Goal: Information Seeking & Learning: Learn about a topic

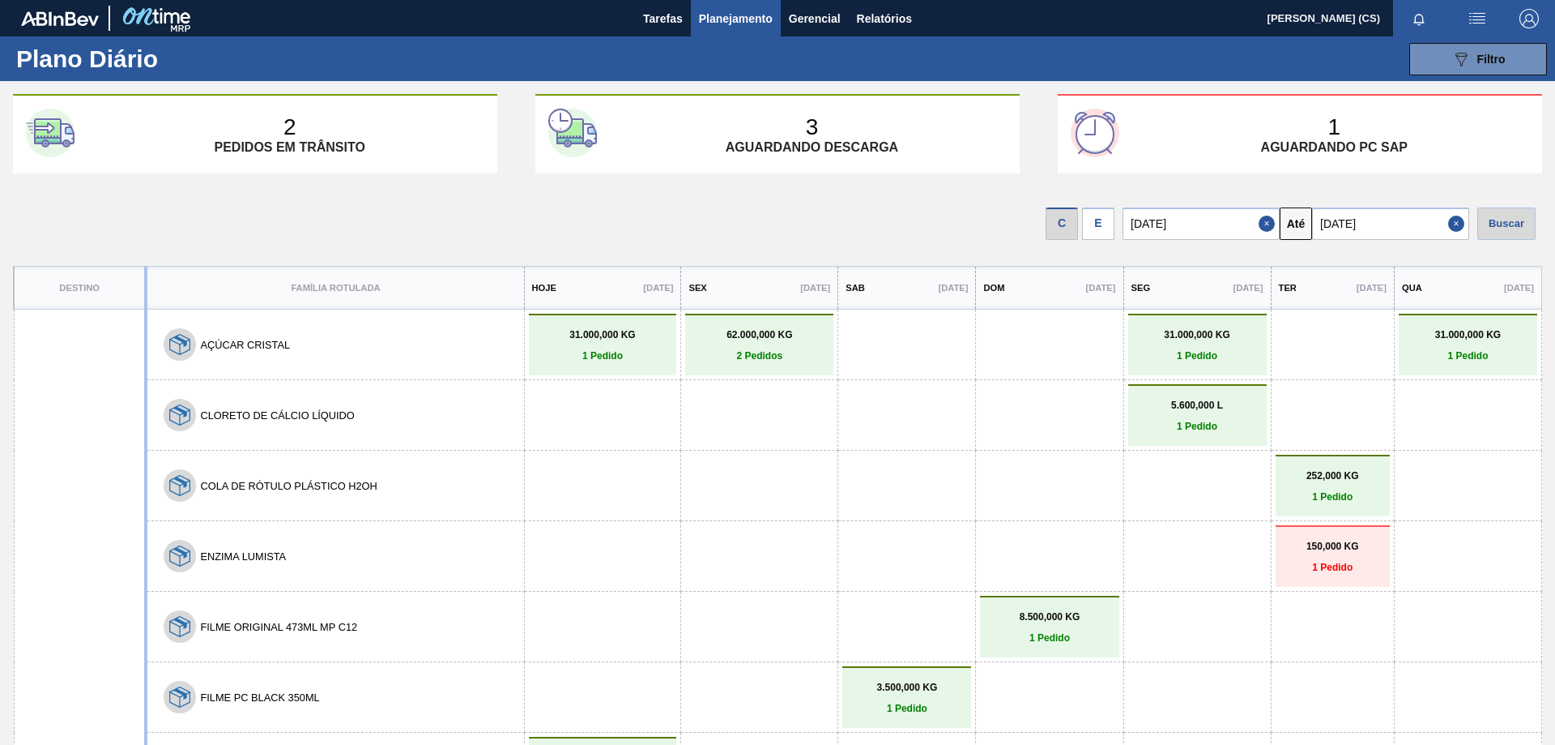
click at [719, 19] on span "Planejamento" at bounding box center [736, 18] width 74 height 19
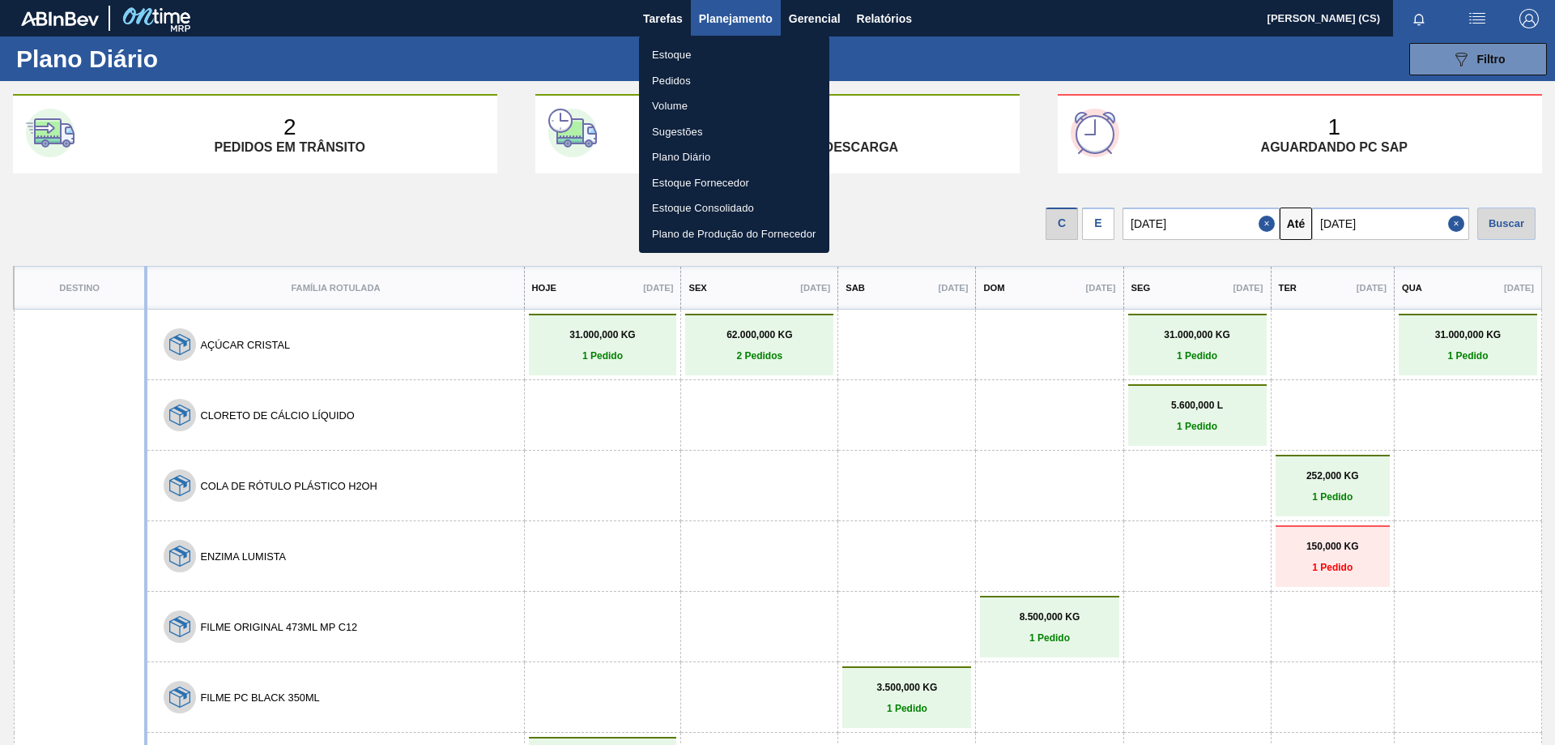
click at [700, 58] on li "Estoque" at bounding box center [734, 55] width 190 height 26
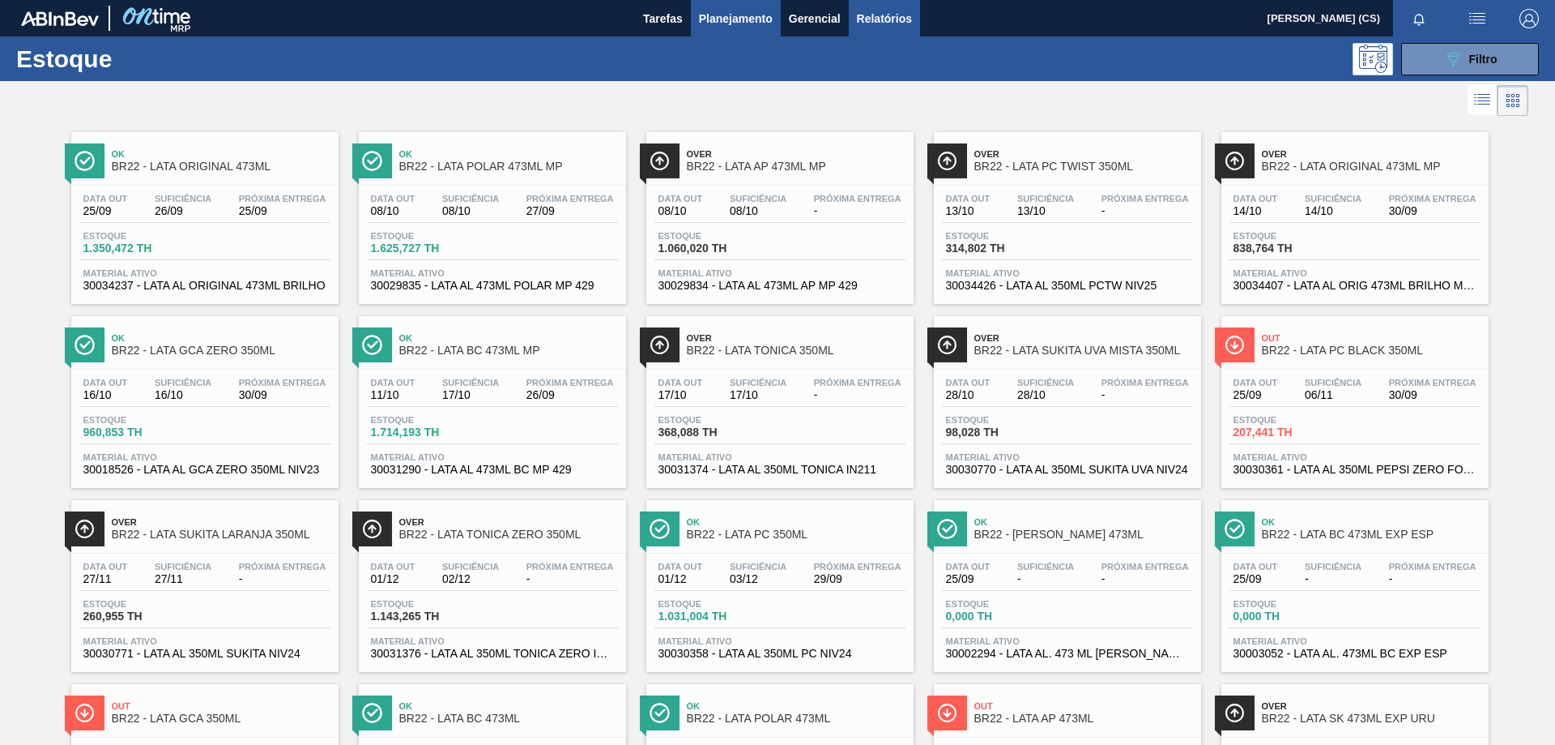
click at [889, 19] on span "Relatórios" at bounding box center [884, 18] width 55 height 19
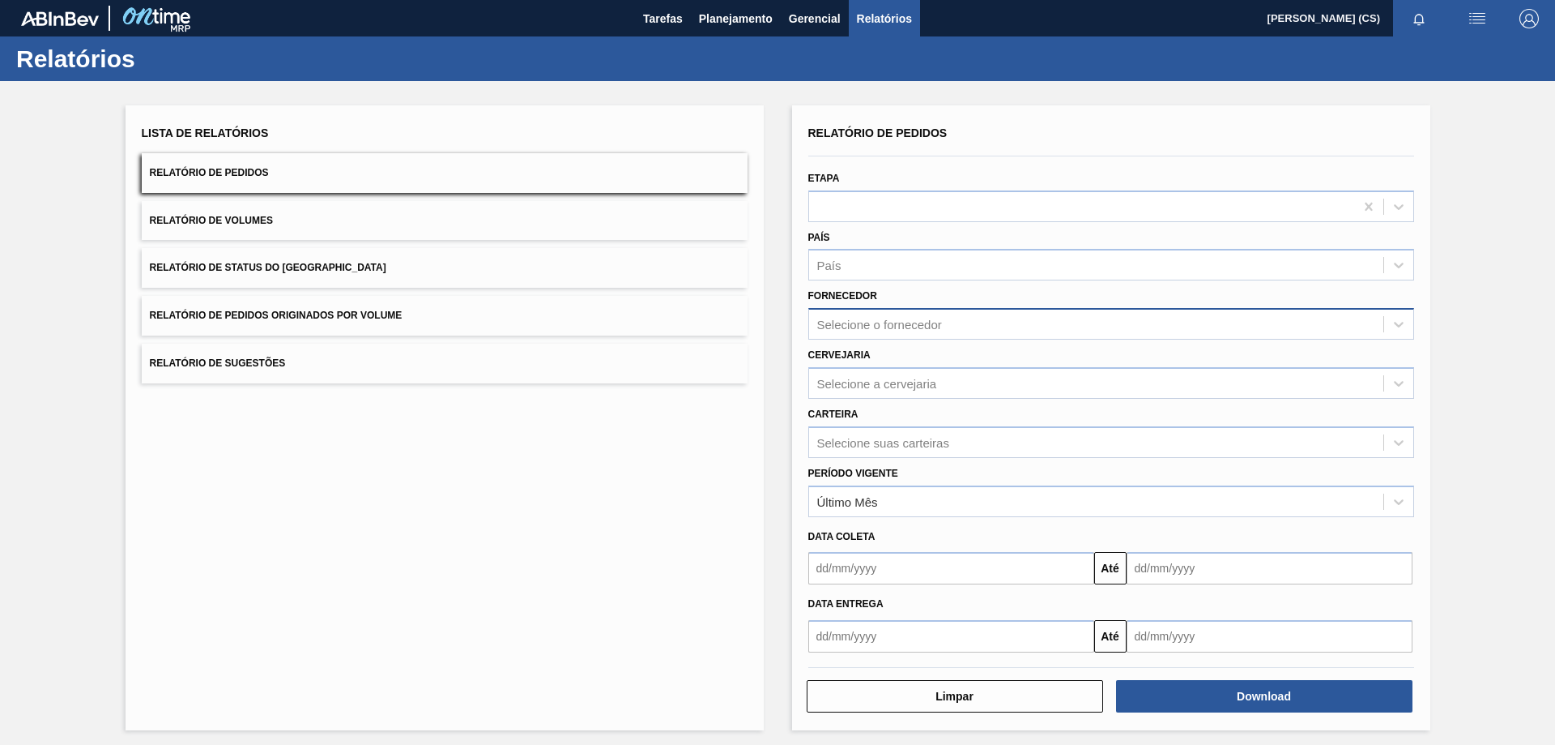
click at [866, 322] on div "Selecione o fornecedor" at bounding box center [879, 325] width 125 height 14
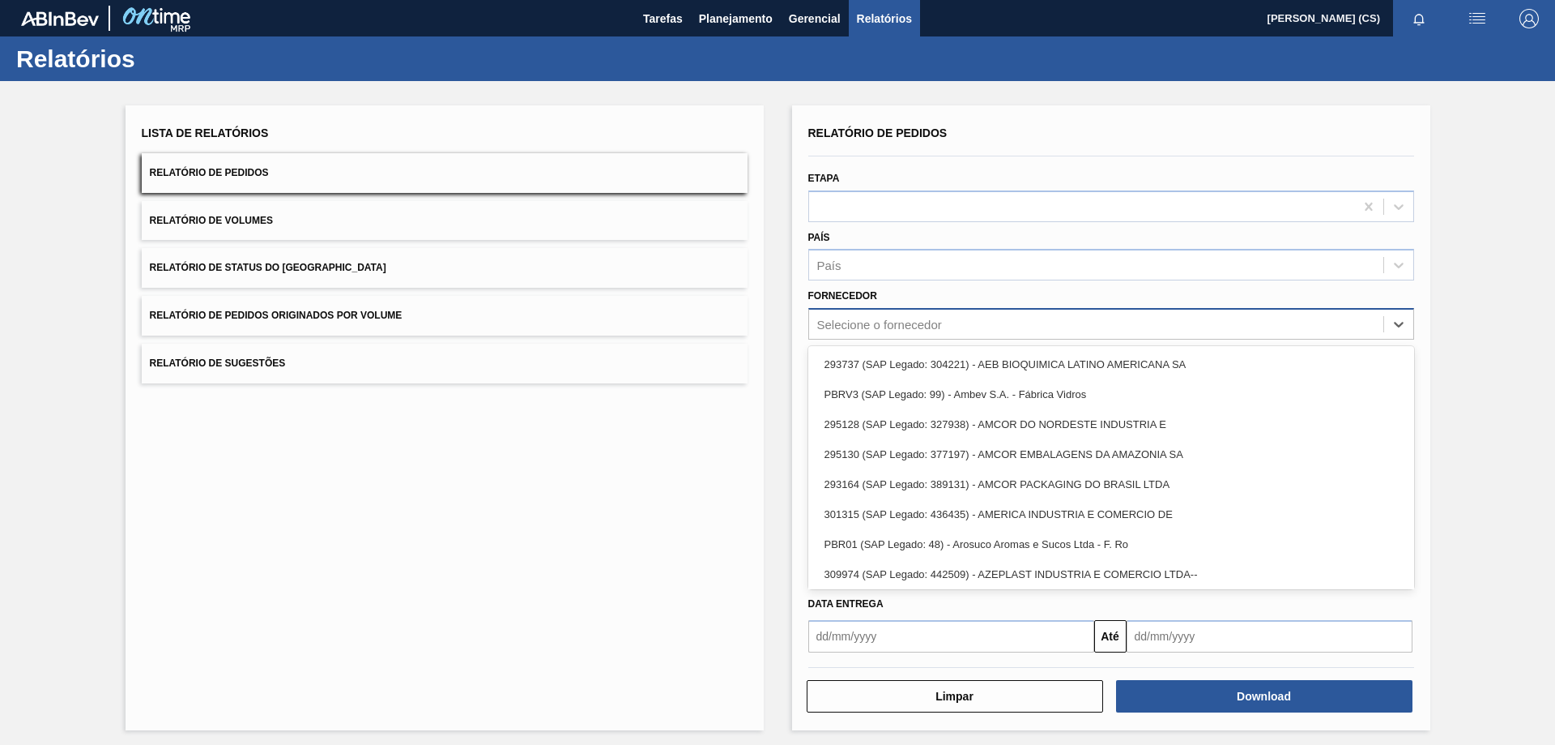
click at [867, 321] on div "Selecione o fornecedor" at bounding box center [879, 325] width 125 height 14
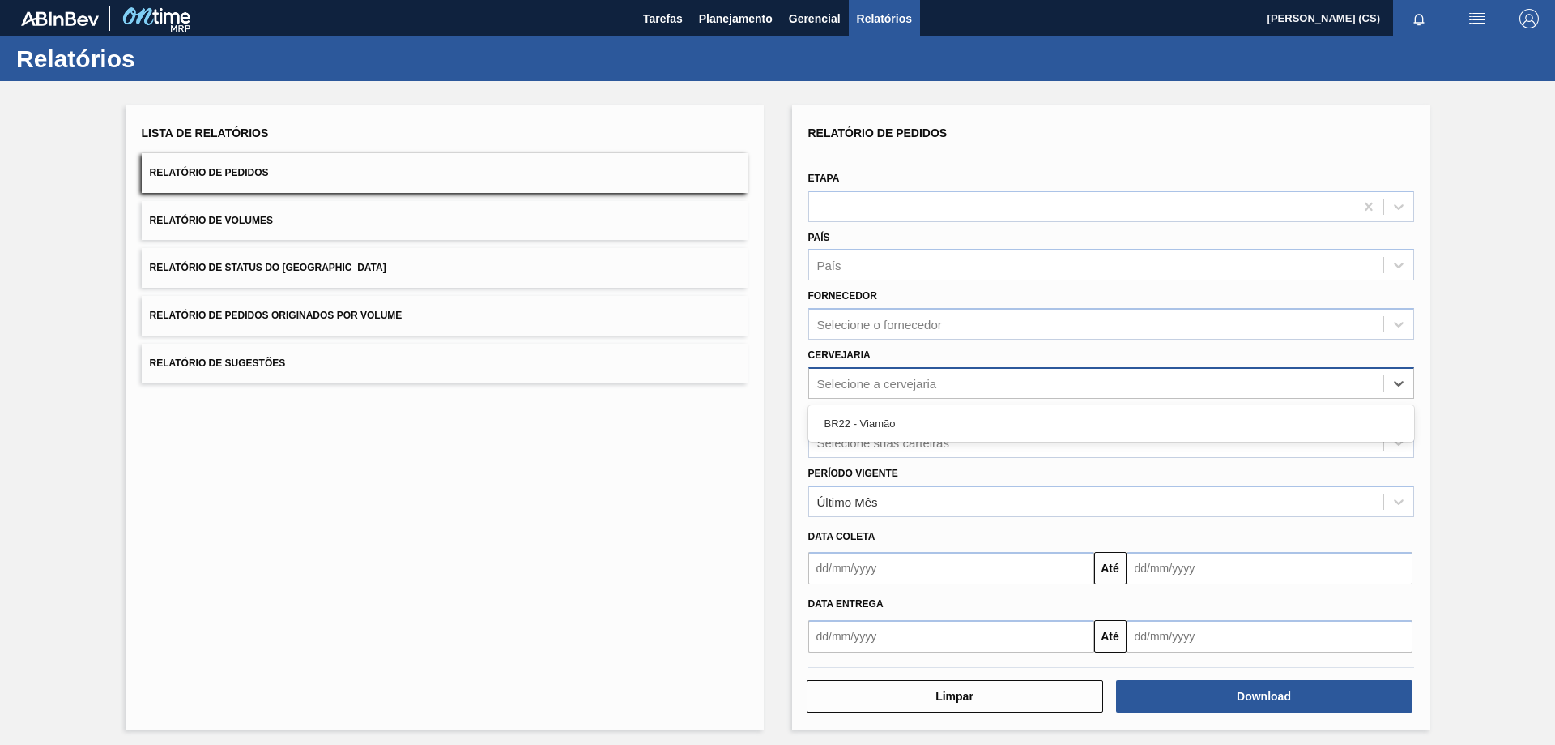
click at [852, 380] on div "Selecione a cervejaria" at bounding box center [877, 383] width 120 height 14
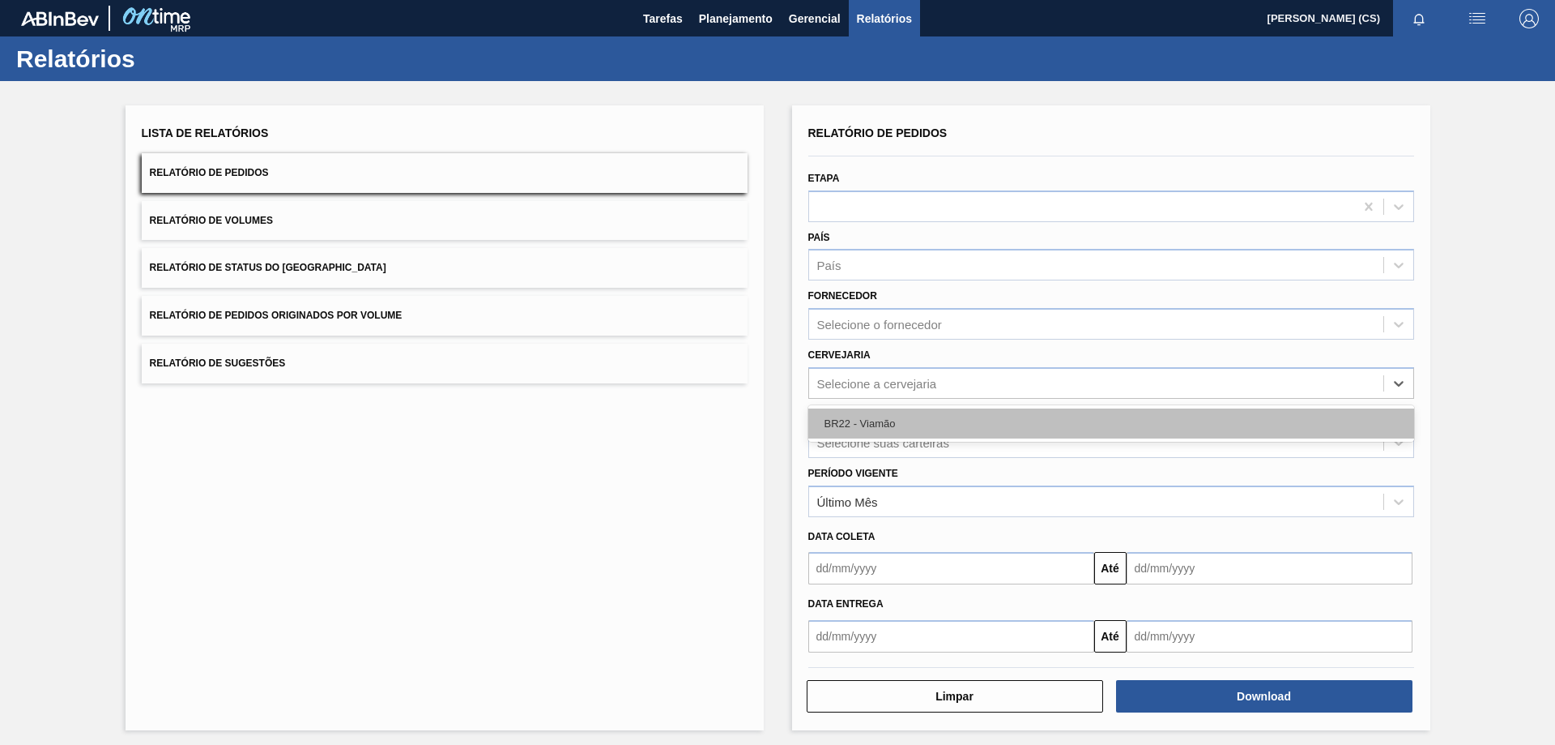
click at [848, 429] on div "BR22 - Viamão" at bounding box center [1112, 423] width 606 height 30
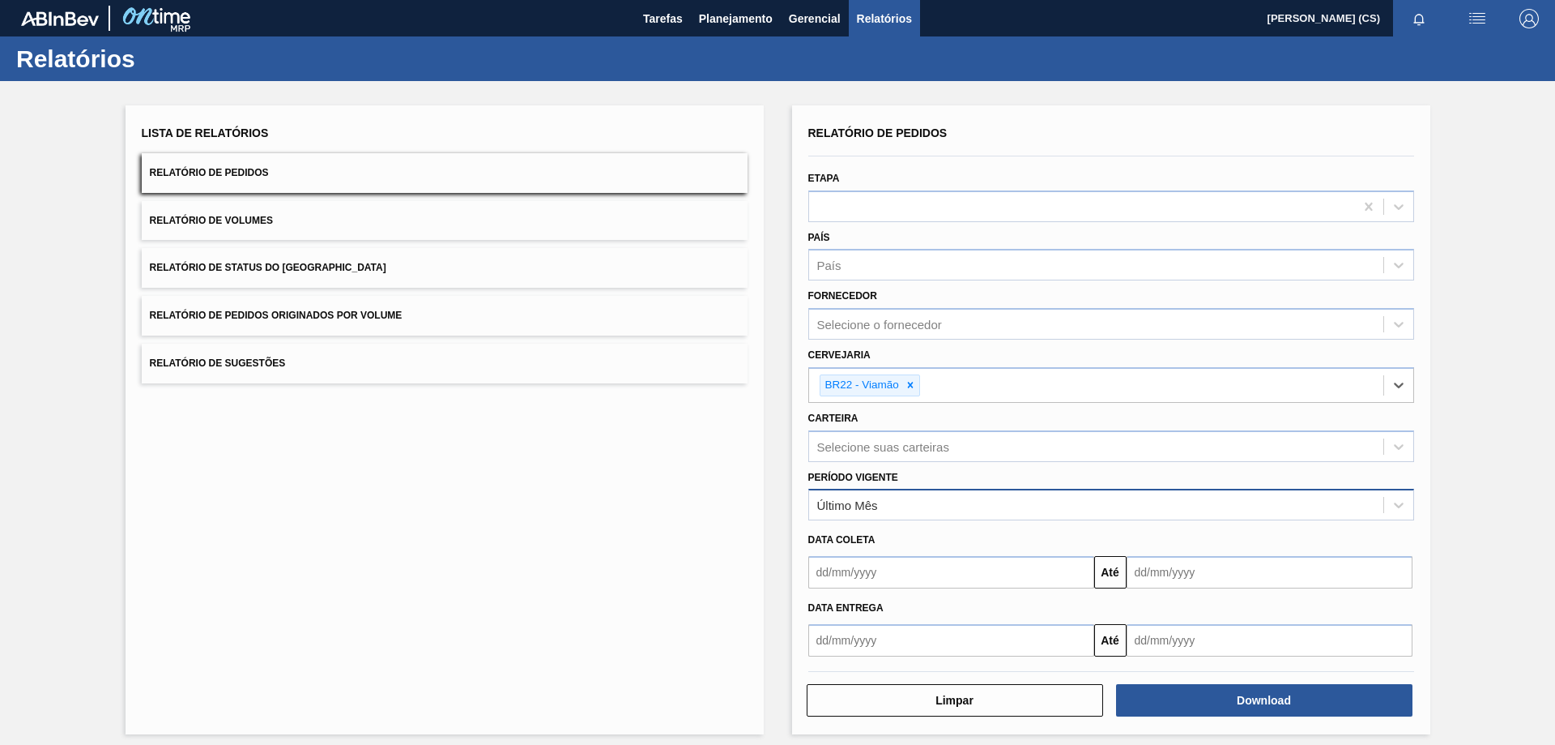
click at [848, 516] on div "Último Mês" at bounding box center [1096, 504] width 574 height 23
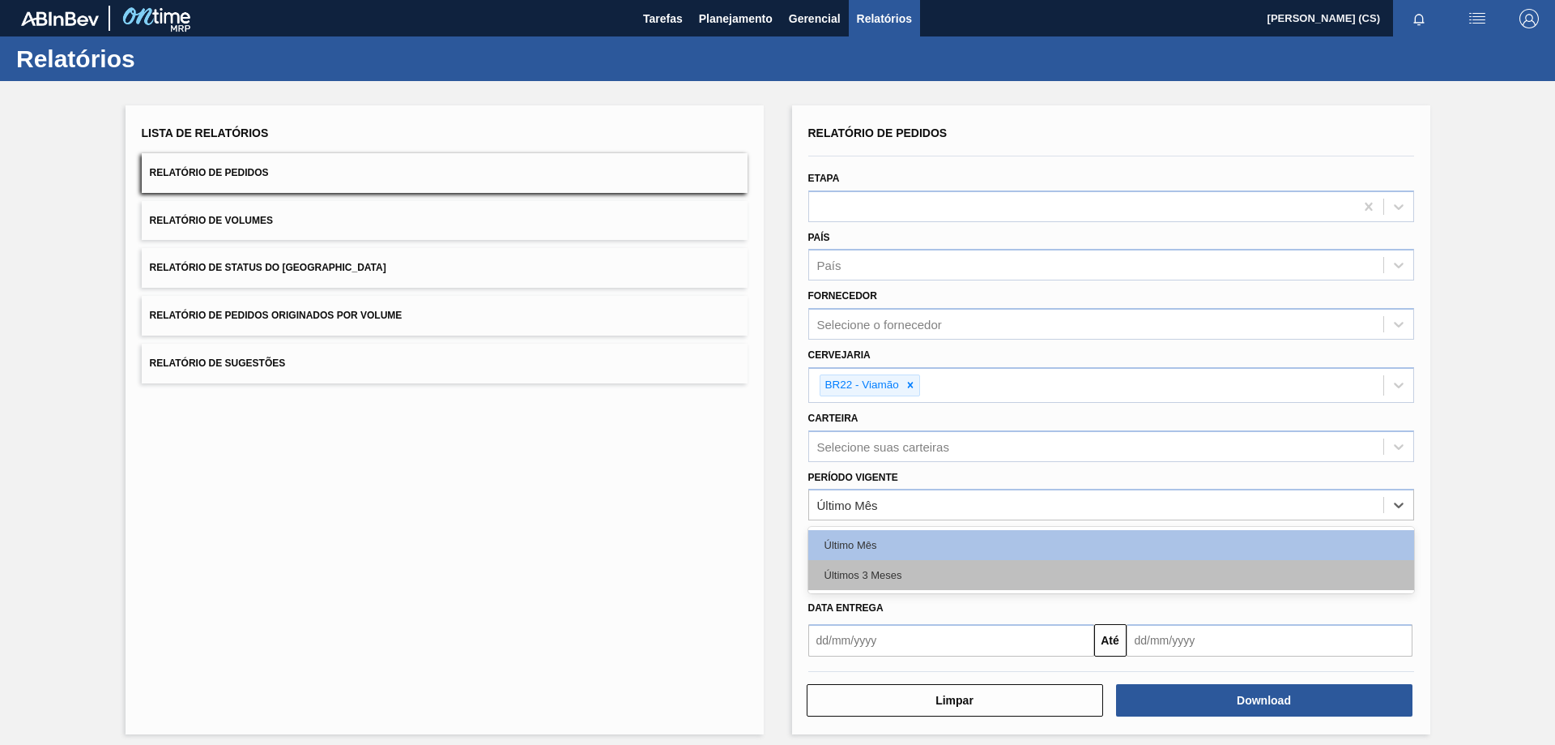
click at [856, 566] on div "Últimos 3 Meses" at bounding box center [1112, 575] width 606 height 30
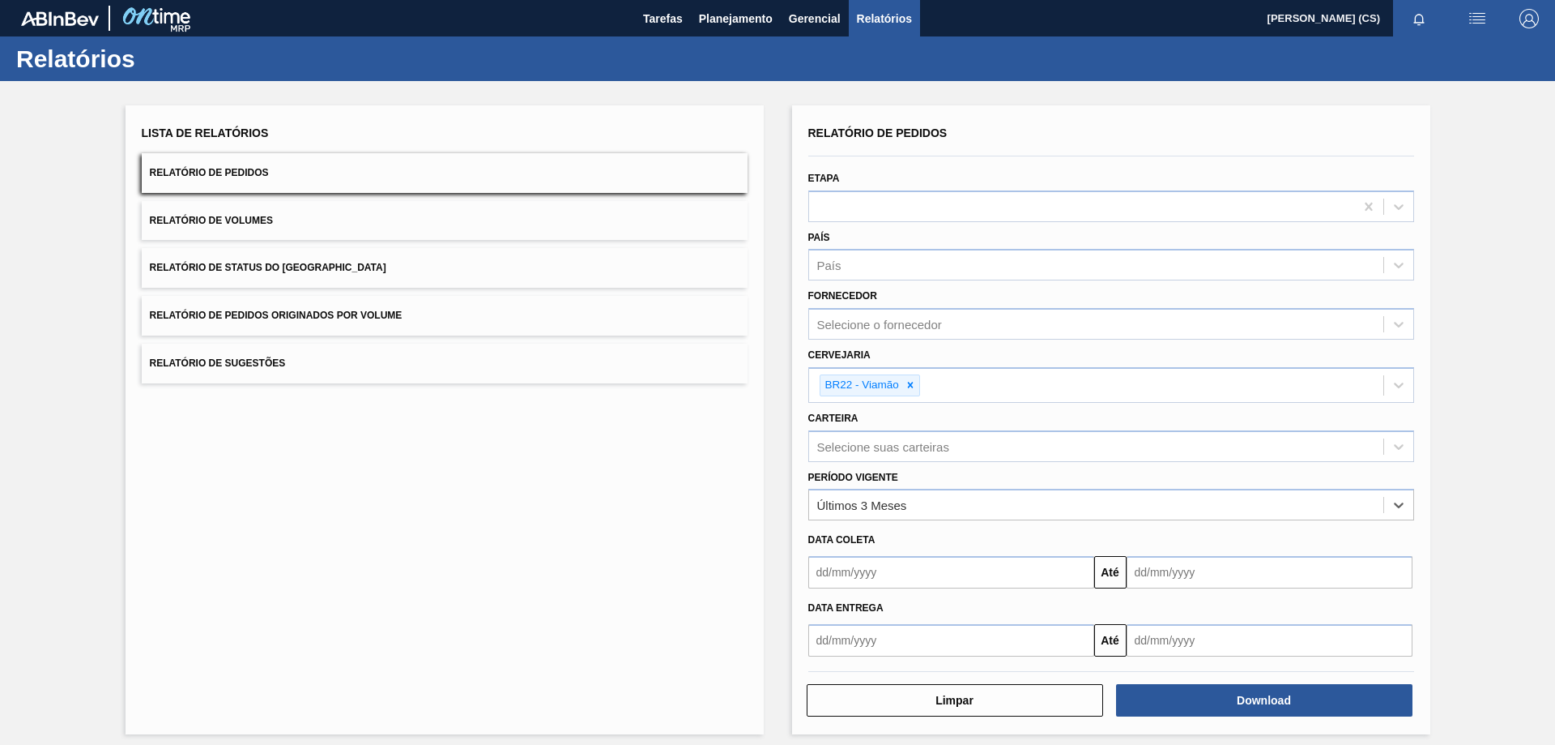
click at [868, 578] on input "text" at bounding box center [952, 572] width 286 height 32
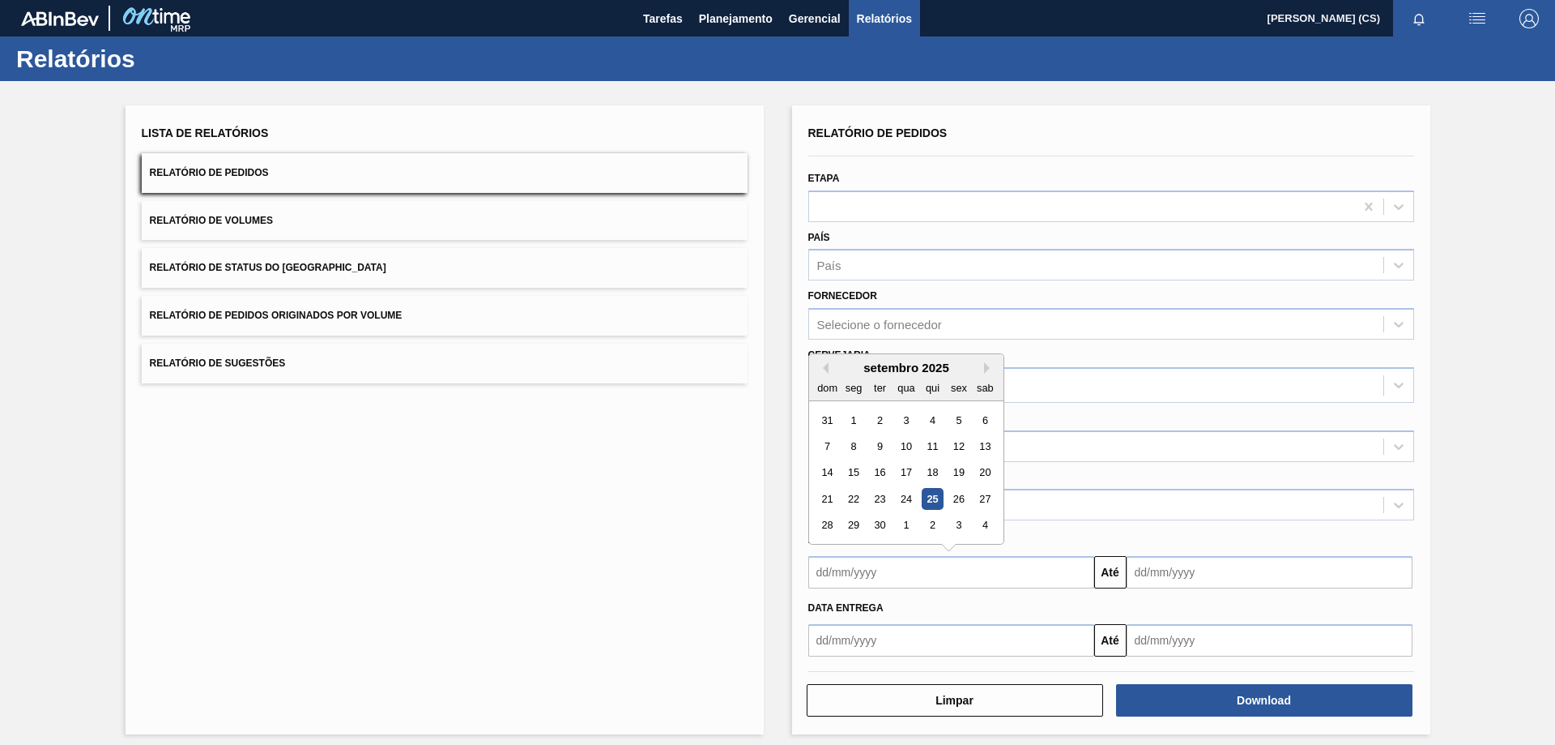
click at [927, 495] on div "25" at bounding box center [932, 499] width 22 height 22
type input "[DATE]"
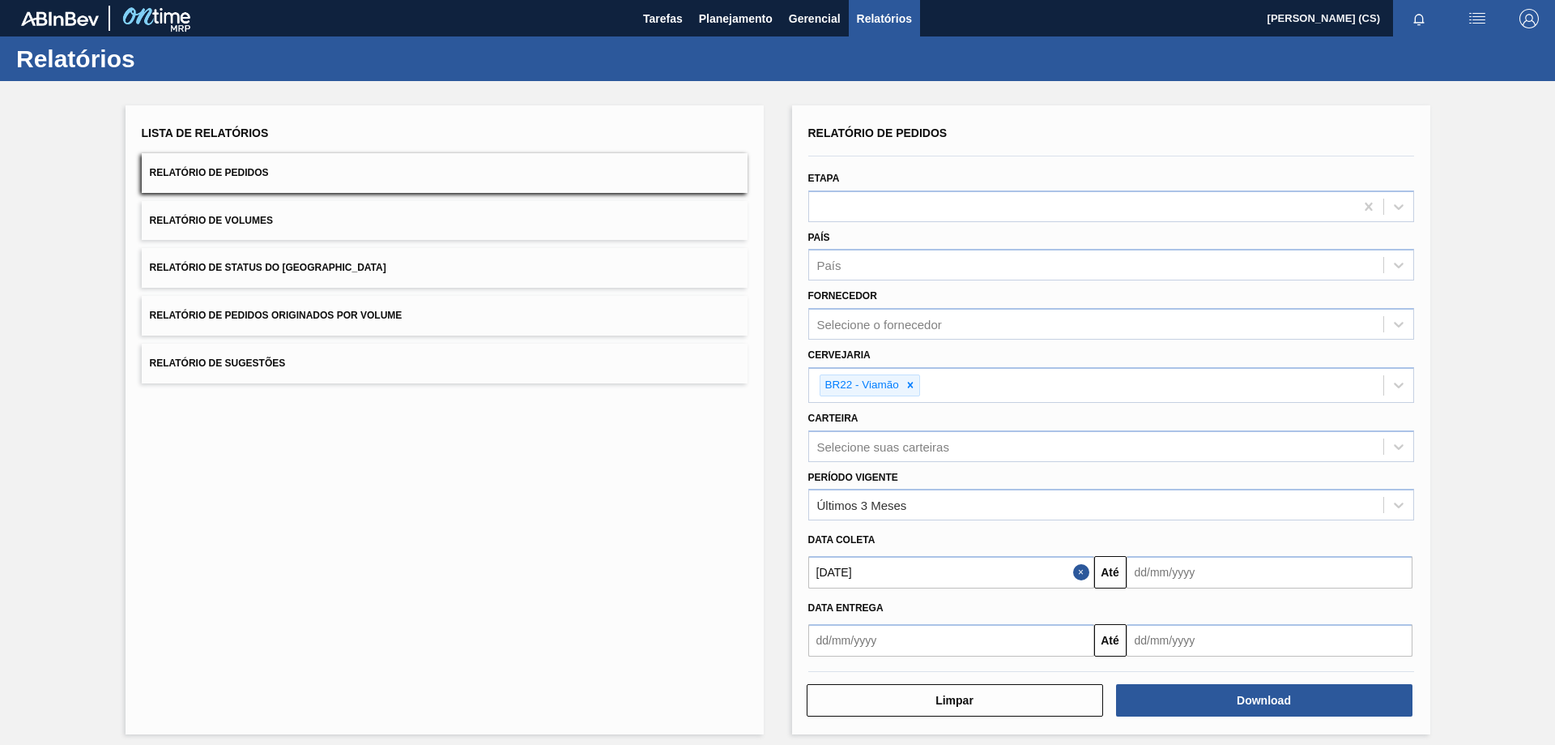
click at [1177, 575] on input "text" at bounding box center [1270, 572] width 286 height 32
click at [1305, 530] on div "4" at bounding box center [1303, 525] width 22 height 22
type input "04/10/2025"
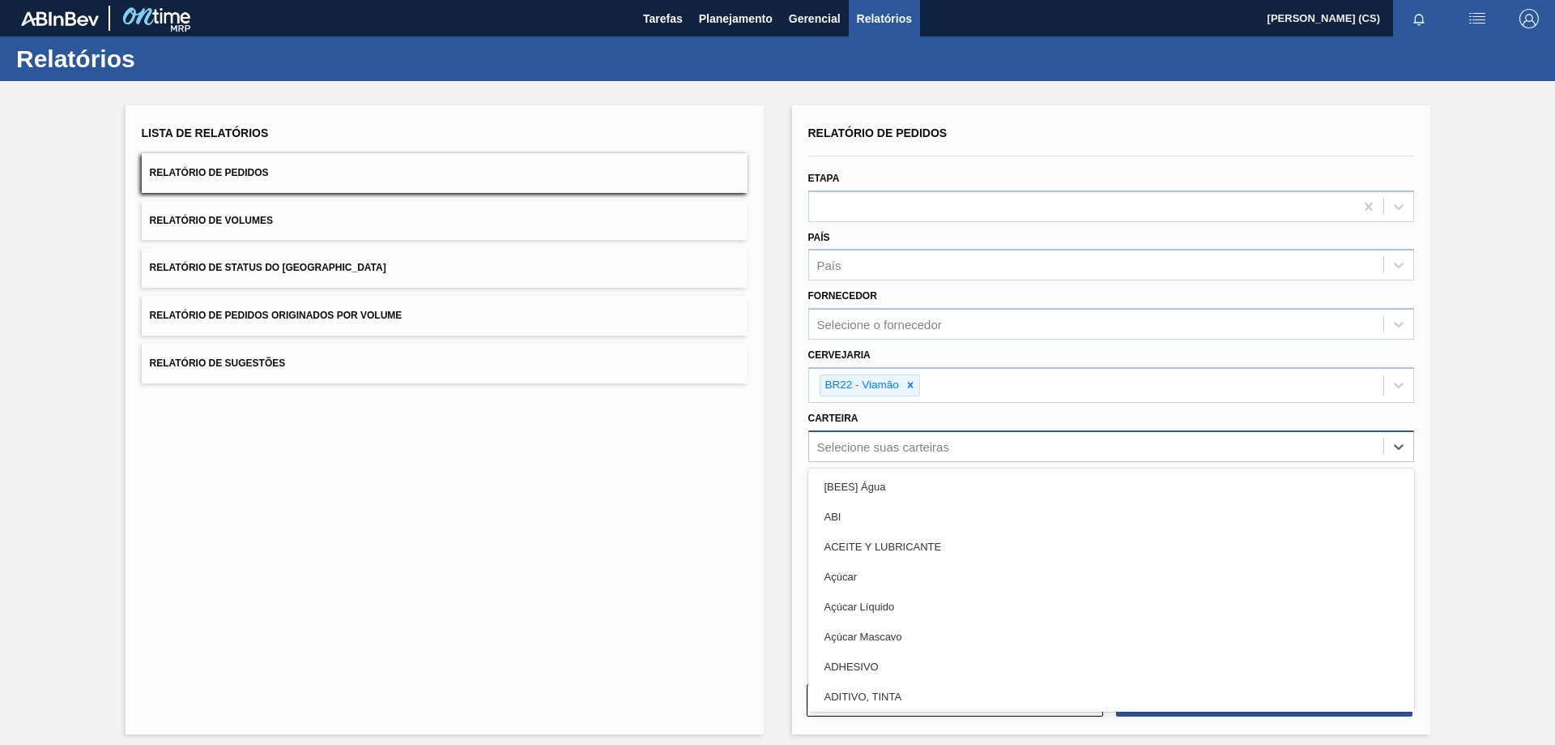
click at [876, 442] on div "Selecione suas carteiras" at bounding box center [883, 446] width 132 height 14
type input "LATA"
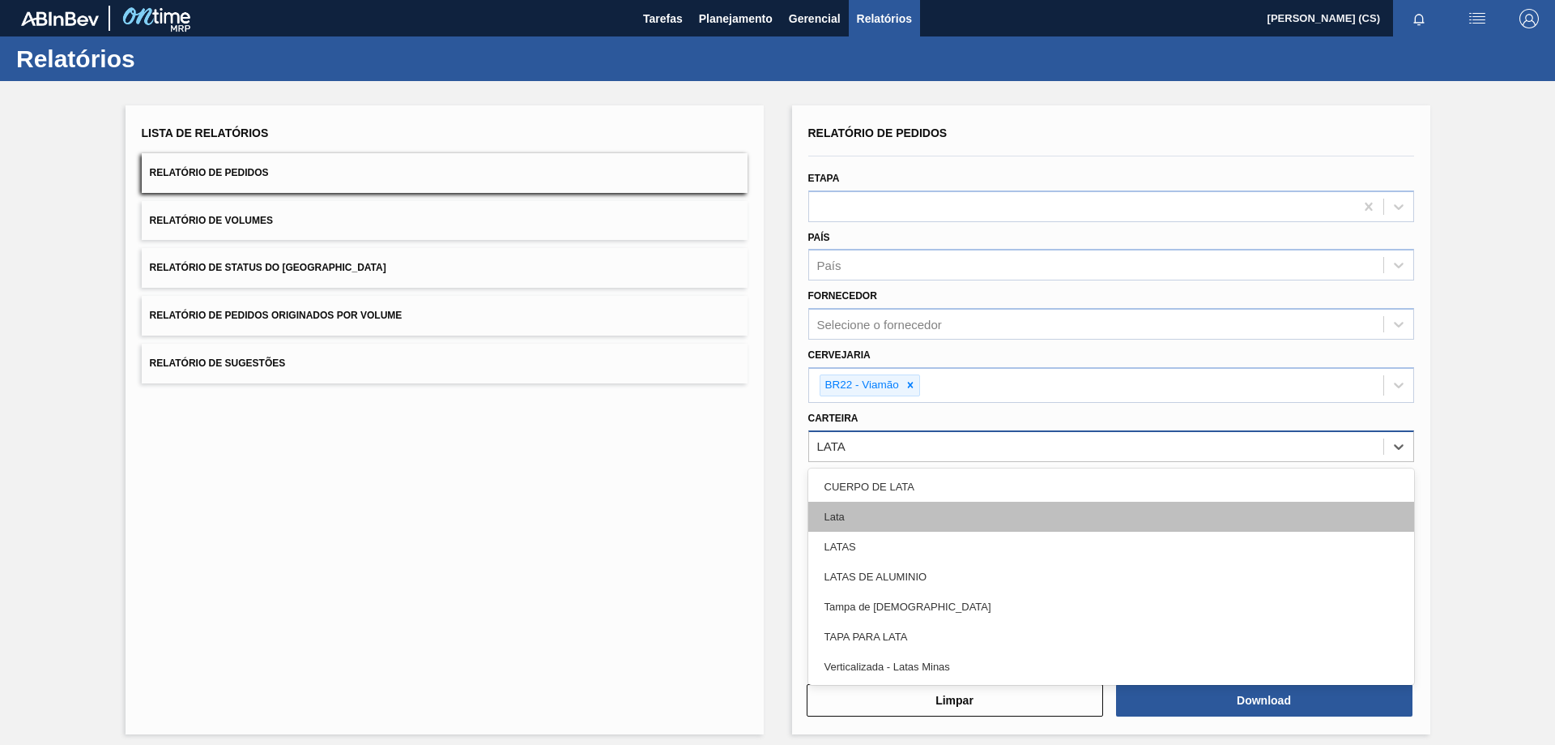
click at [858, 514] on div "Lata" at bounding box center [1112, 516] width 606 height 30
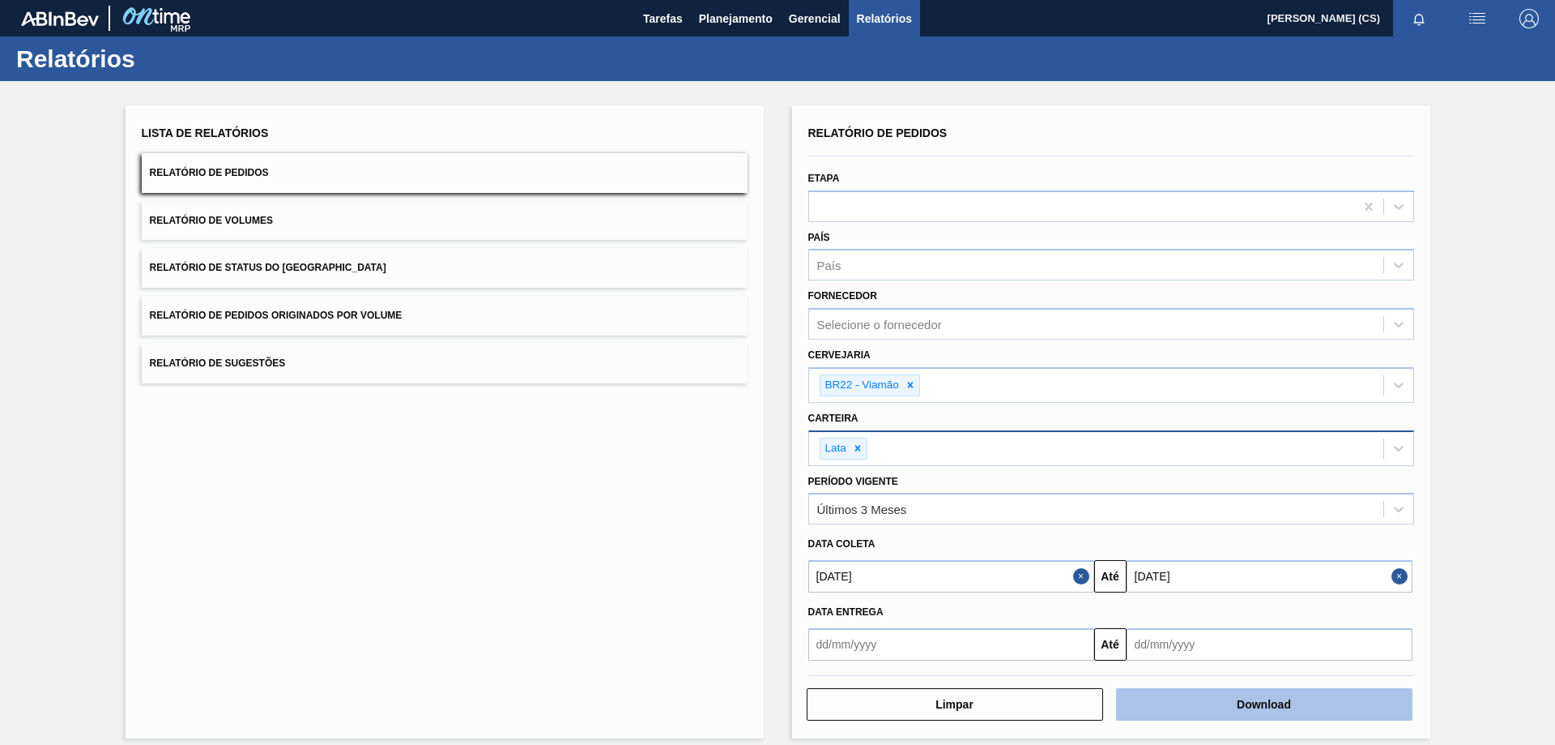
click at [1252, 706] on button "Download" at bounding box center [1264, 704] width 297 height 32
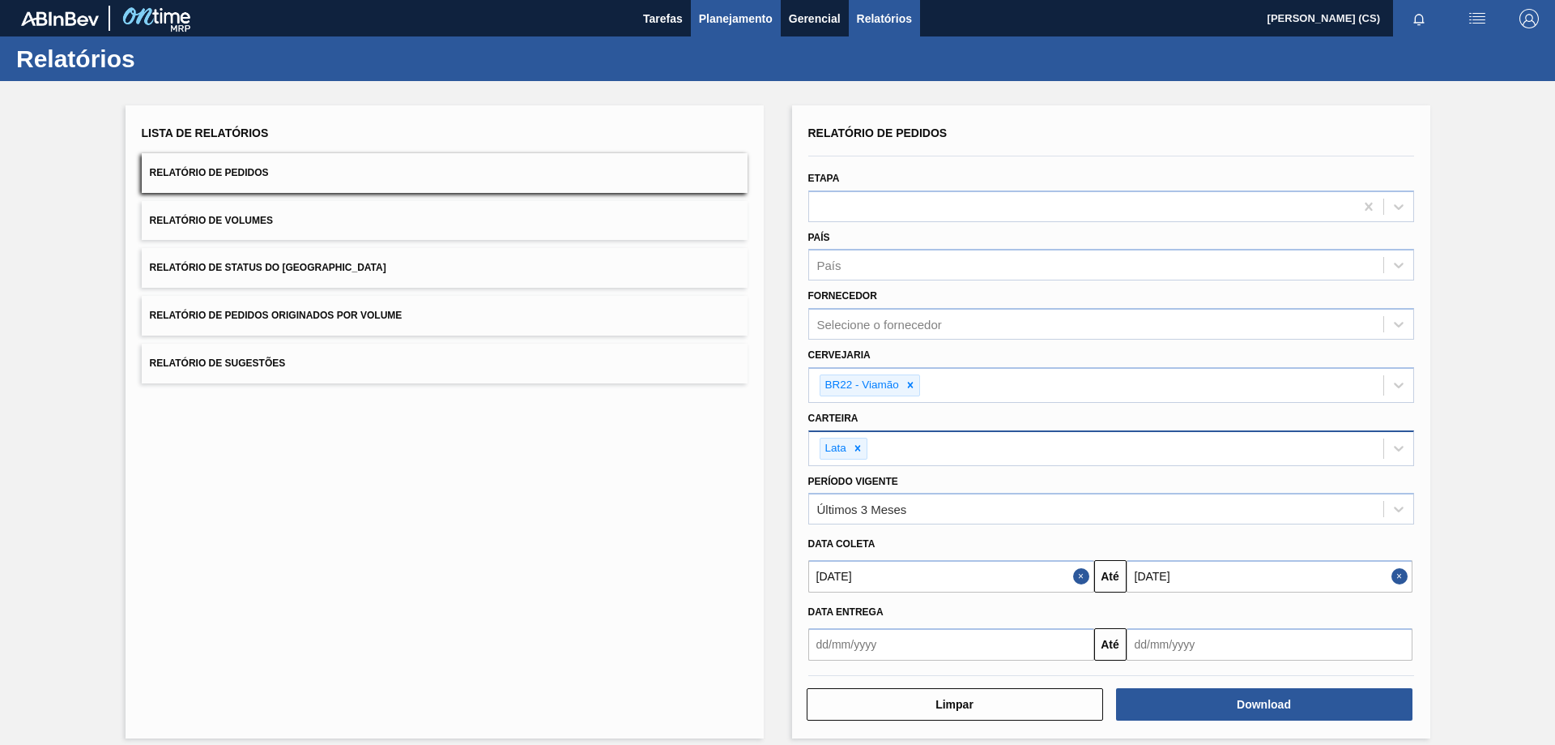
click at [715, 22] on span "Planejamento" at bounding box center [736, 18] width 74 height 19
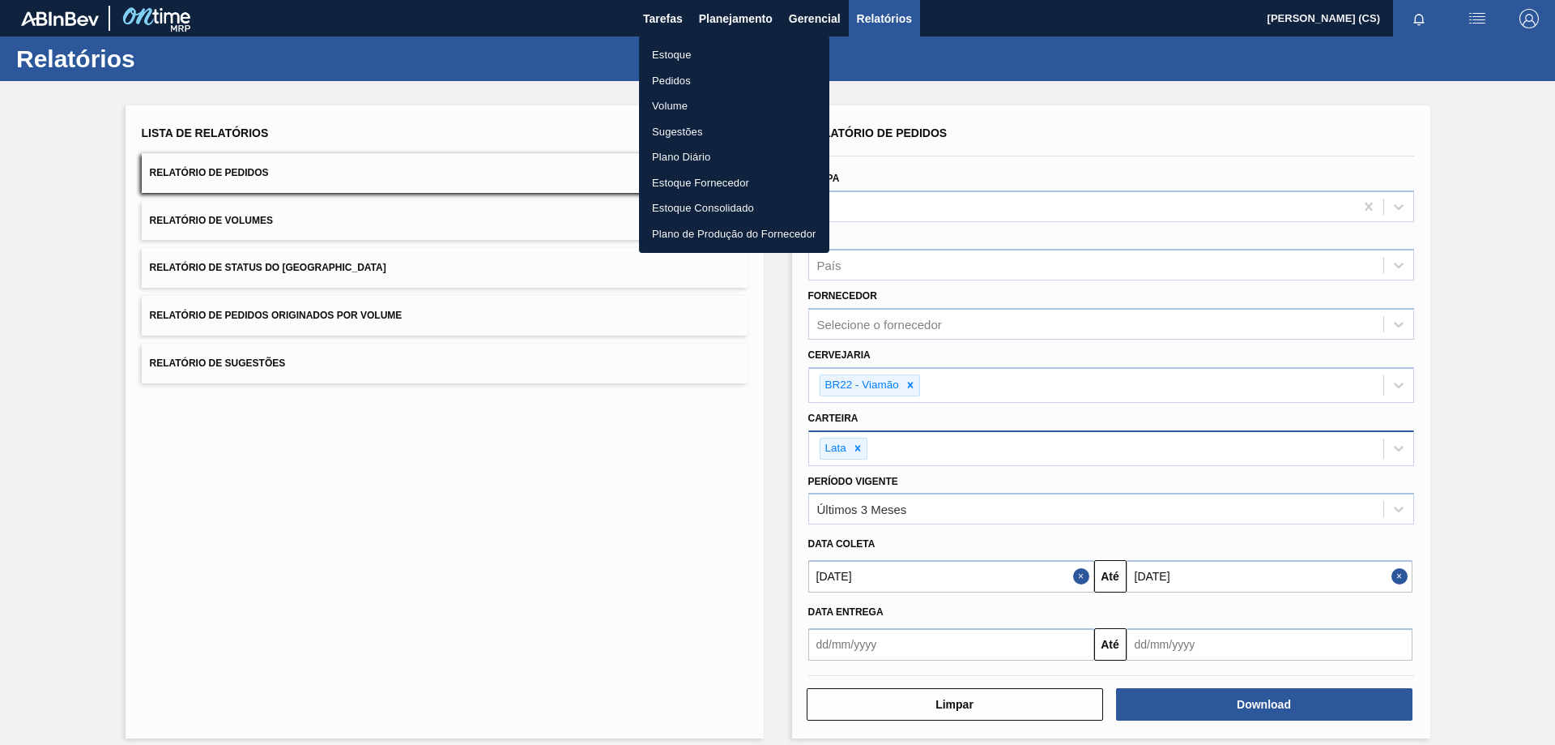
click at [664, 57] on li "Estoque" at bounding box center [734, 55] width 190 height 26
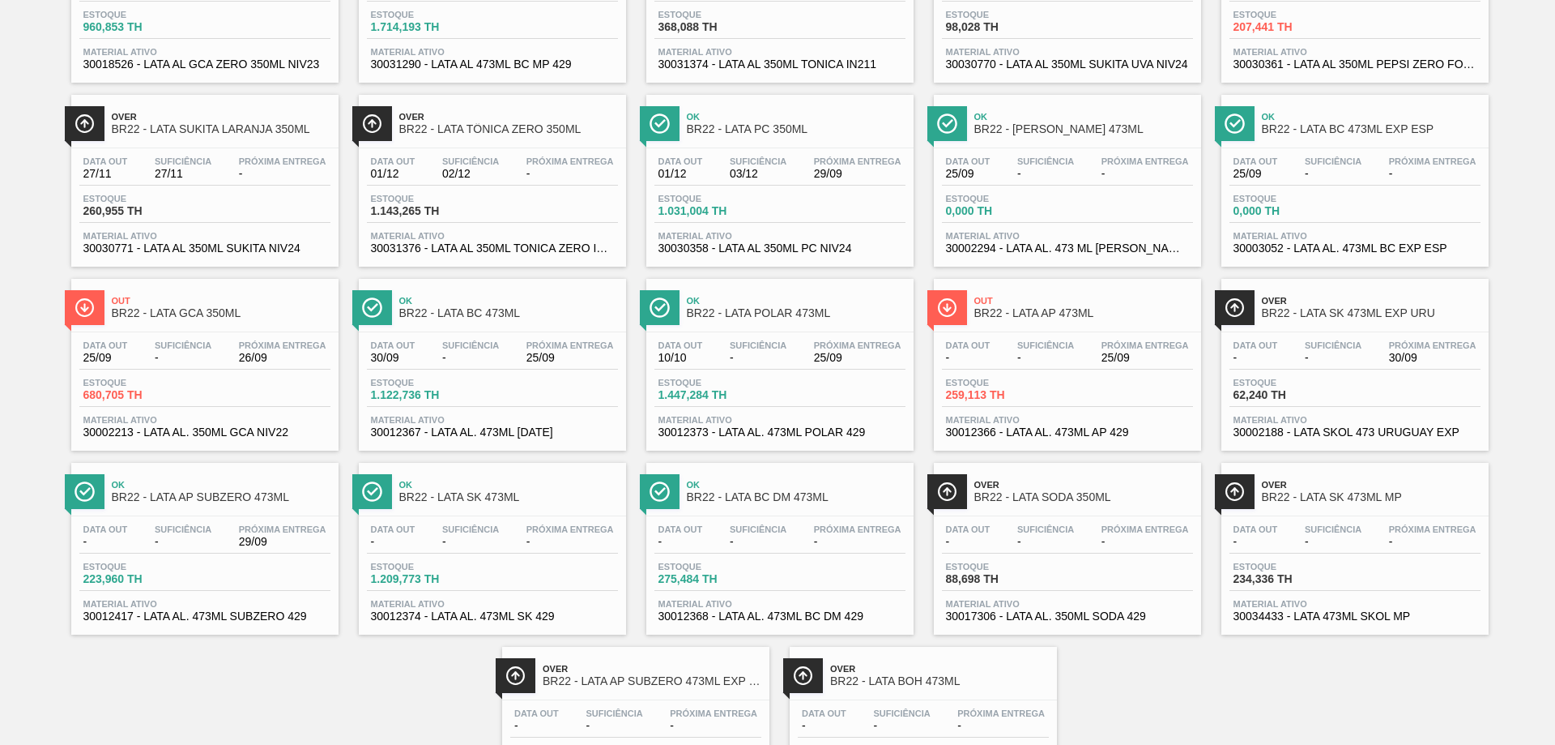
scroll to position [324, 0]
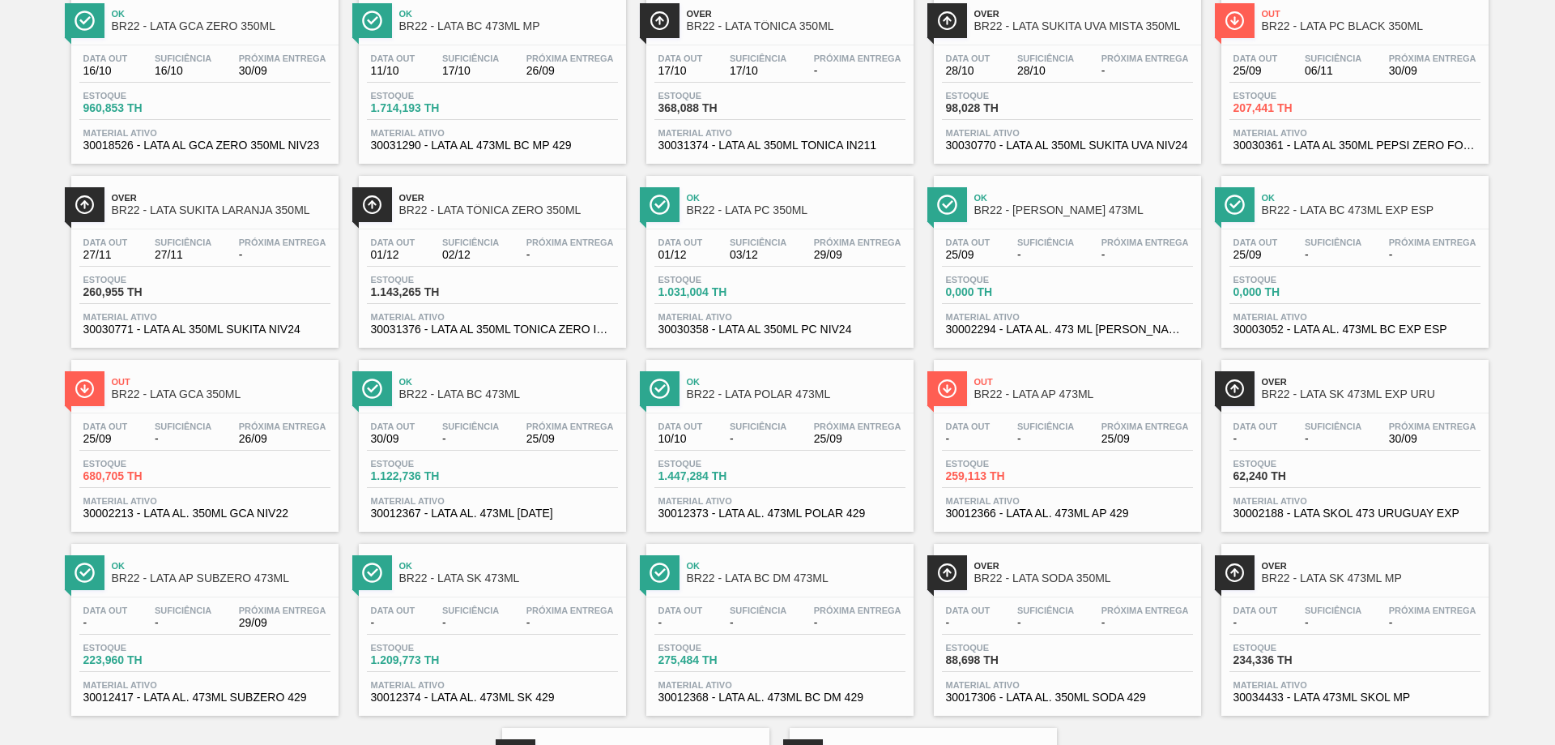
drag, startPoint x: 758, startPoint y: 207, endPoint x: 749, endPoint y: 210, distance: 9.5
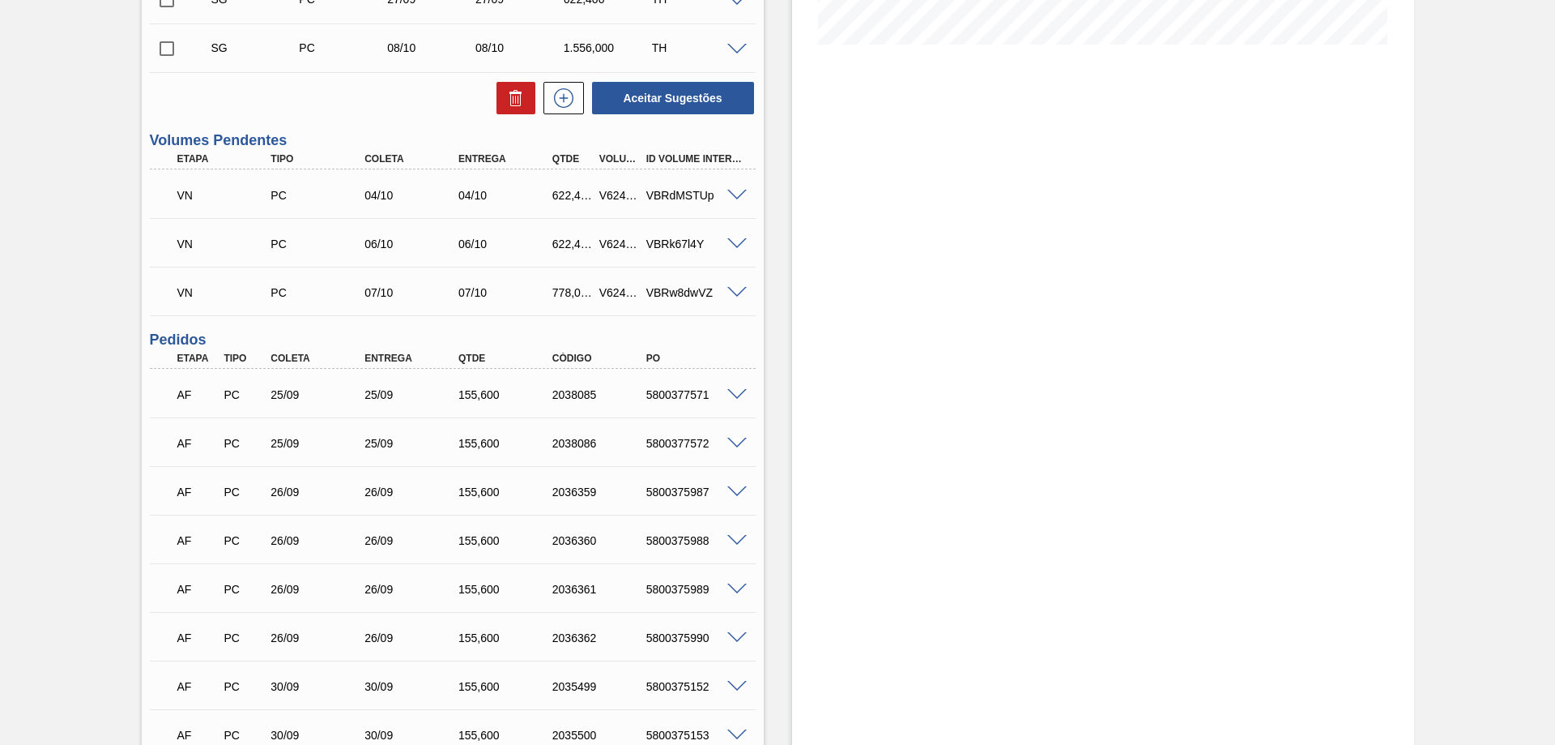
scroll to position [348, 0]
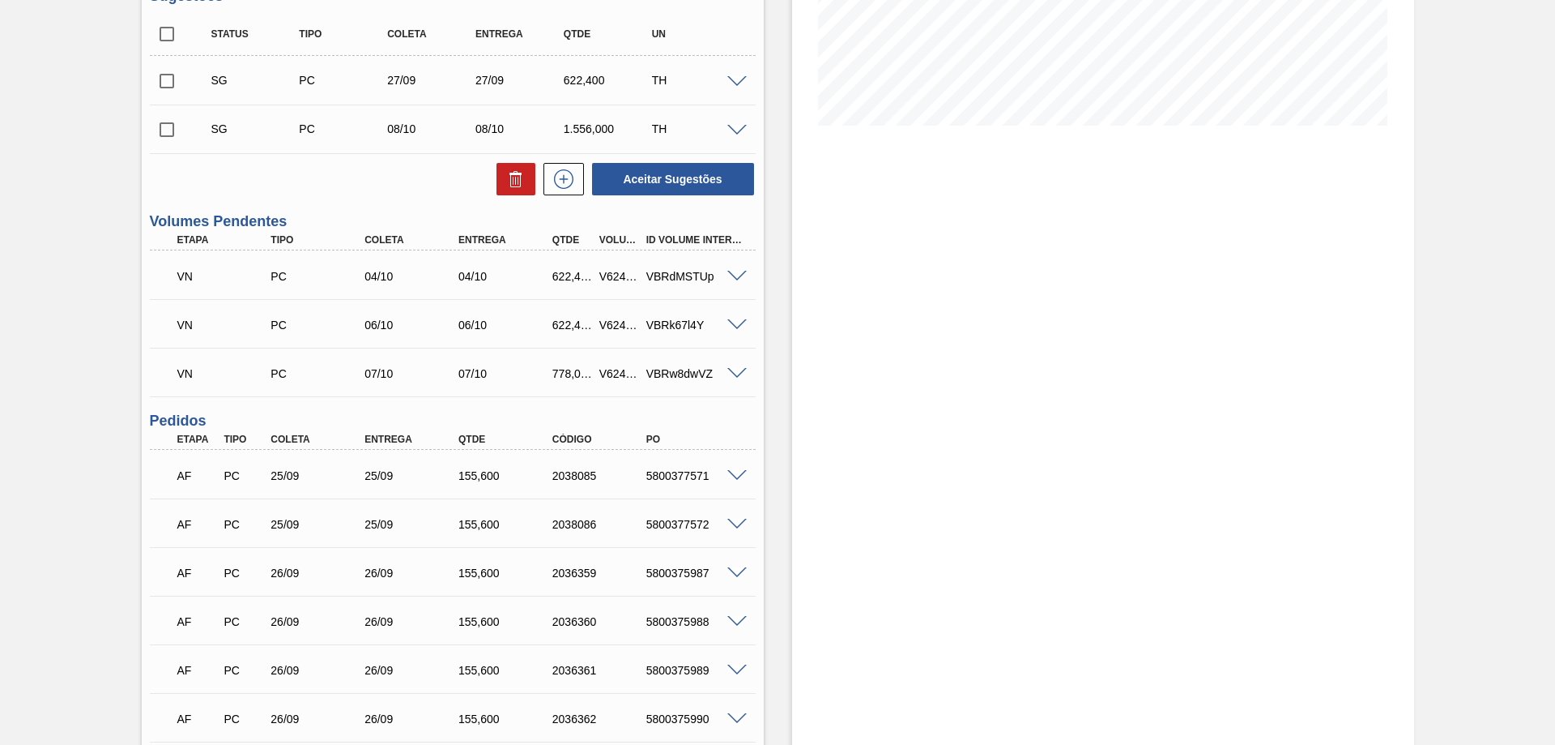
click at [736, 271] on span at bounding box center [737, 277] width 19 height 12
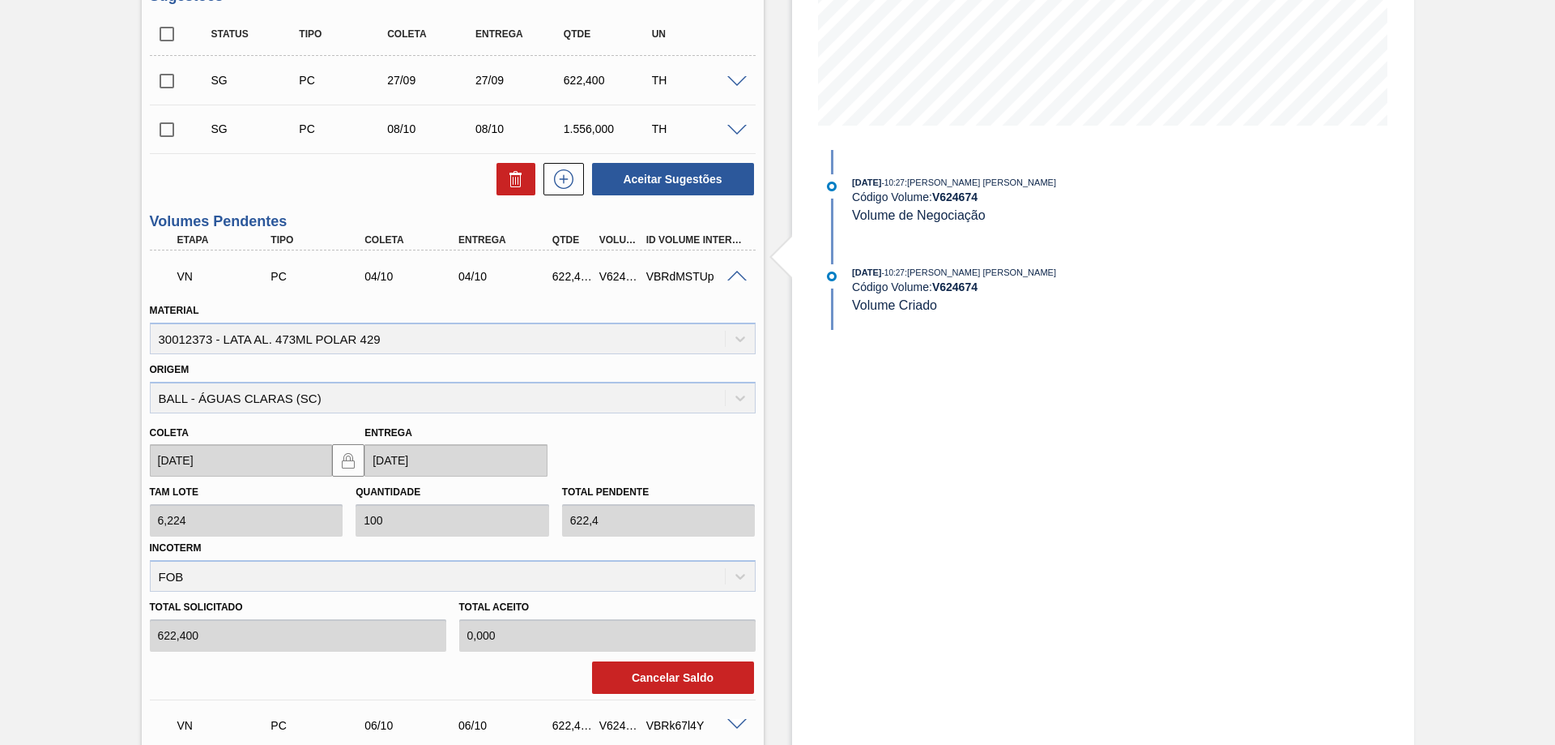
click at [736, 271] on span at bounding box center [737, 277] width 19 height 12
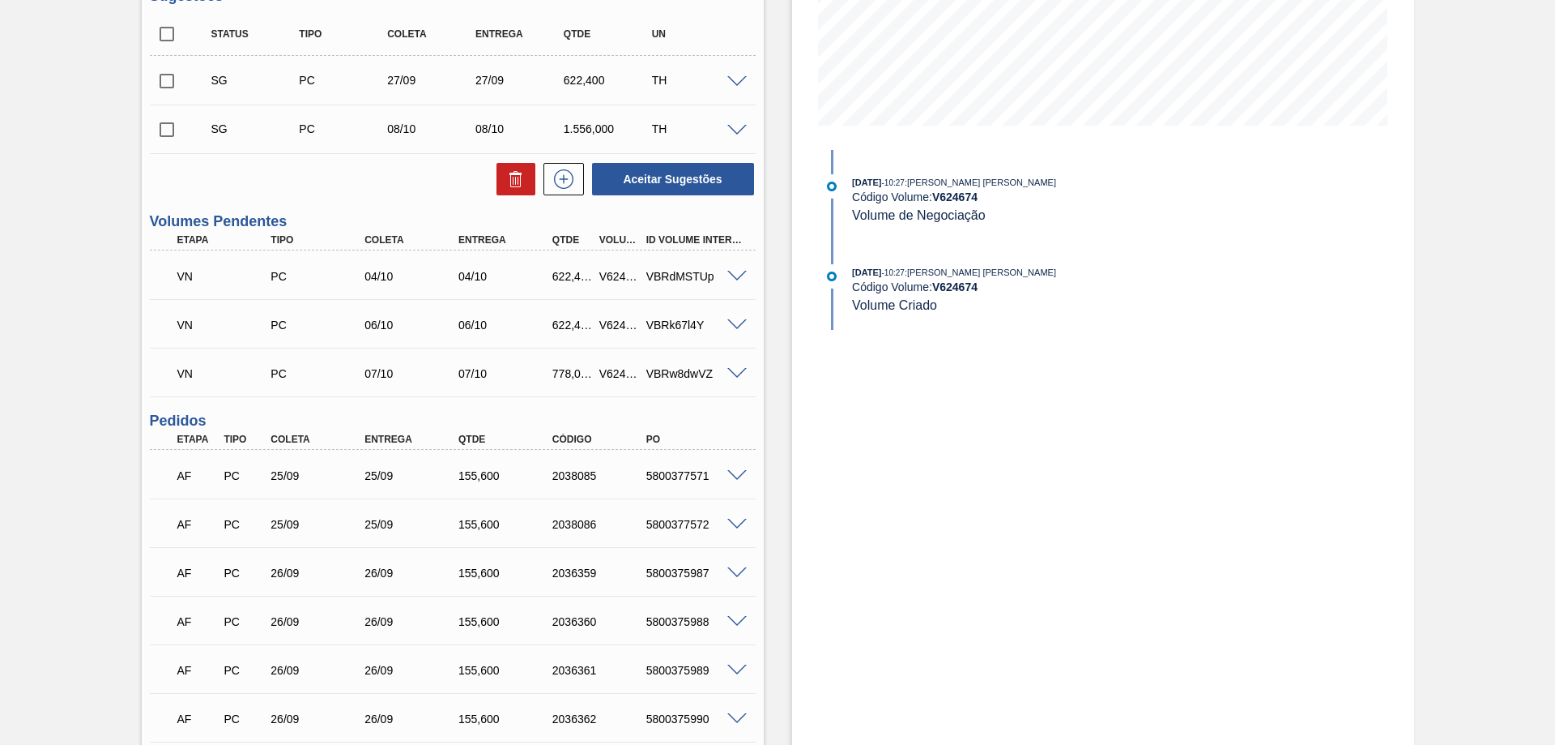
click at [736, 328] on span at bounding box center [737, 325] width 19 height 12
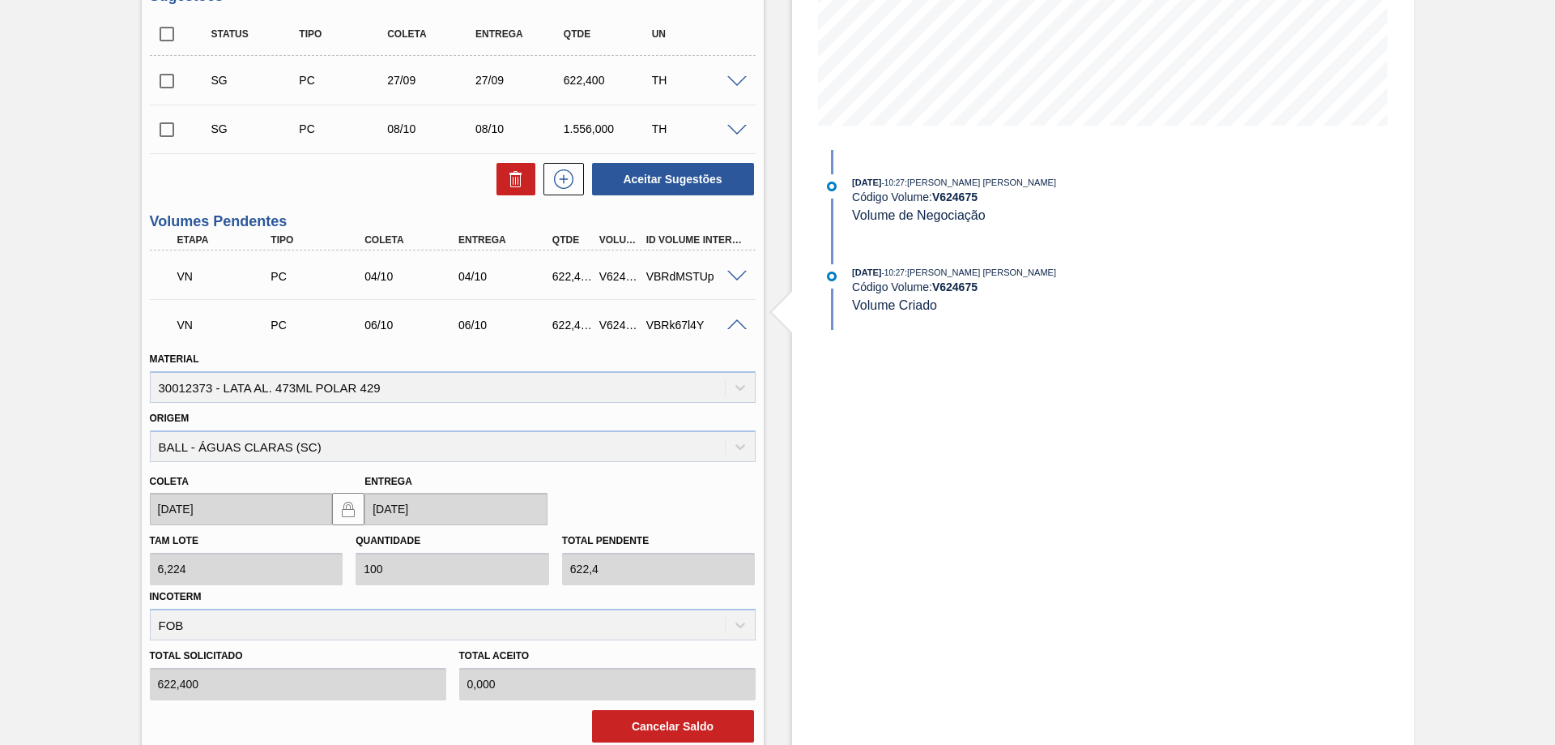
click at [736, 324] on span at bounding box center [737, 325] width 19 height 12
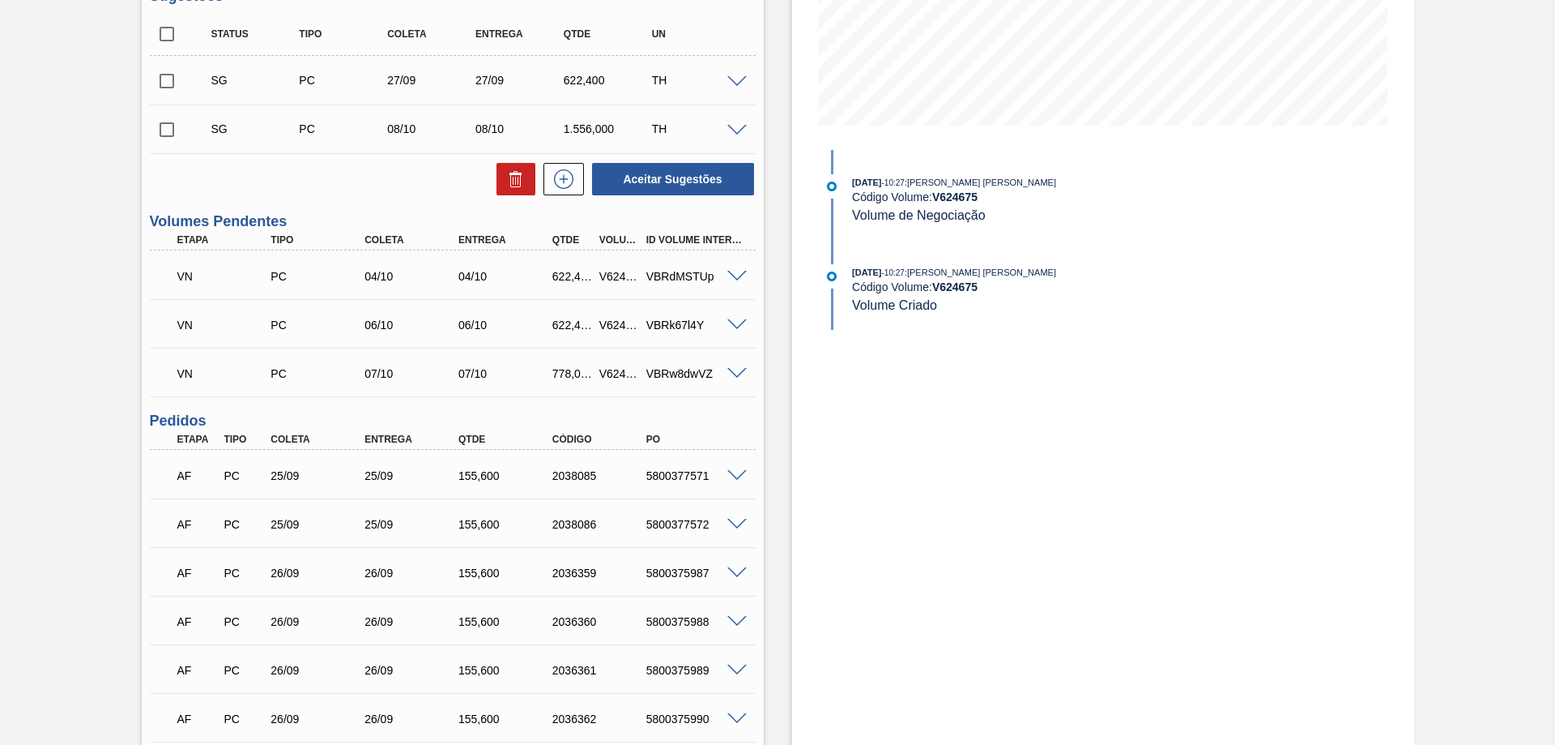
click at [741, 374] on span at bounding box center [737, 374] width 19 height 12
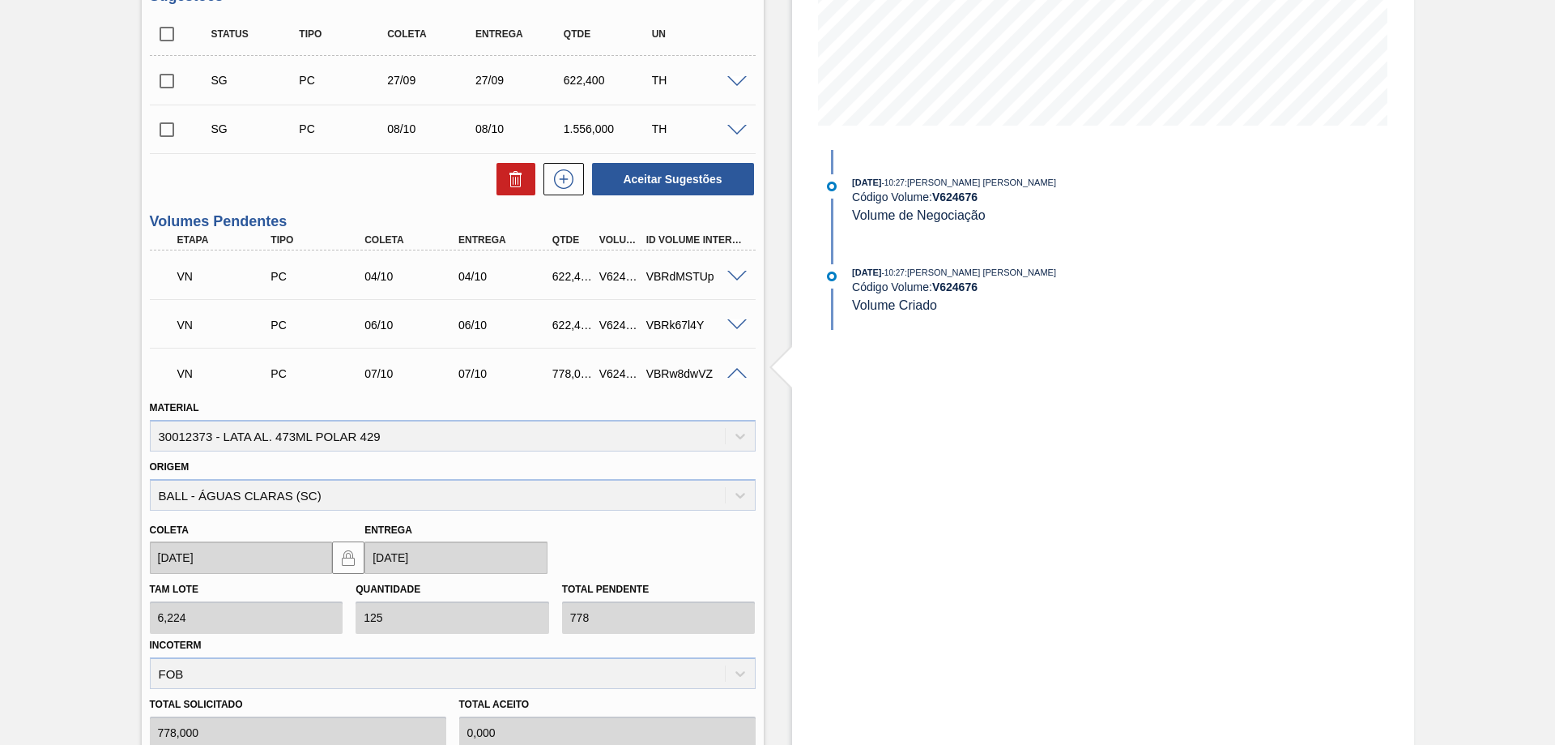
click at [738, 374] on span at bounding box center [737, 374] width 19 height 12
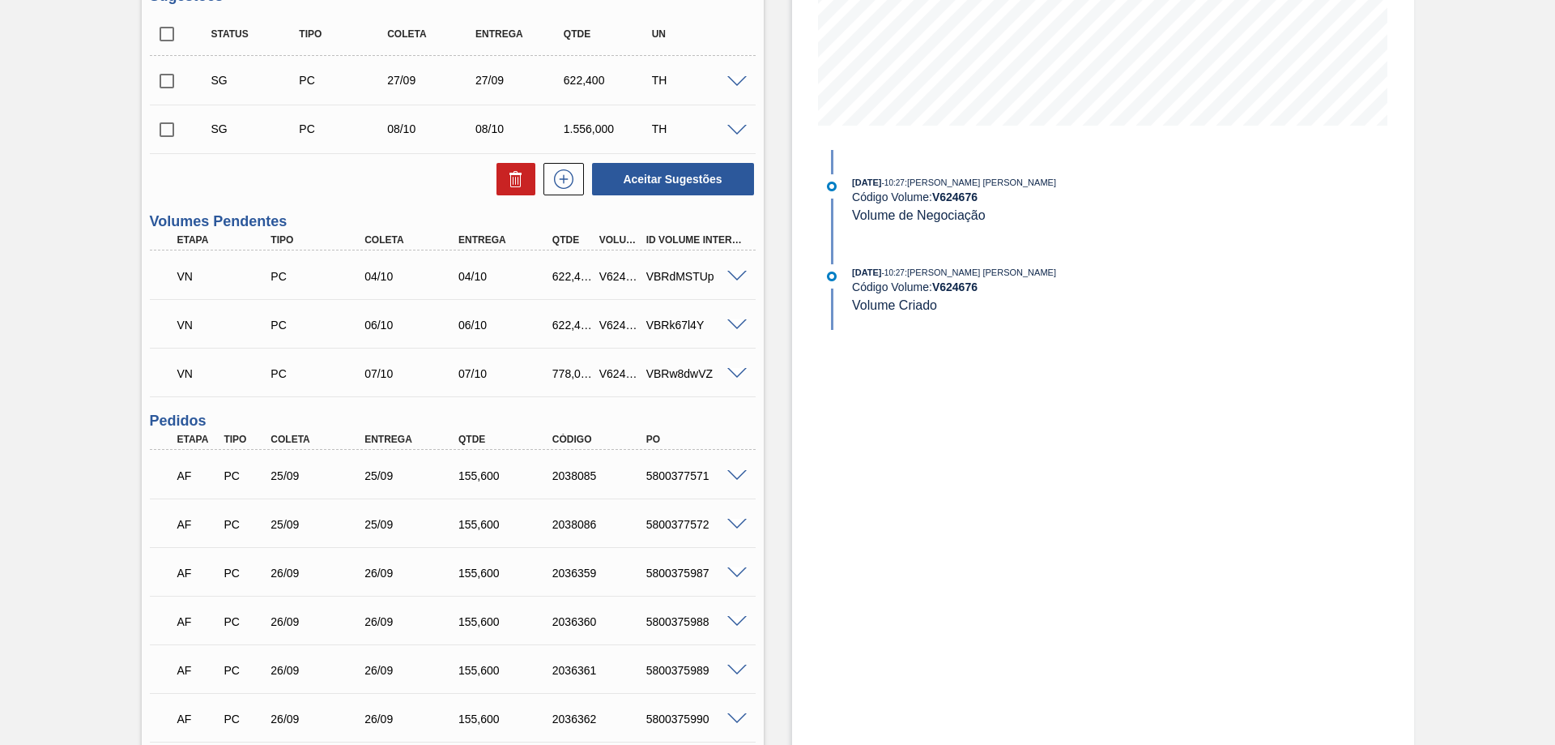
scroll to position [105, 0]
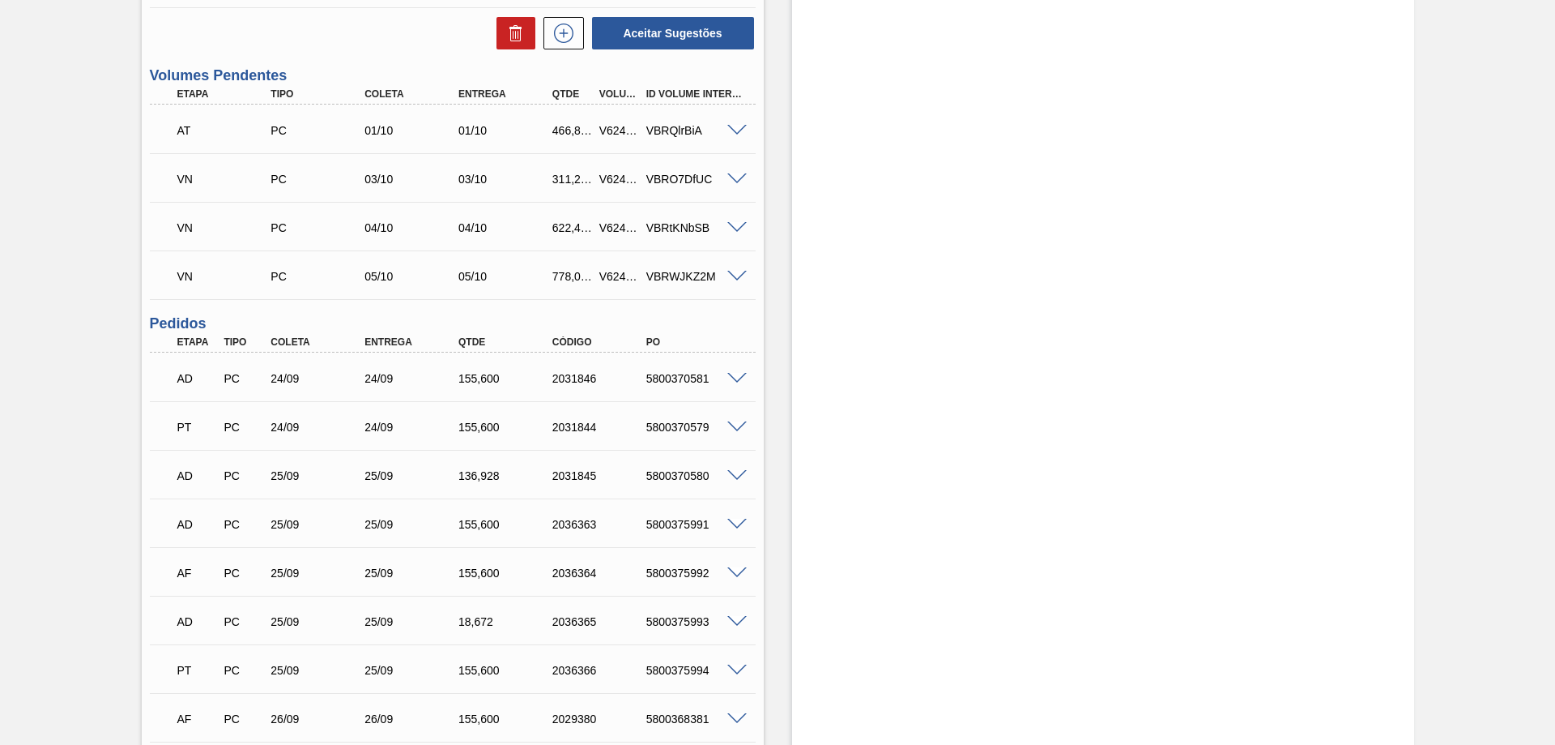
scroll to position [381, 0]
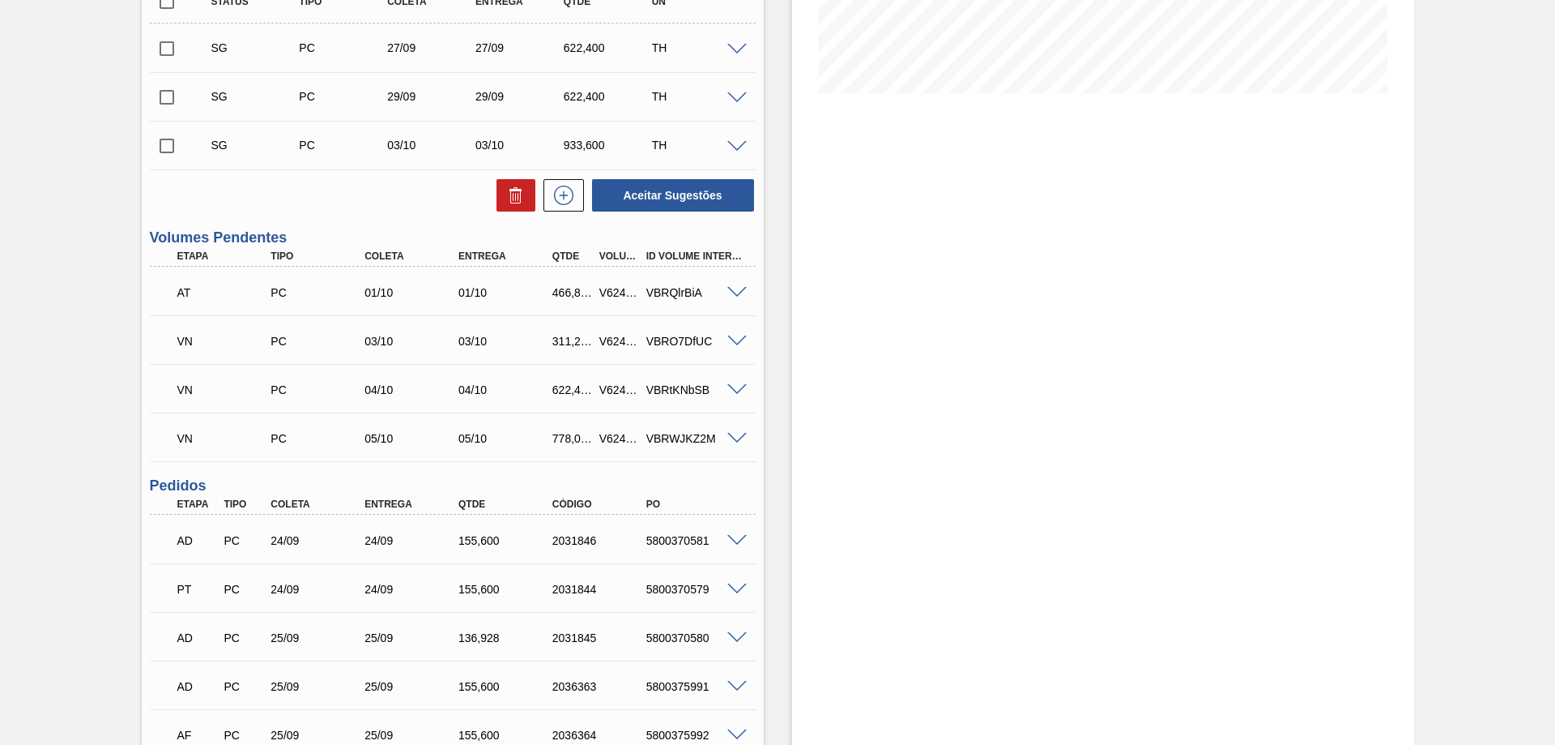
click at [736, 291] on span at bounding box center [737, 293] width 19 height 12
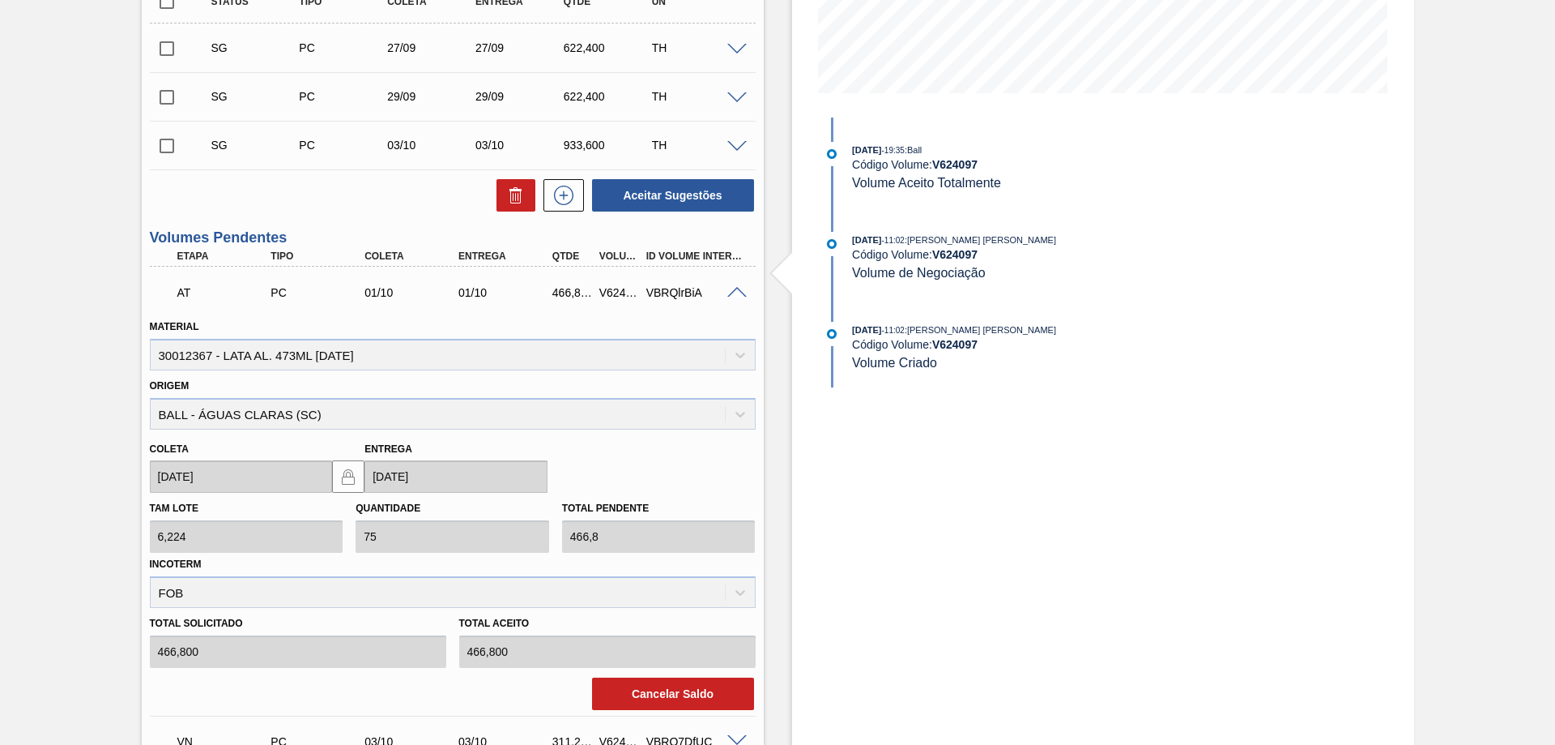
click at [737, 291] on span at bounding box center [737, 293] width 19 height 12
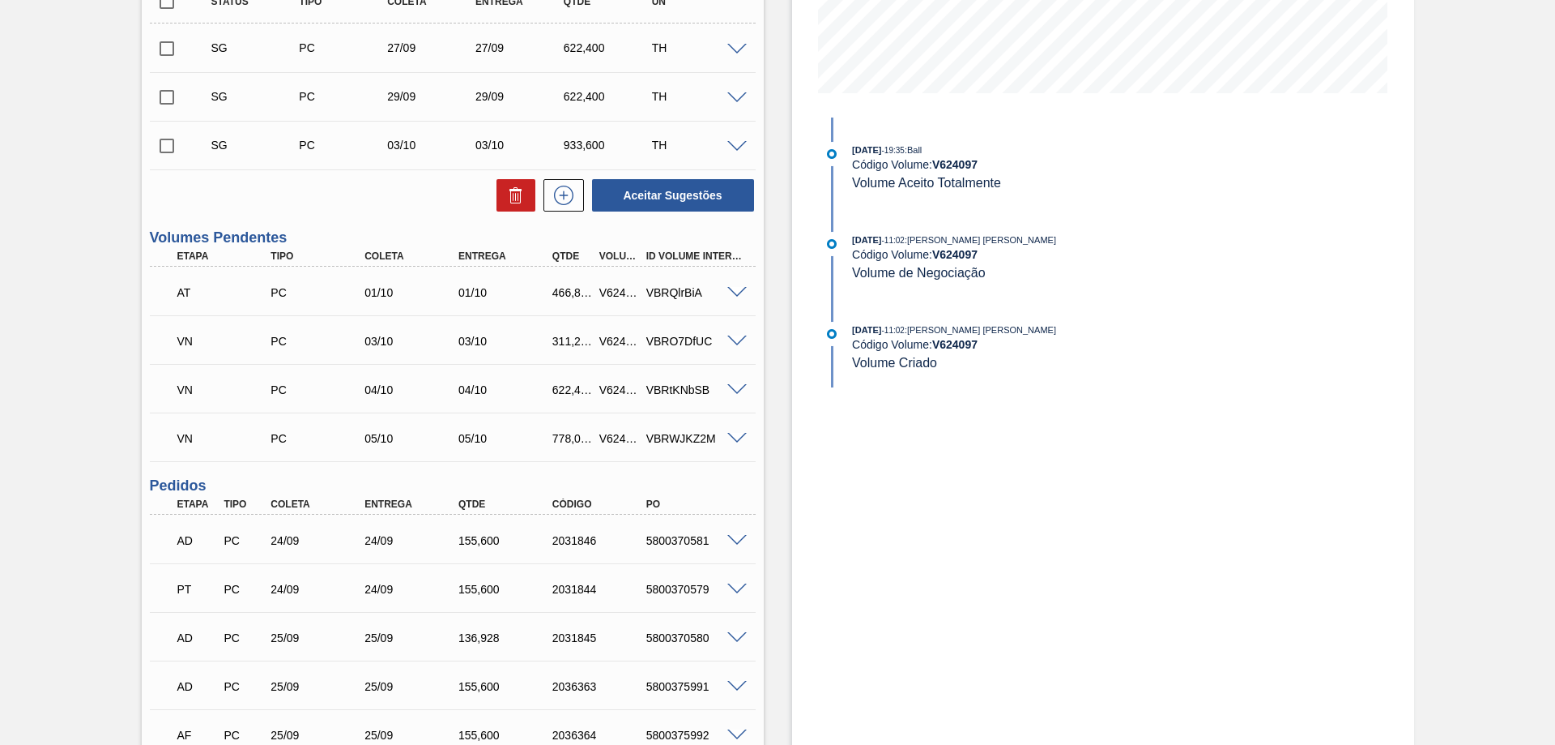
click at [740, 337] on span at bounding box center [737, 341] width 19 height 12
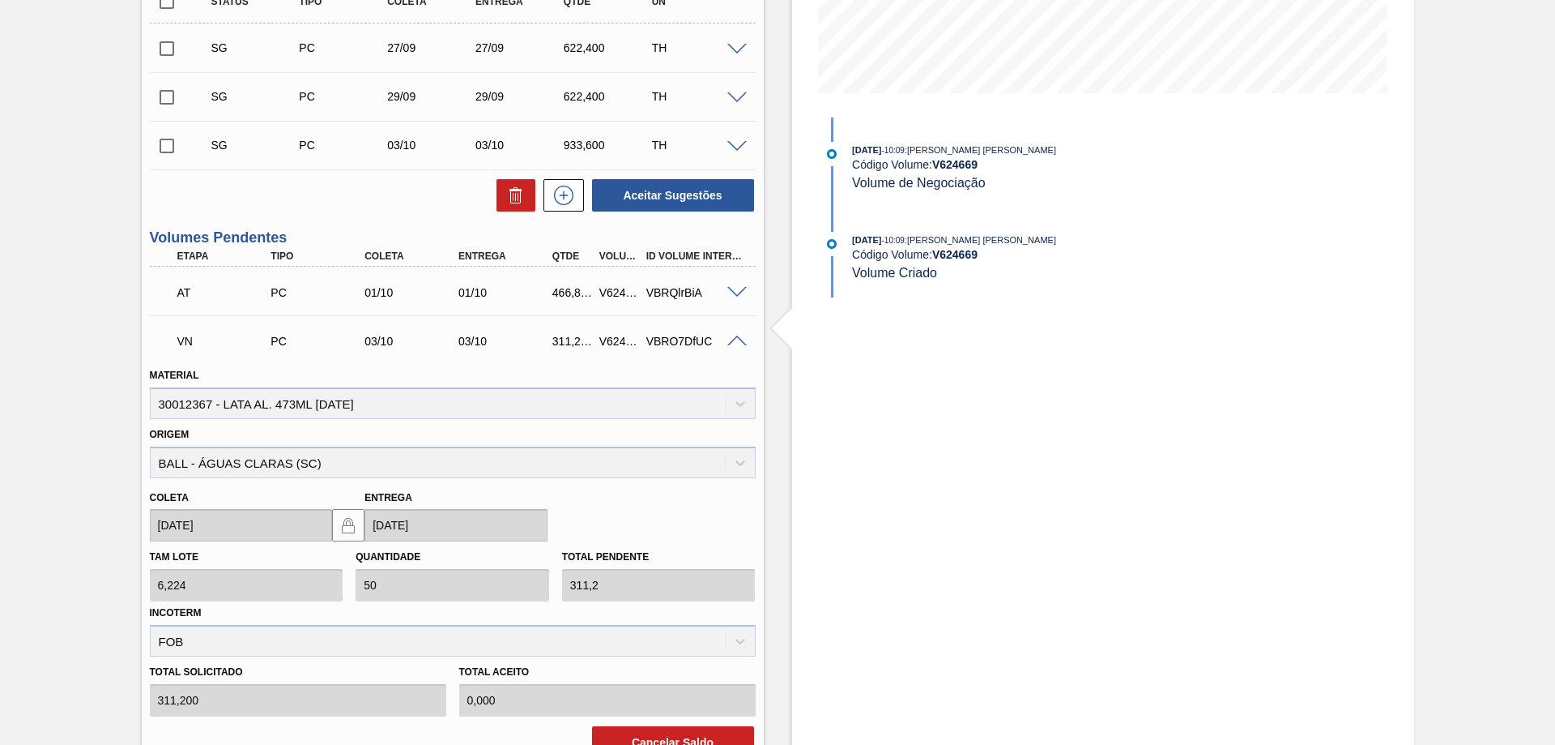
click at [740, 339] on span at bounding box center [737, 341] width 19 height 12
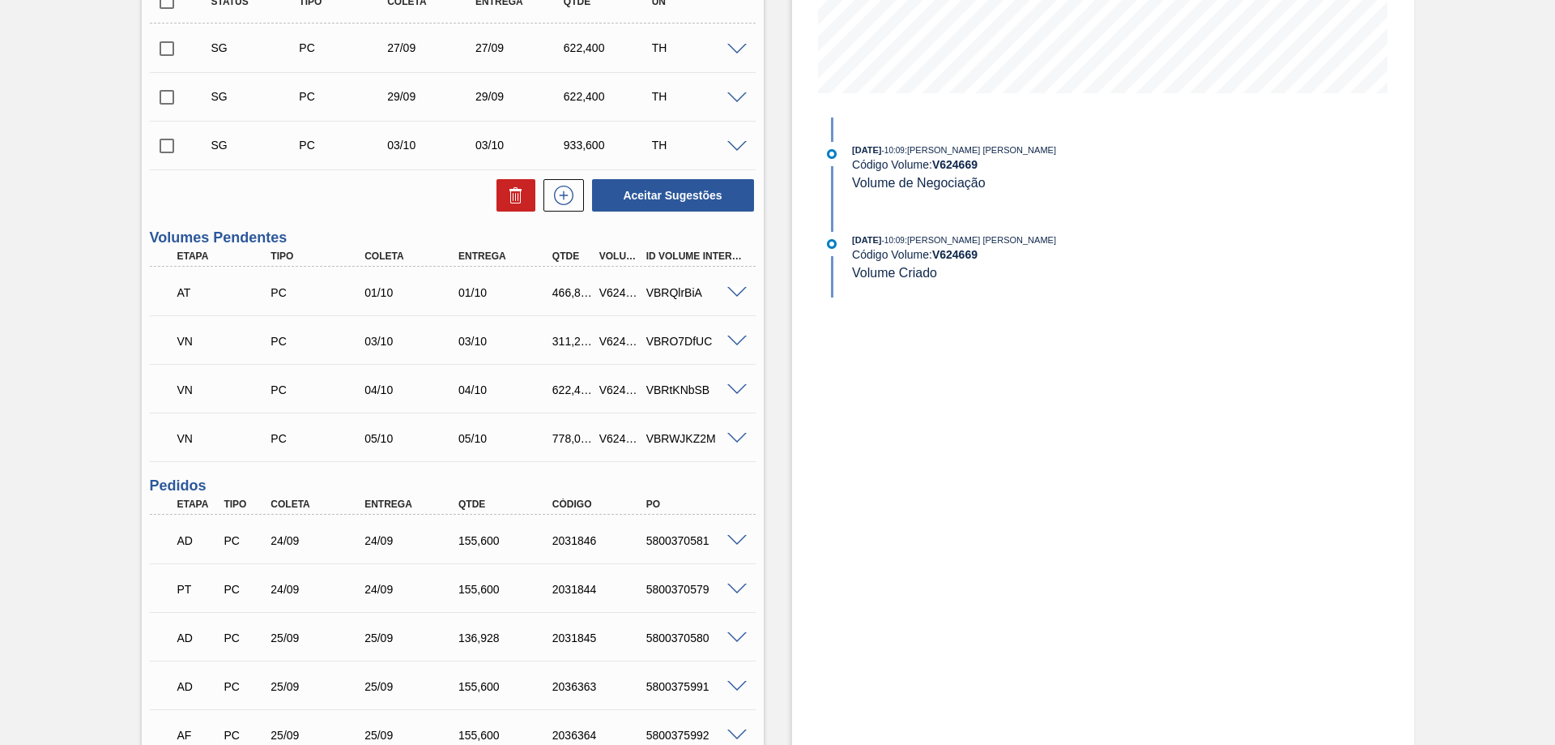
click at [734, 341] on span at bounding box center [737, 341] width 19 height 12
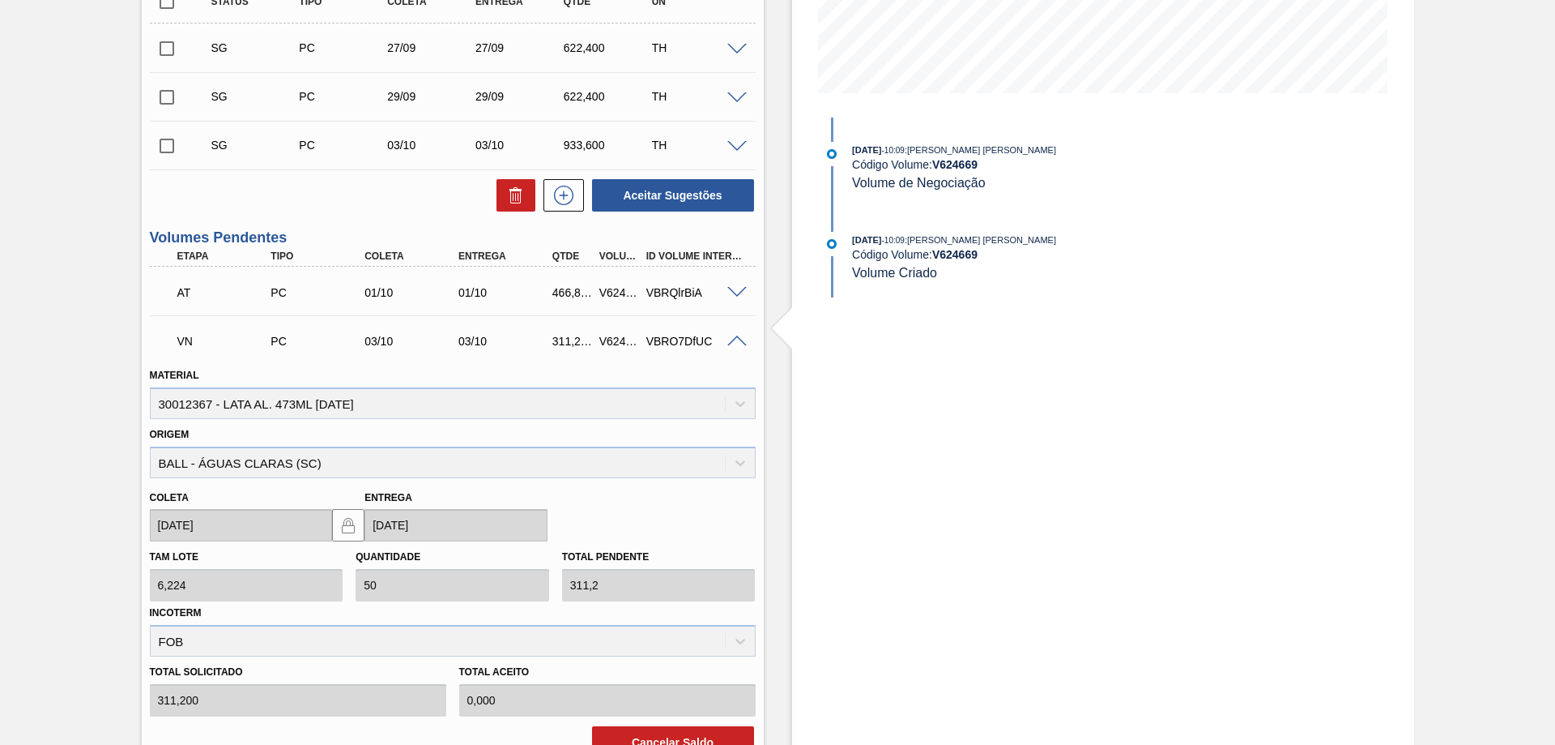
click at [734, 341] on span at bounding box center [737, 341] width 19 height 12
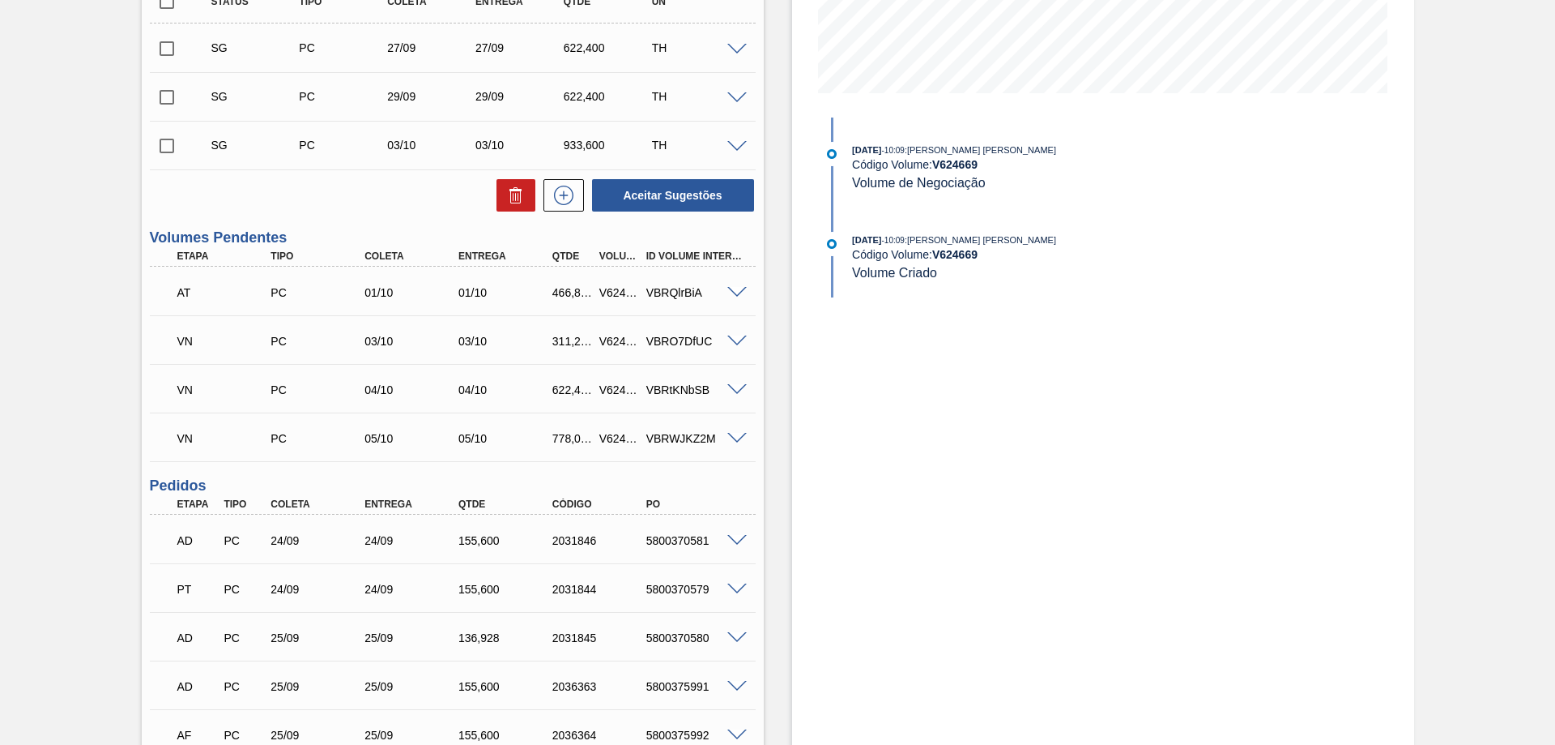
click at [740, 386] on span at bounding box center [737, 390] width 19 height 12
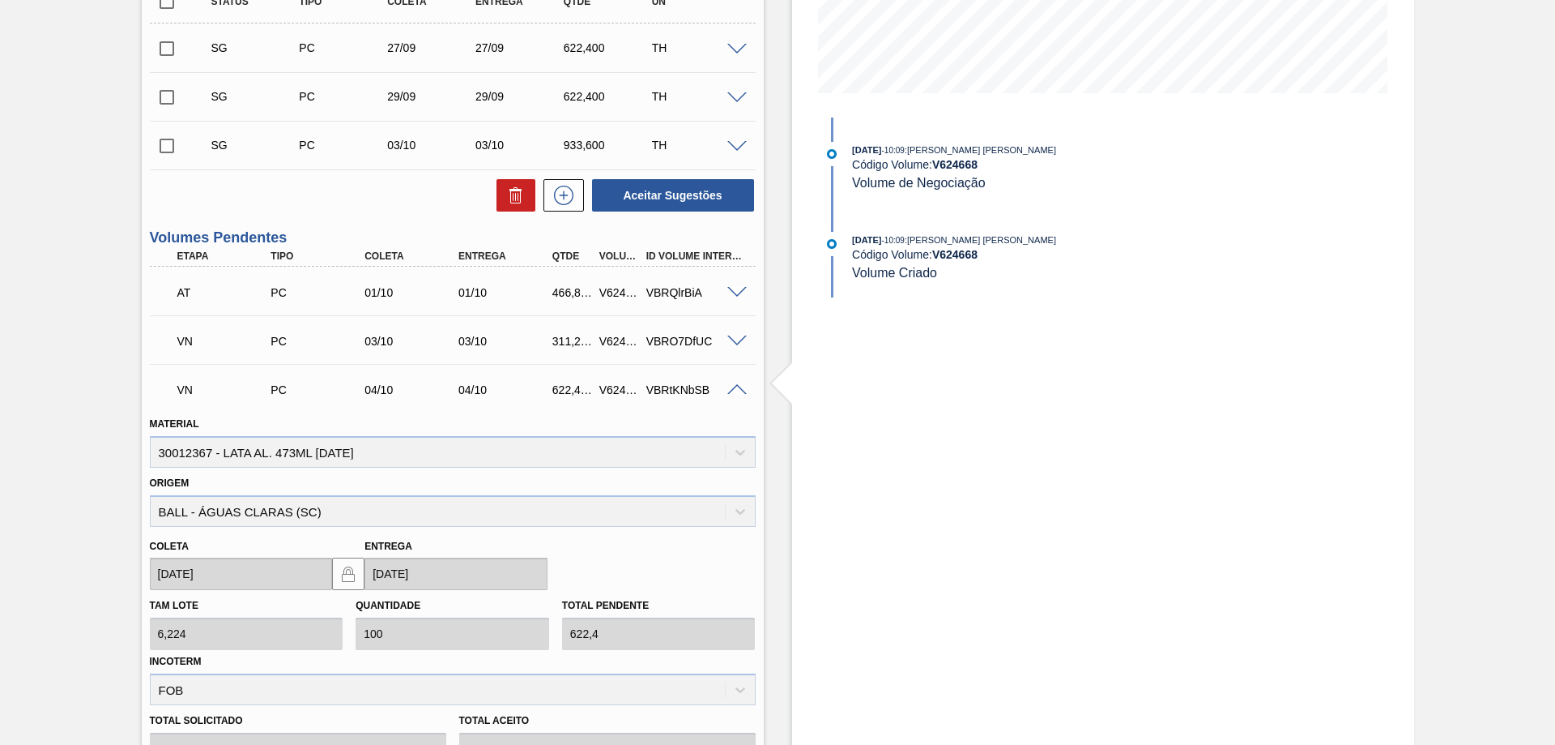
click at [740, 387] on span at bounding box center [737, 390] width 19 height 12
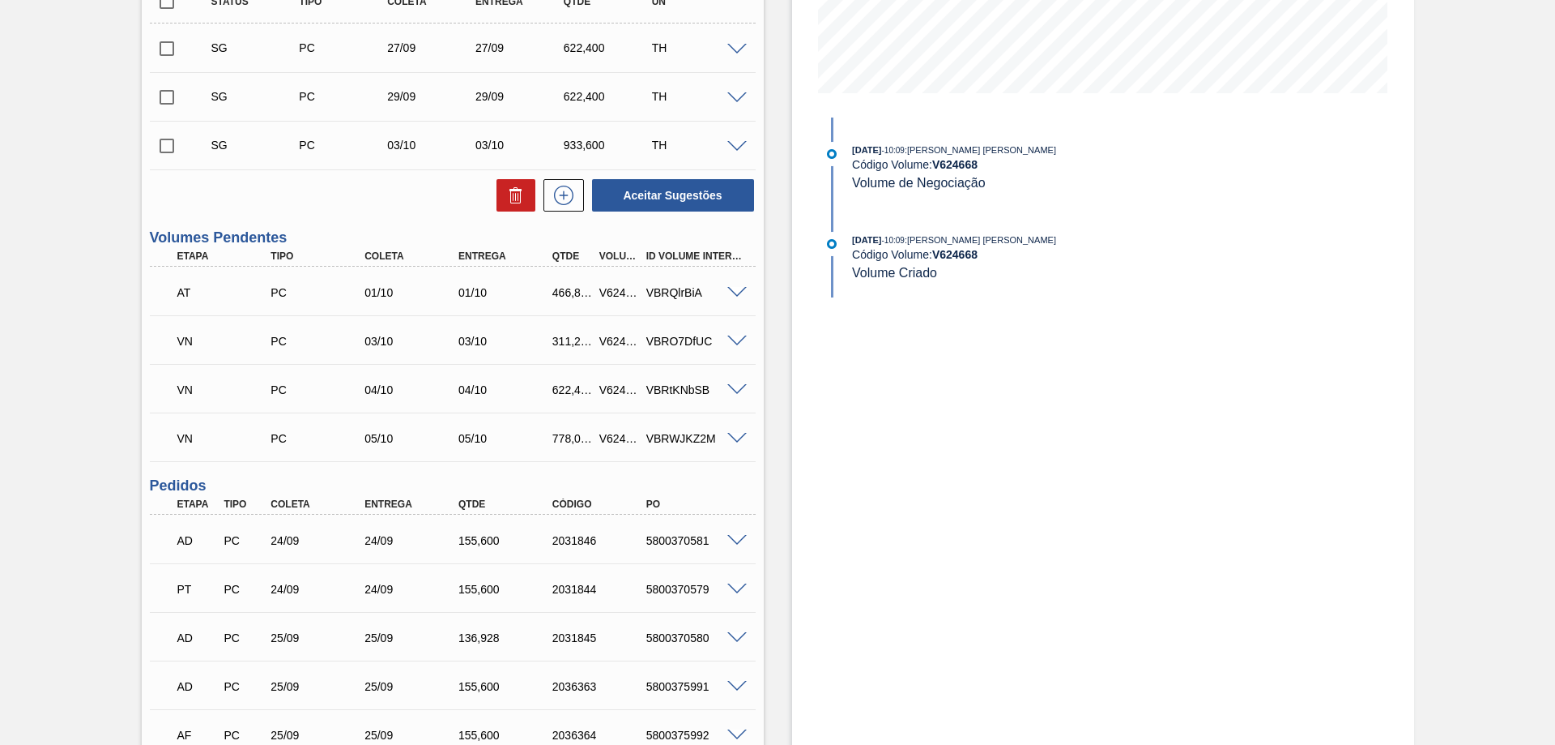
click at [732, 437] on span at bounding box center [737, 439] width 19 height 12
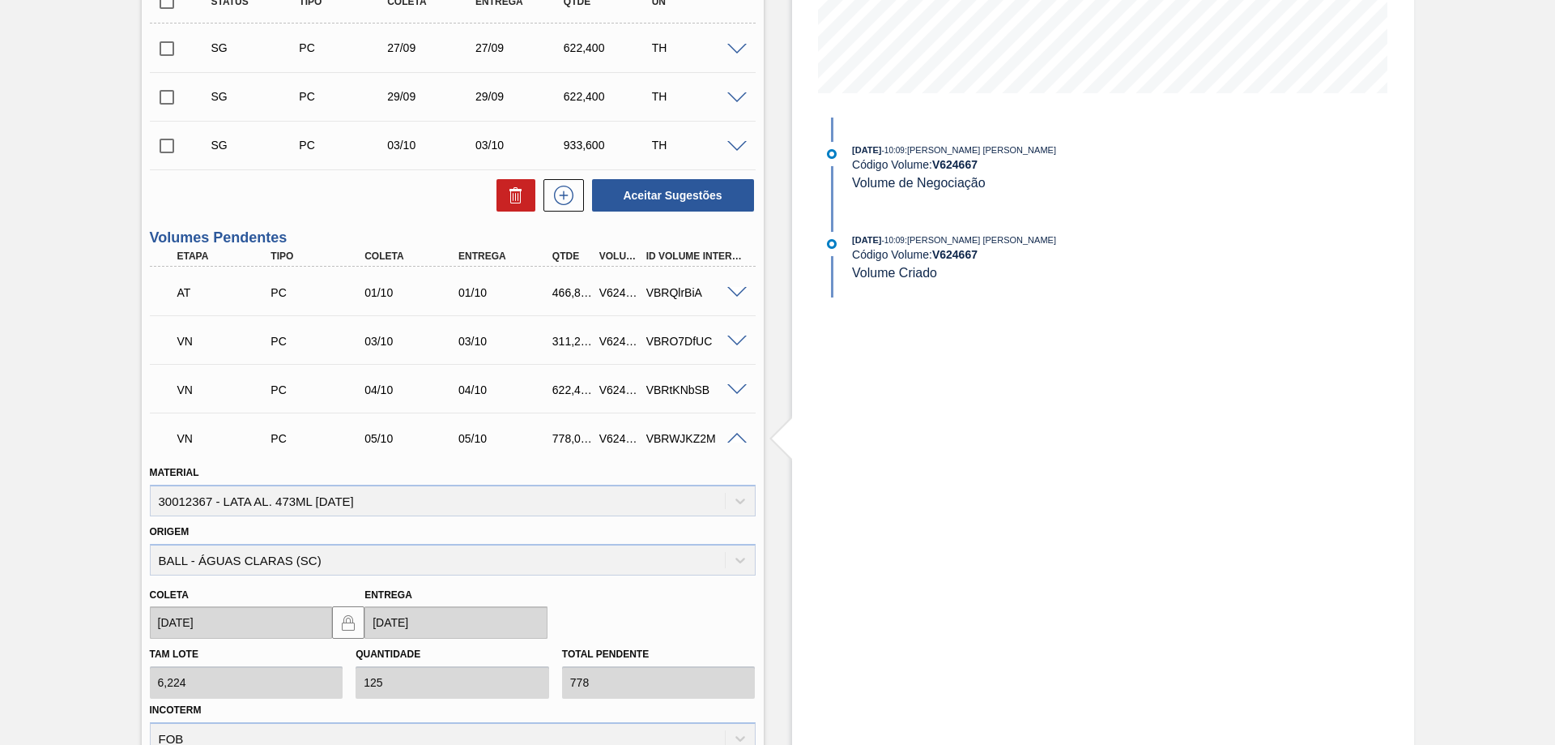
click at [732, 437] on span at bounding box center [737, 439] width 19 height 12
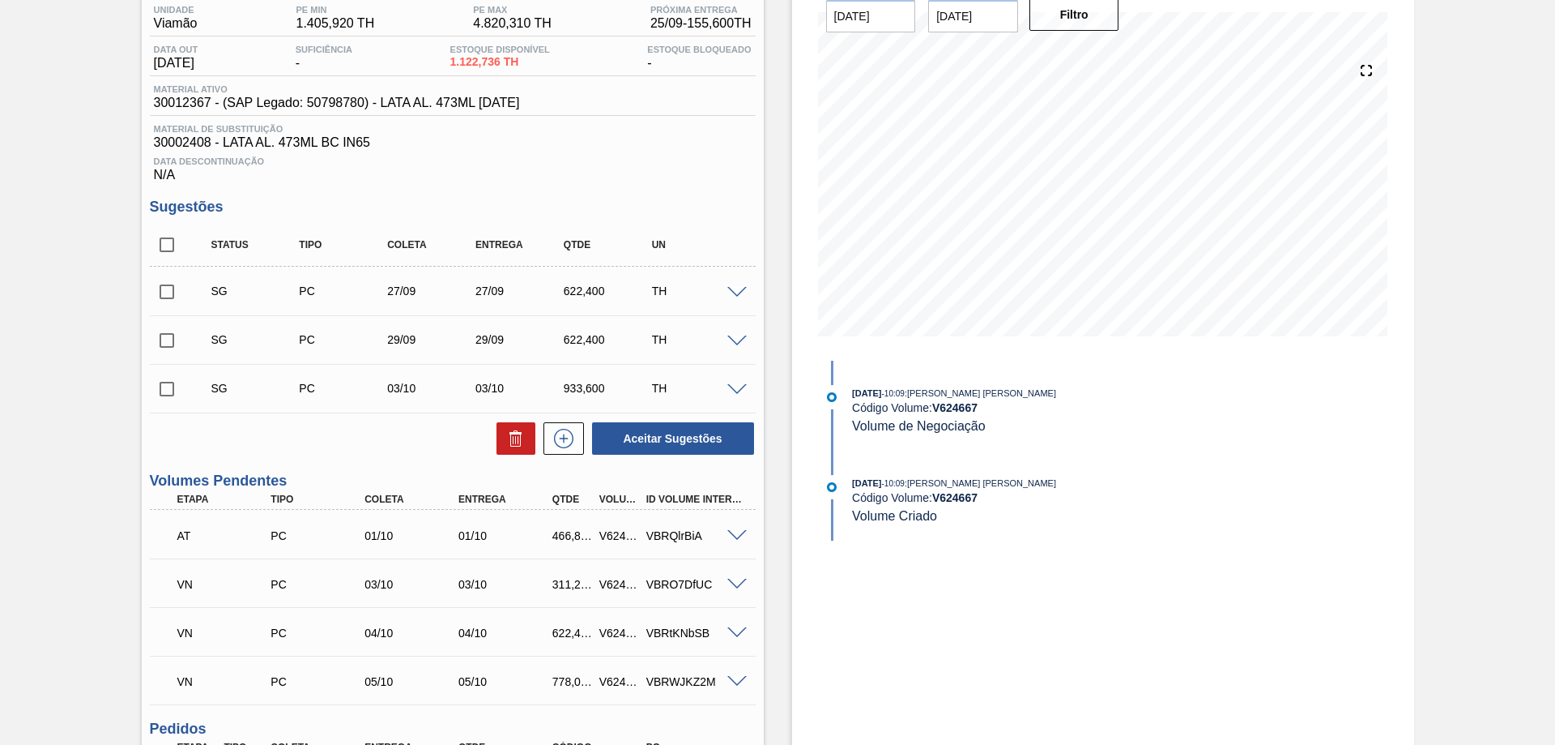
scroll to position [57, 0]
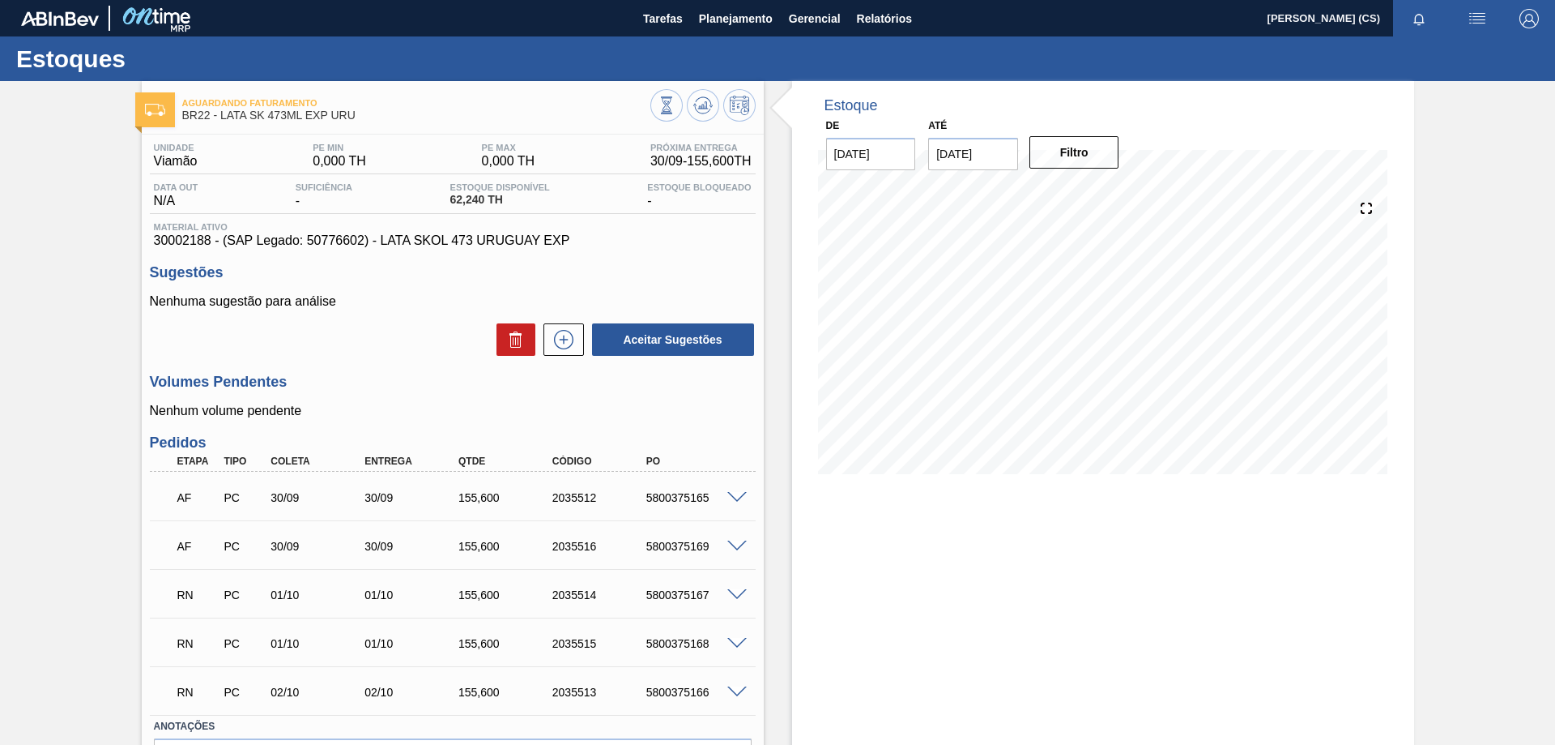
scroll to position [103, 0]
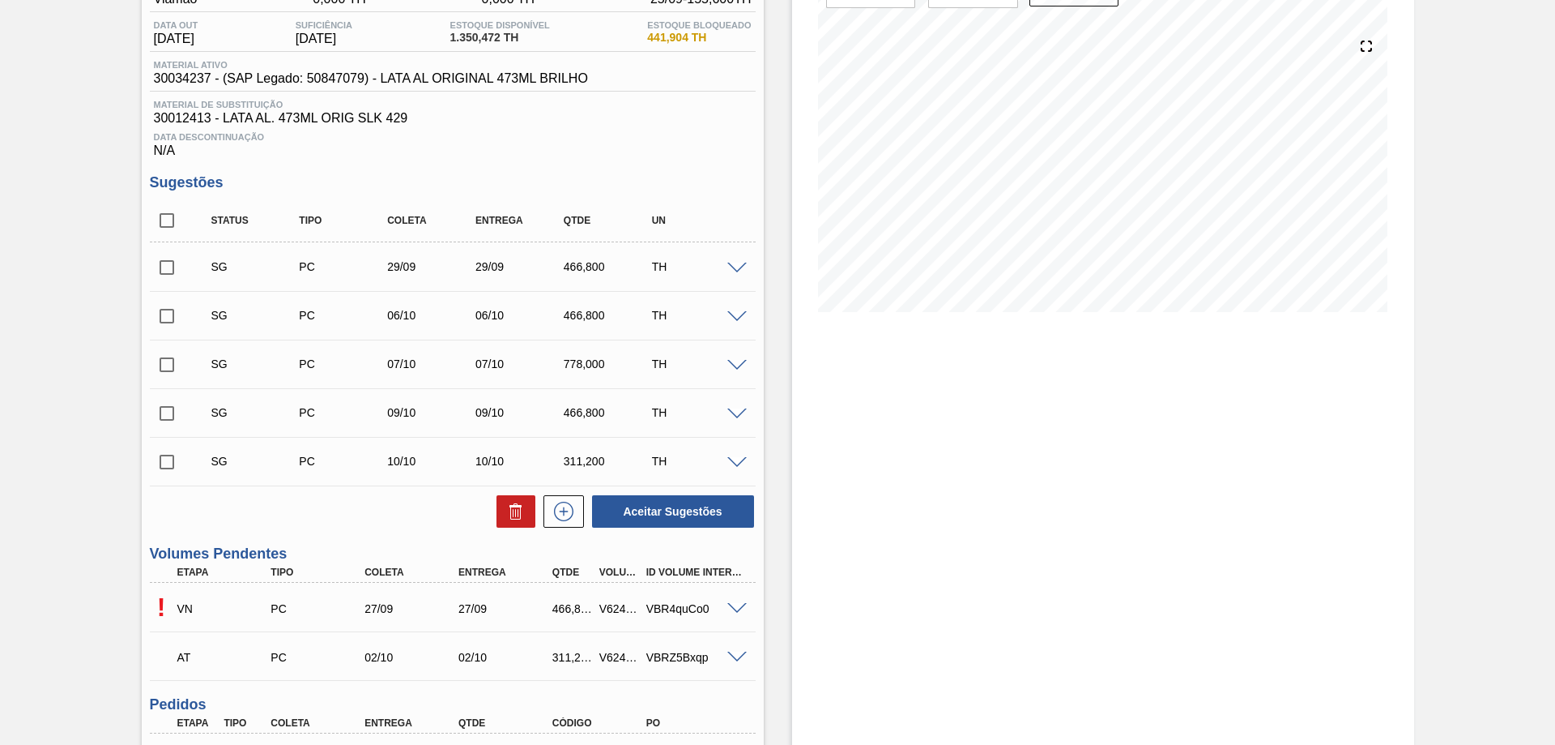
scroll to position [332, 0]
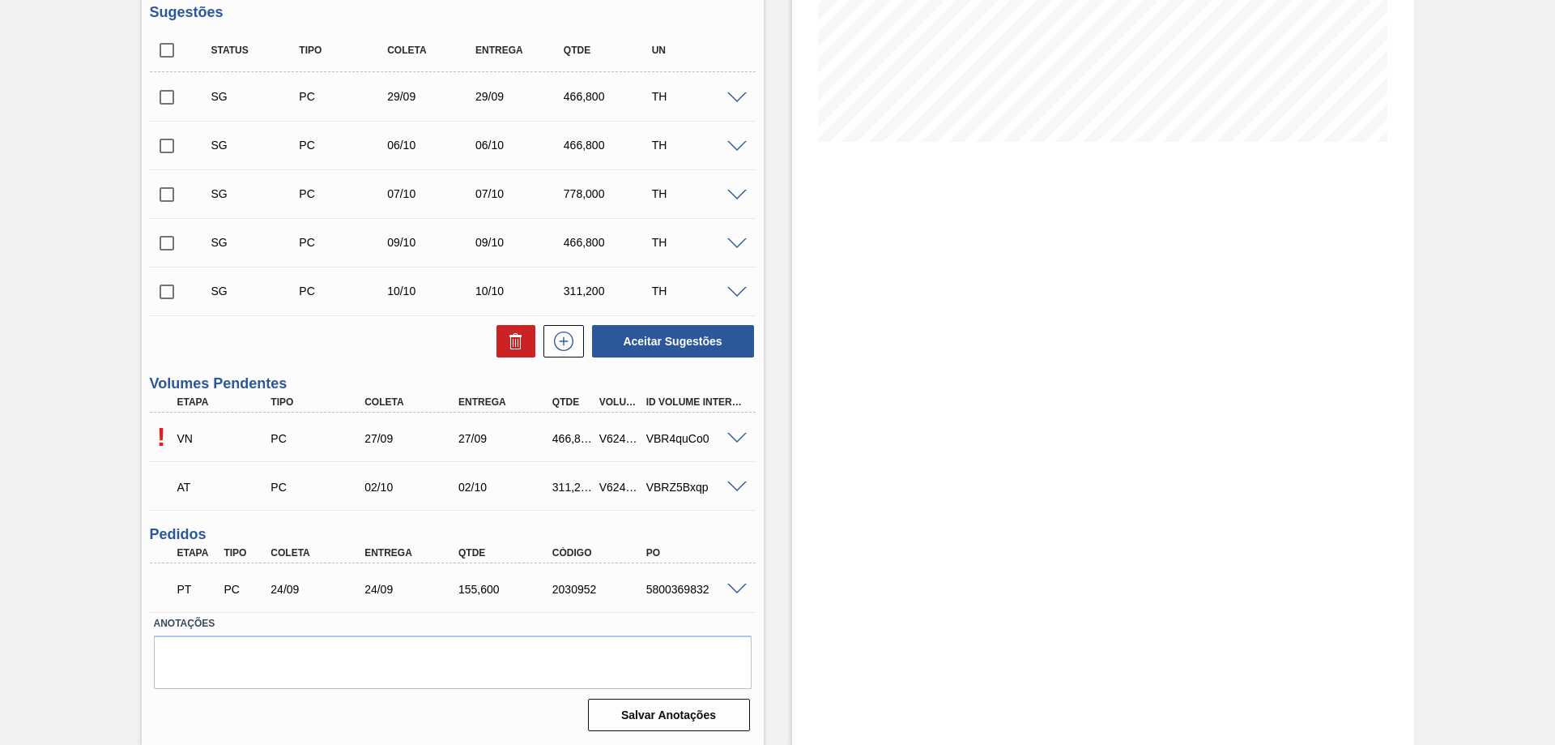
click at [736, 435] on span at bounding box center [737, 439] width 19 height 12
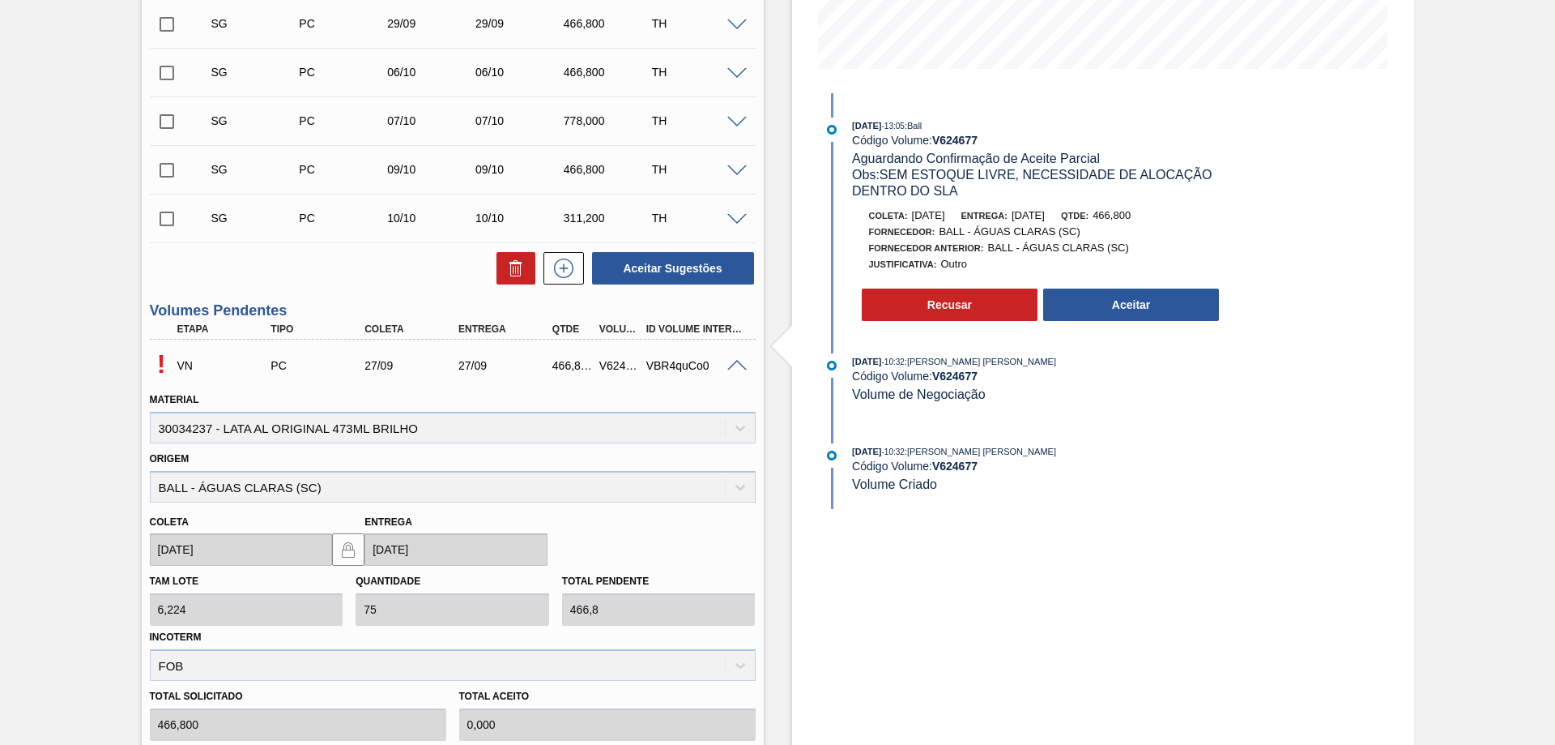
scroll to position [567, 0]
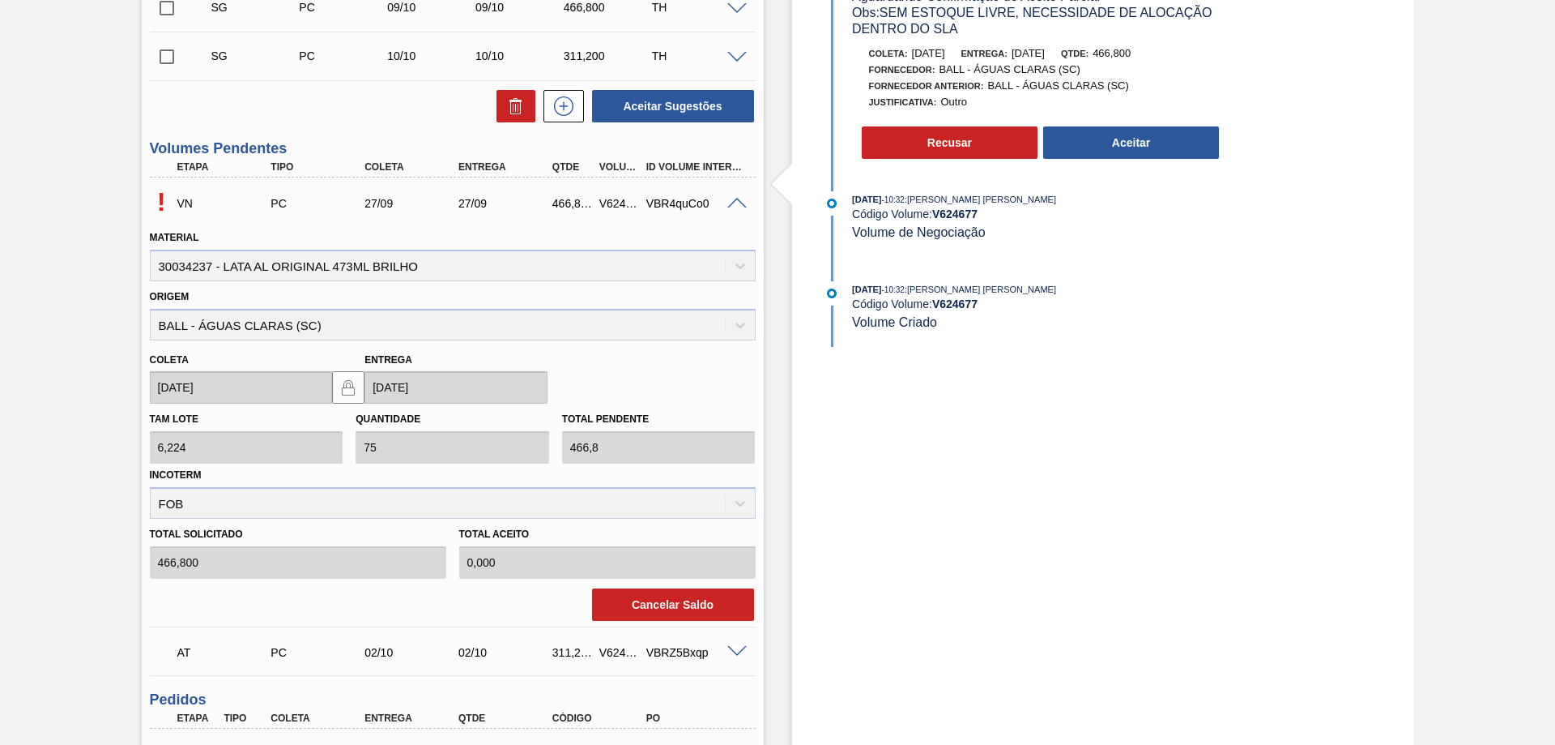
click at [739, 203] on span at bounding box center [737, 204] width 19 height 12
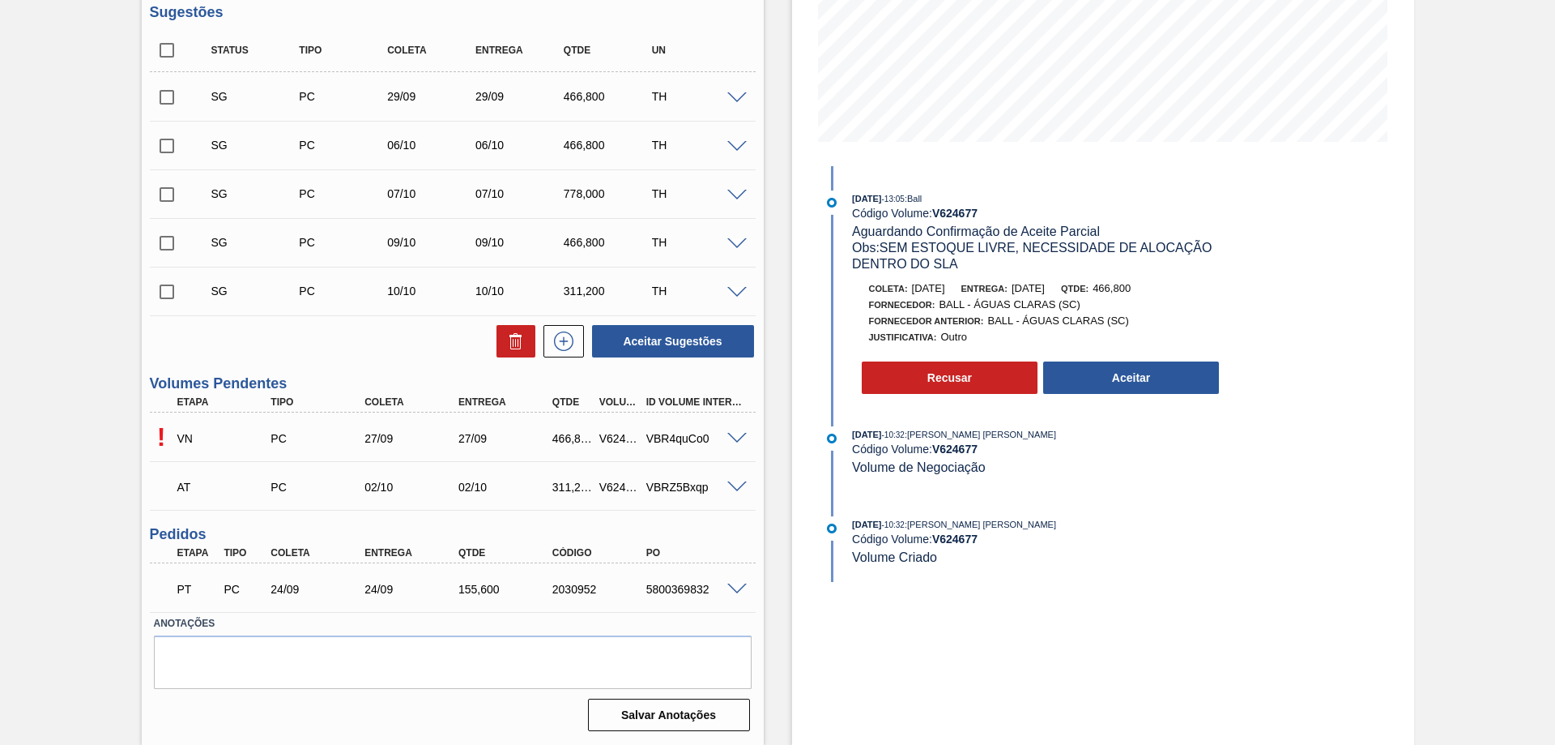
scroll to position [332, 0]
click at [741, 483] on span at bounding box center [737, 487] width 19 height 12
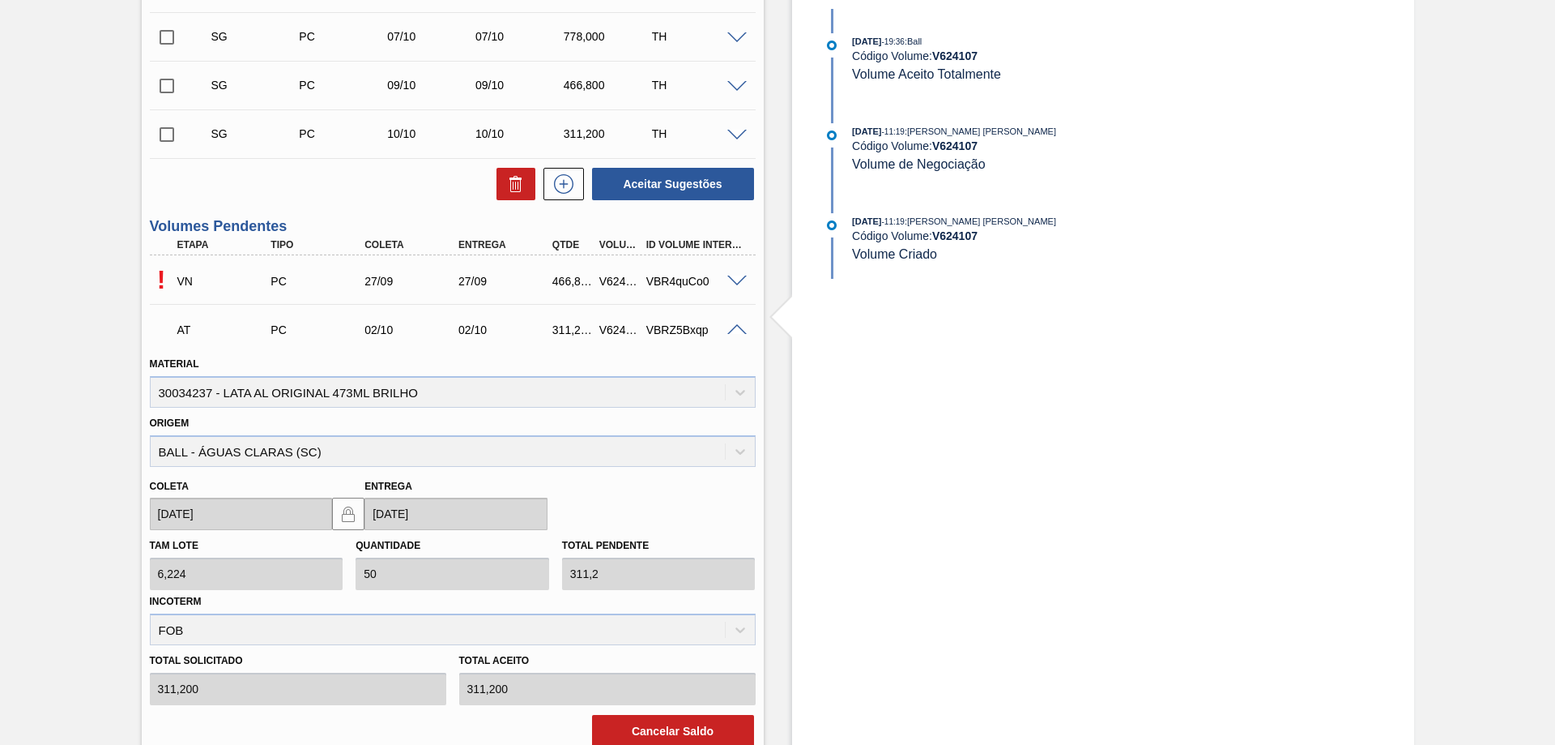
scroll to position [408, 0]
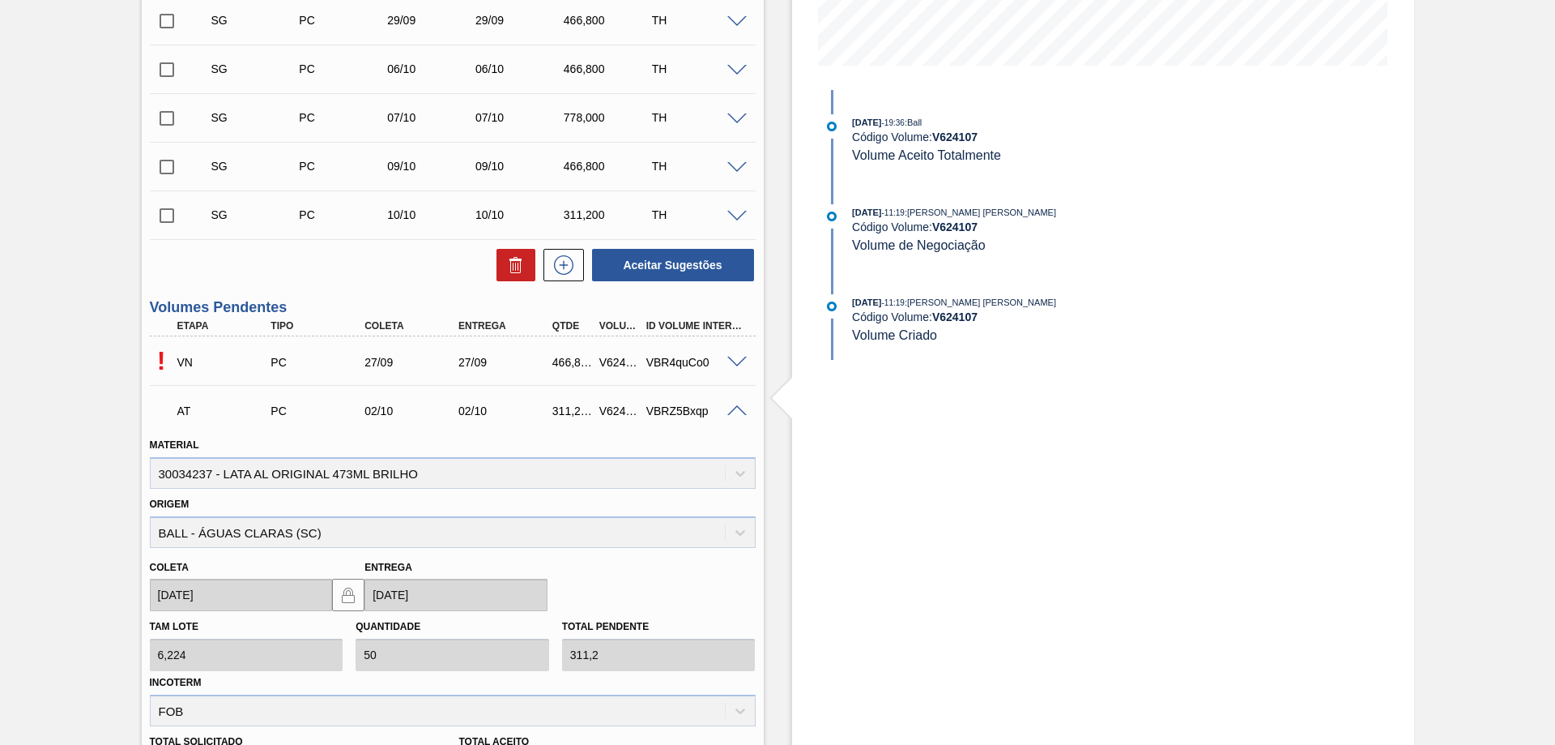
click at [732, 410] on span at bounding box center [737, 411] width 19 height 12
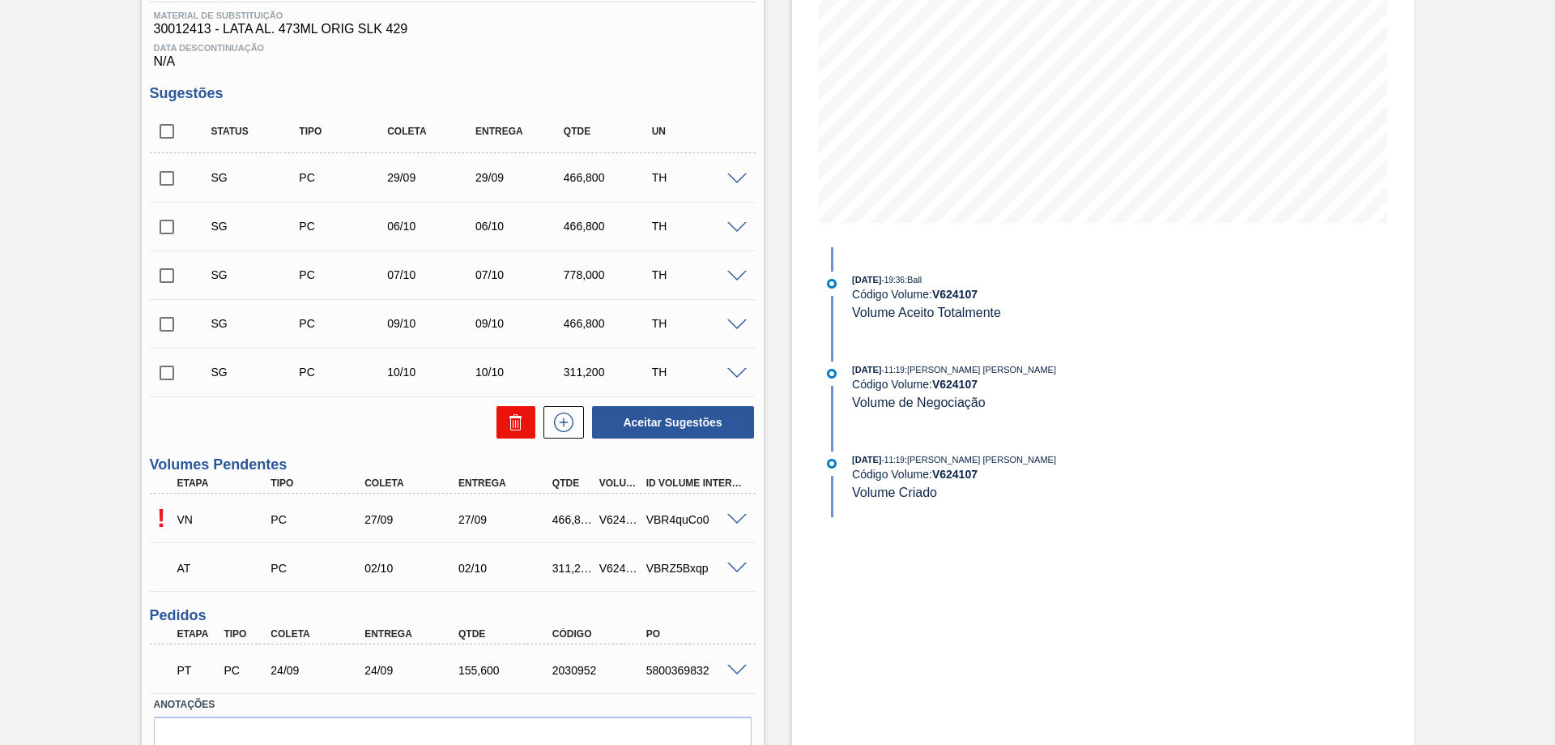
scroll to position [170, 0]
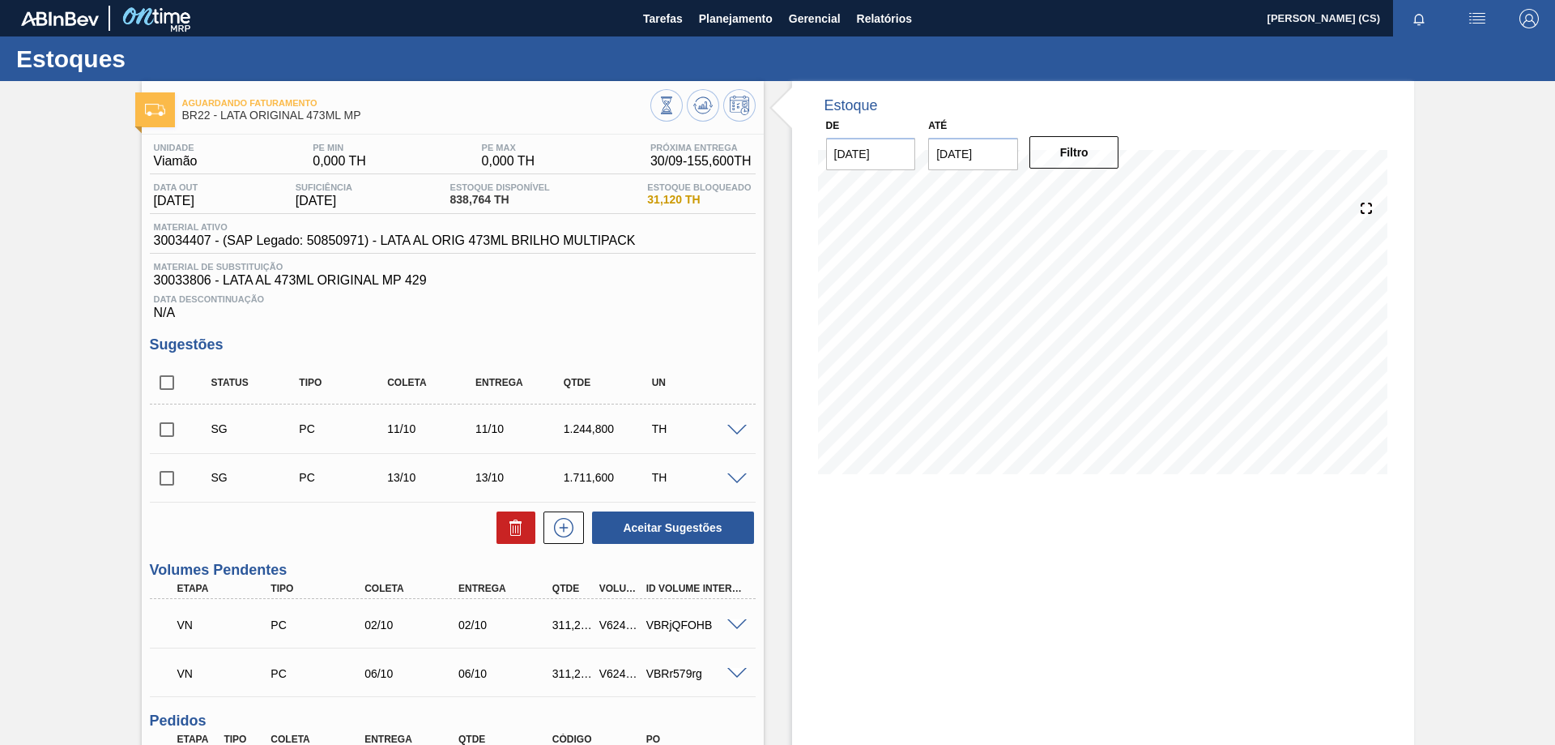
scroll to position [162, 0]
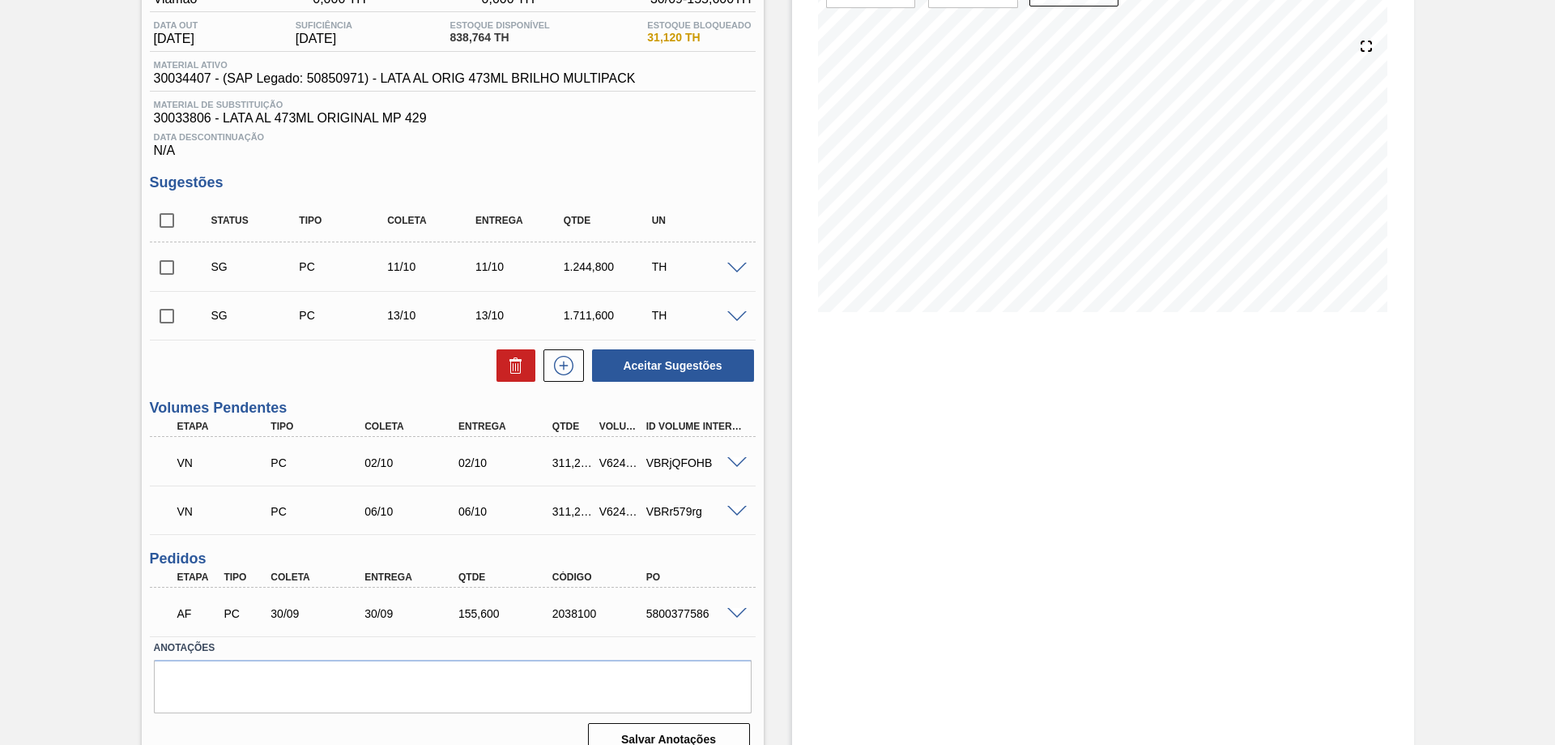
click at [732, 460] on span at bounding box center [737, 463] width 19 height 12
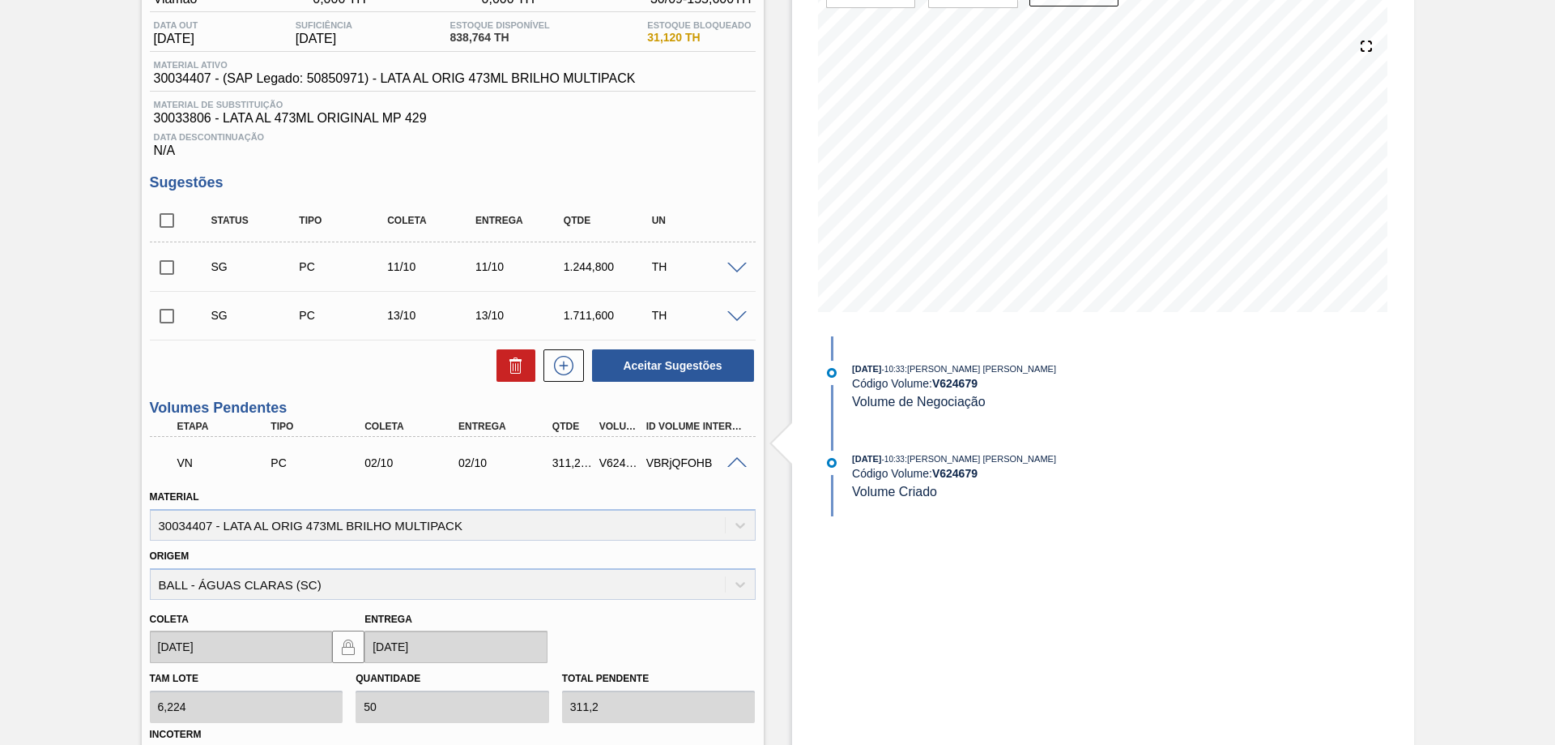
click at [737, 459] on span at bounding box center [737, 463] width 19 height 12
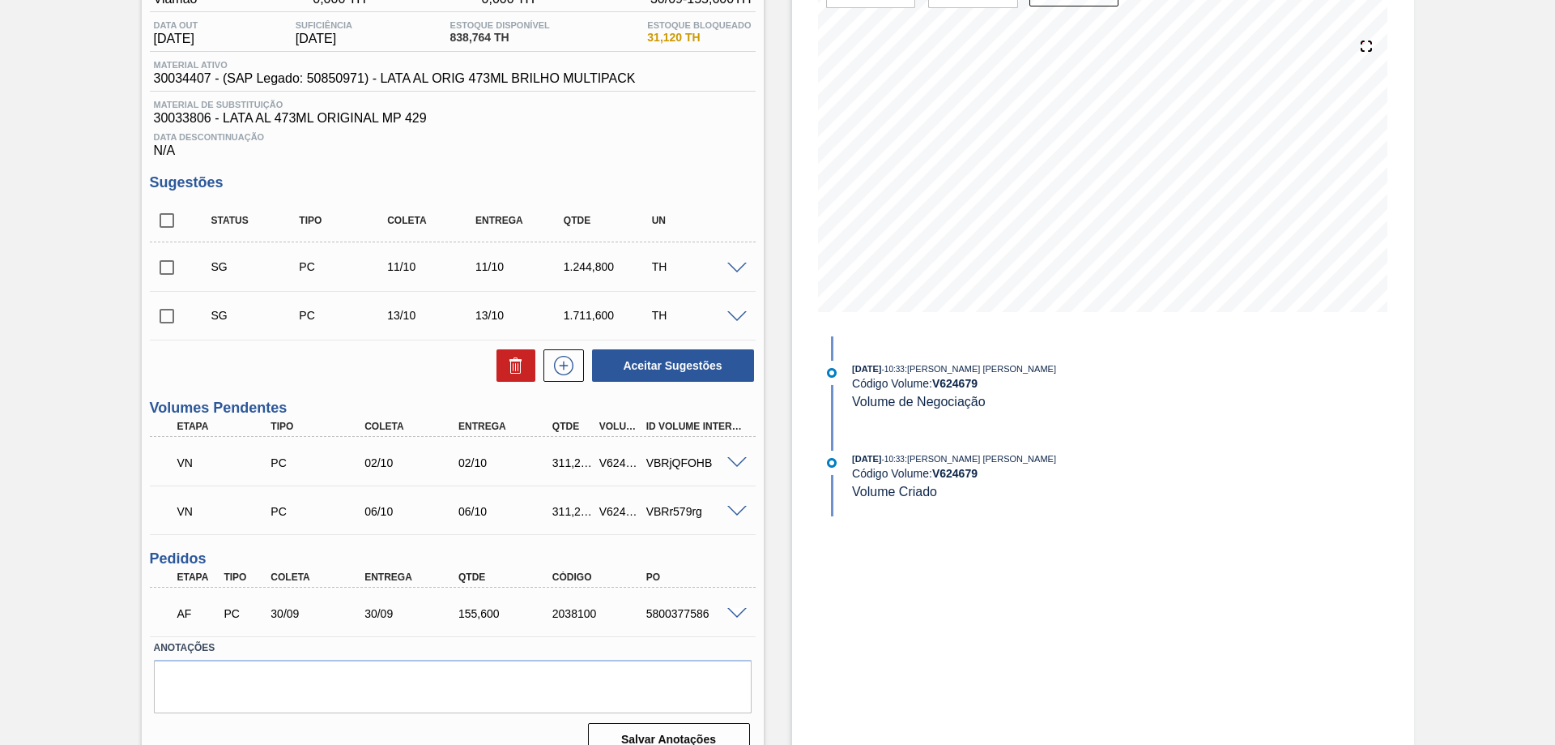
click at [733, 512] on span at bounding box center [737, 512] width 19 height 12
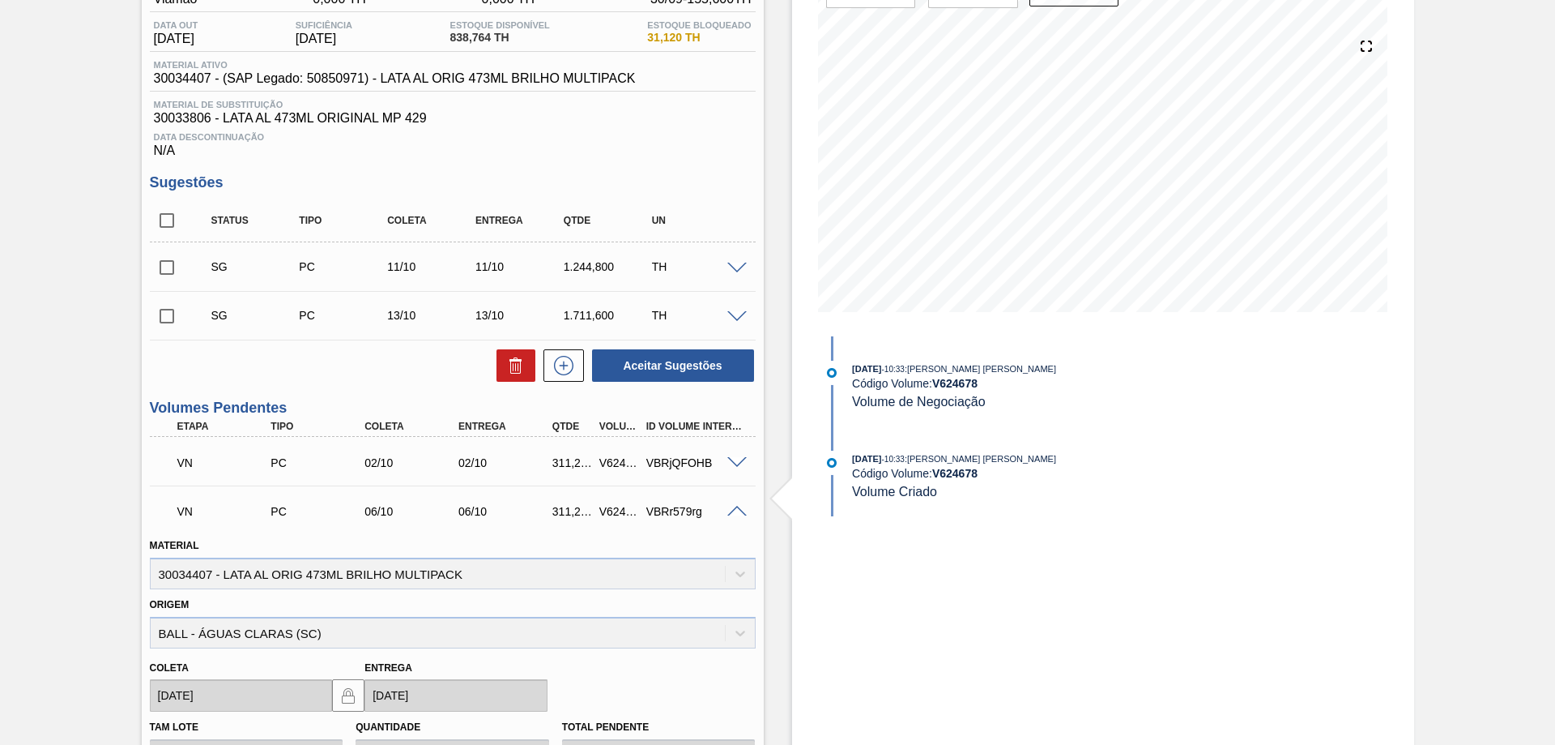
click at [732, 510] on span at bounding box center [737, 512] width 19 height 12
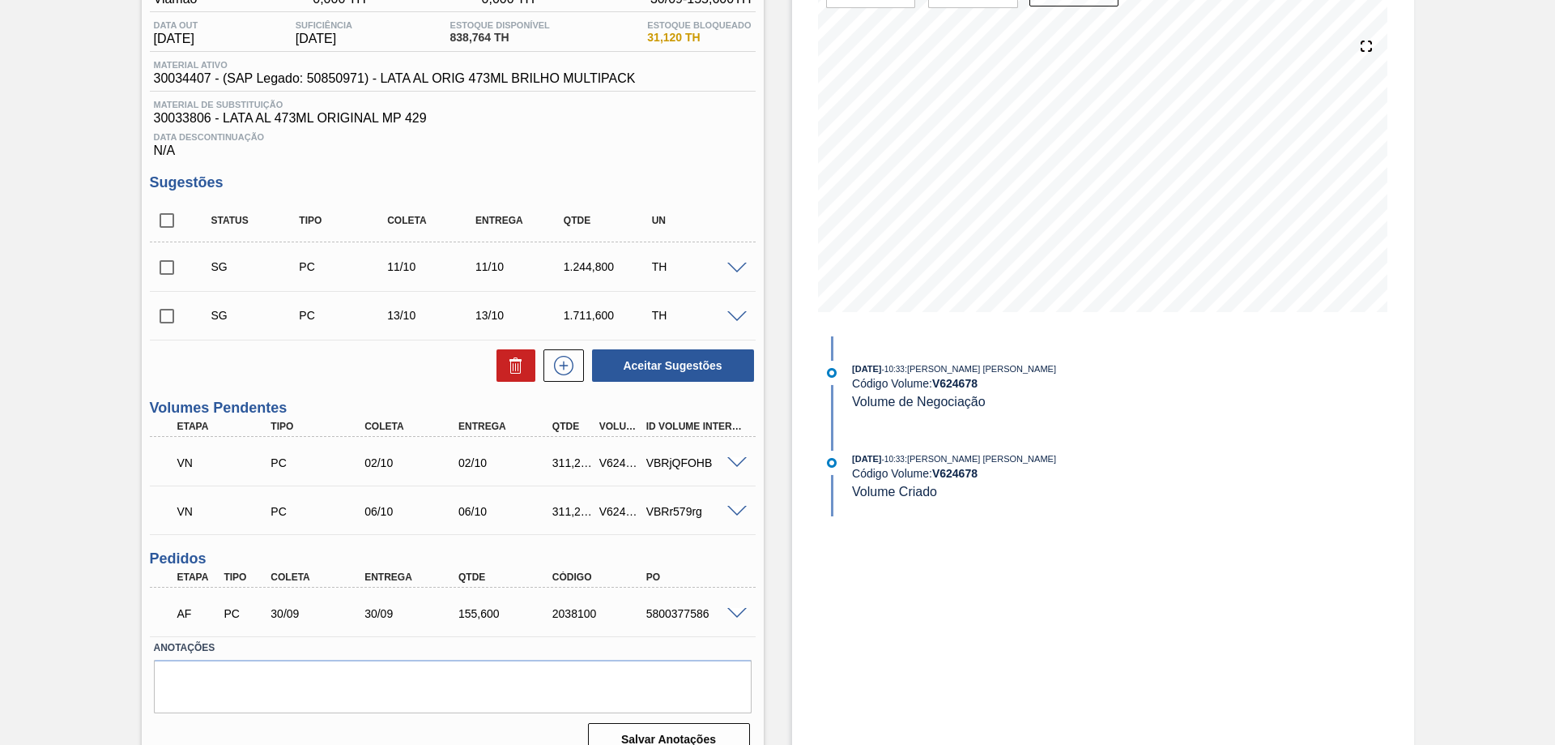
click at [735, 509] on span at bounding box center [737, 512] width 19 height 12
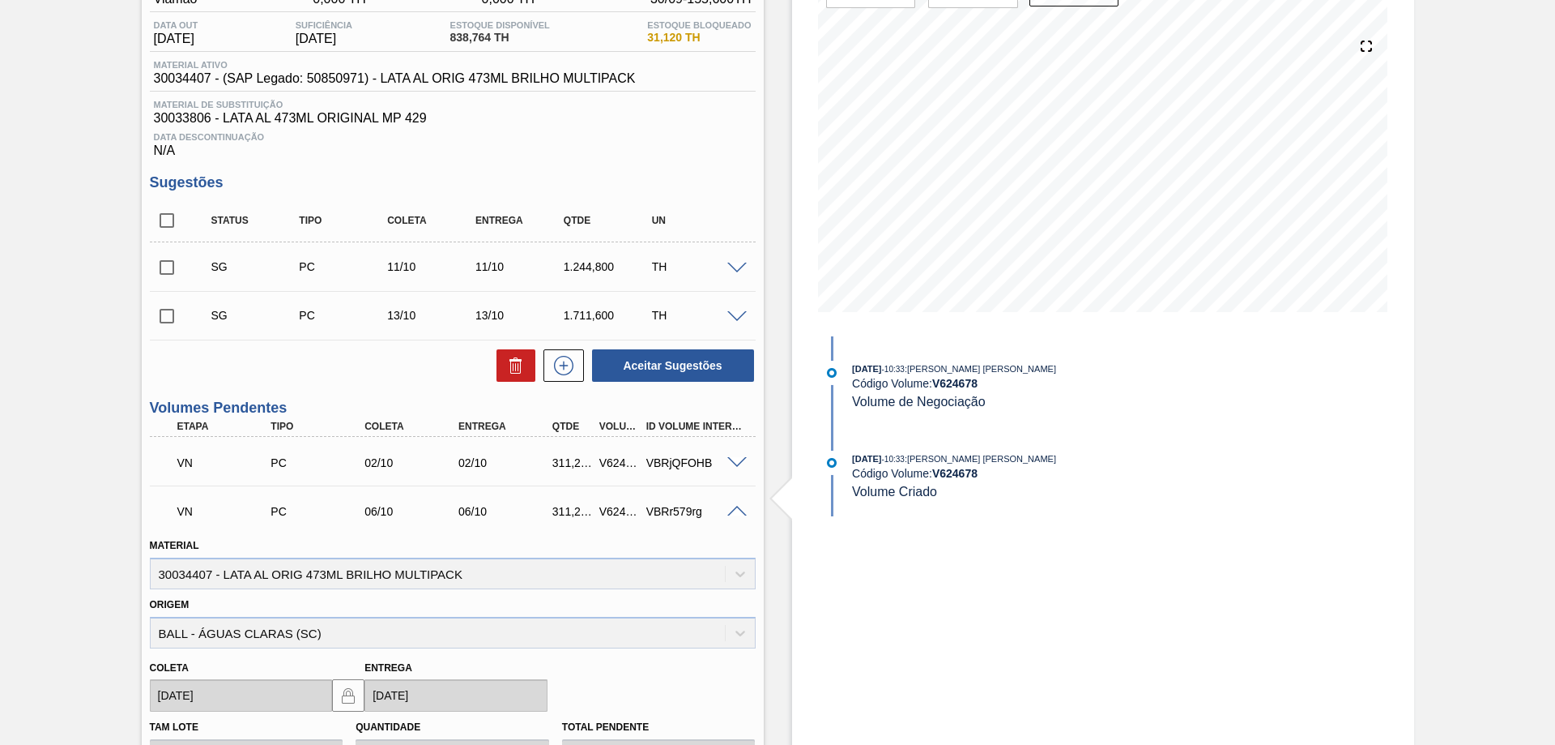
scroll to position [243, 0]
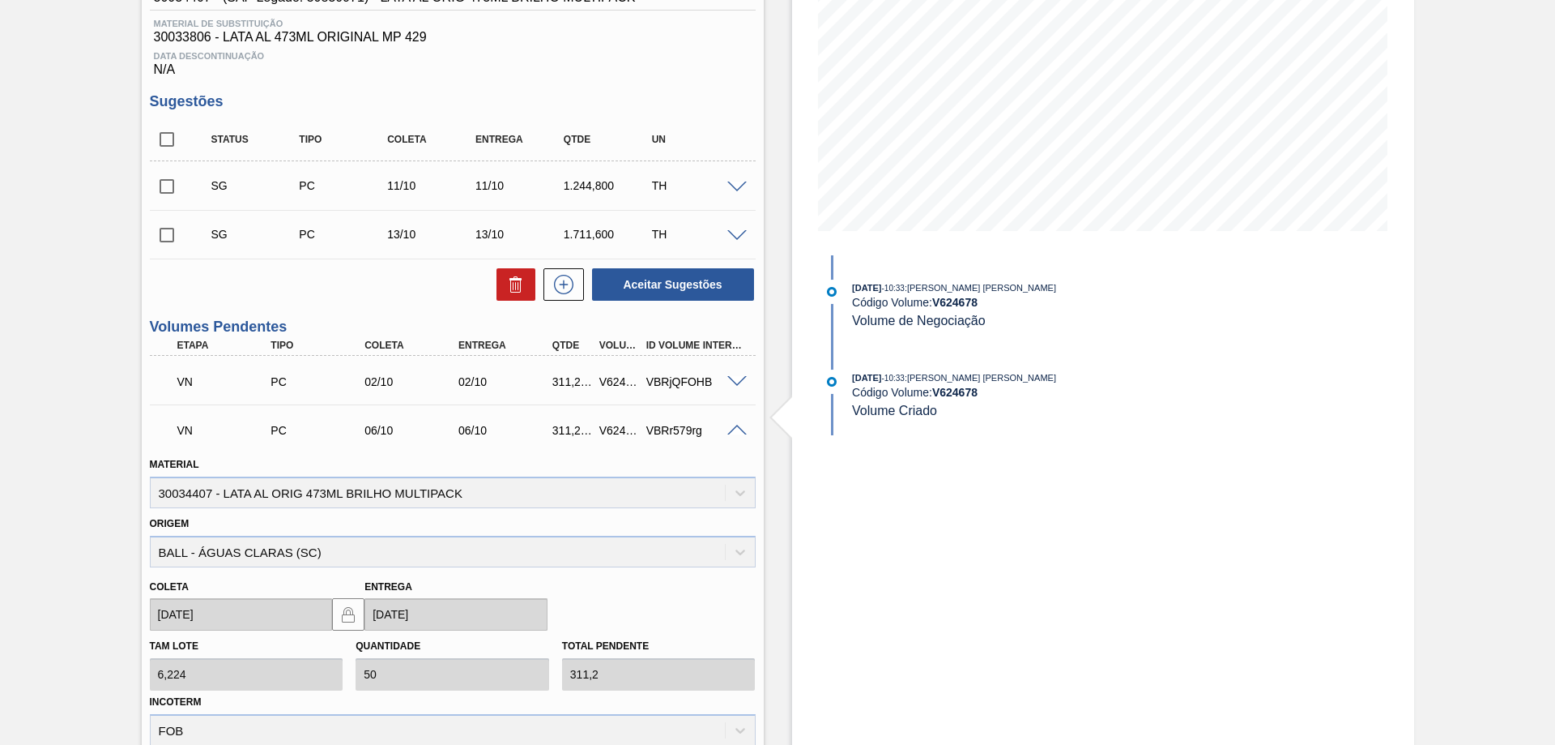
click at [737, 428] on span at bounding box center [737, 431] width 19 height 12
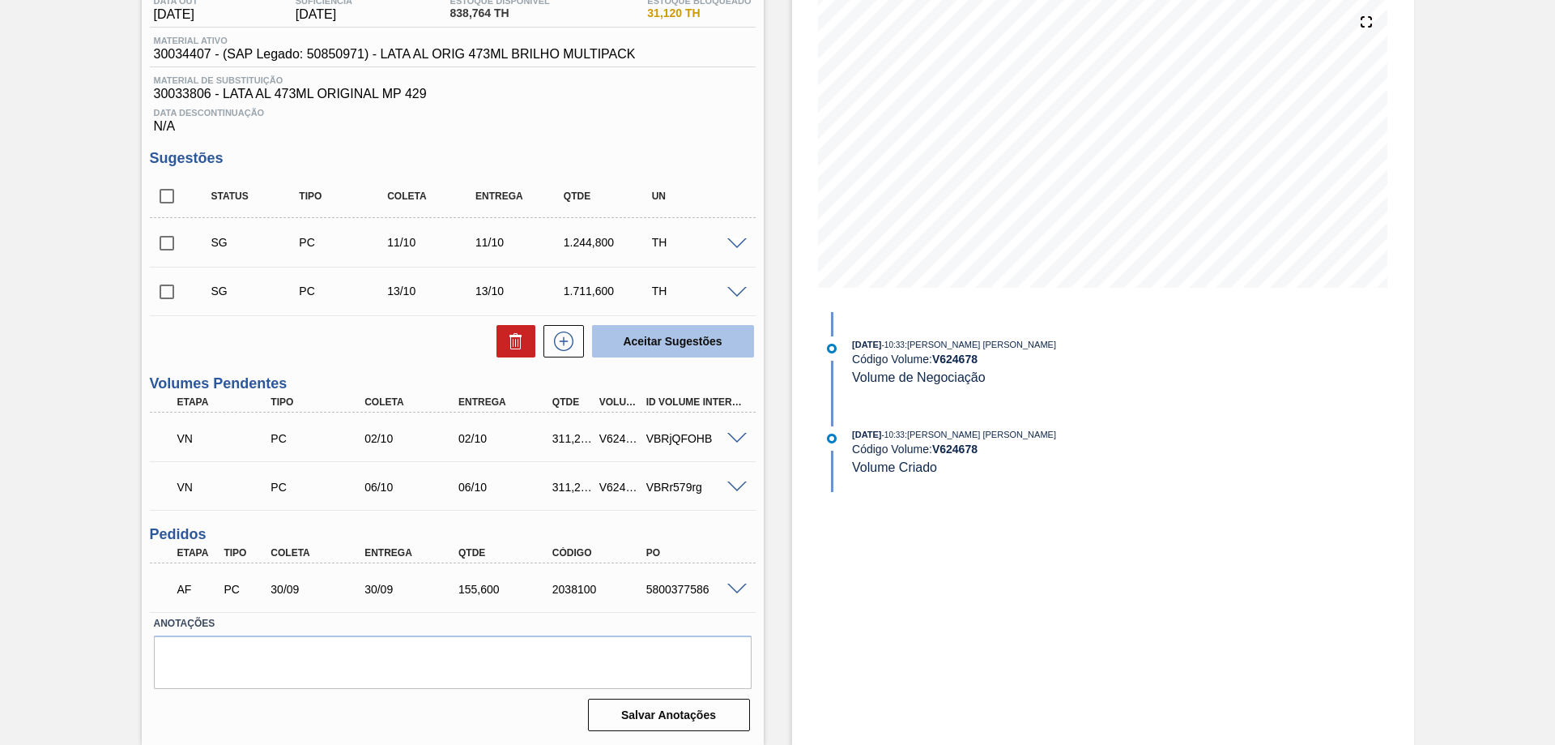
scroll to position [0, 0]
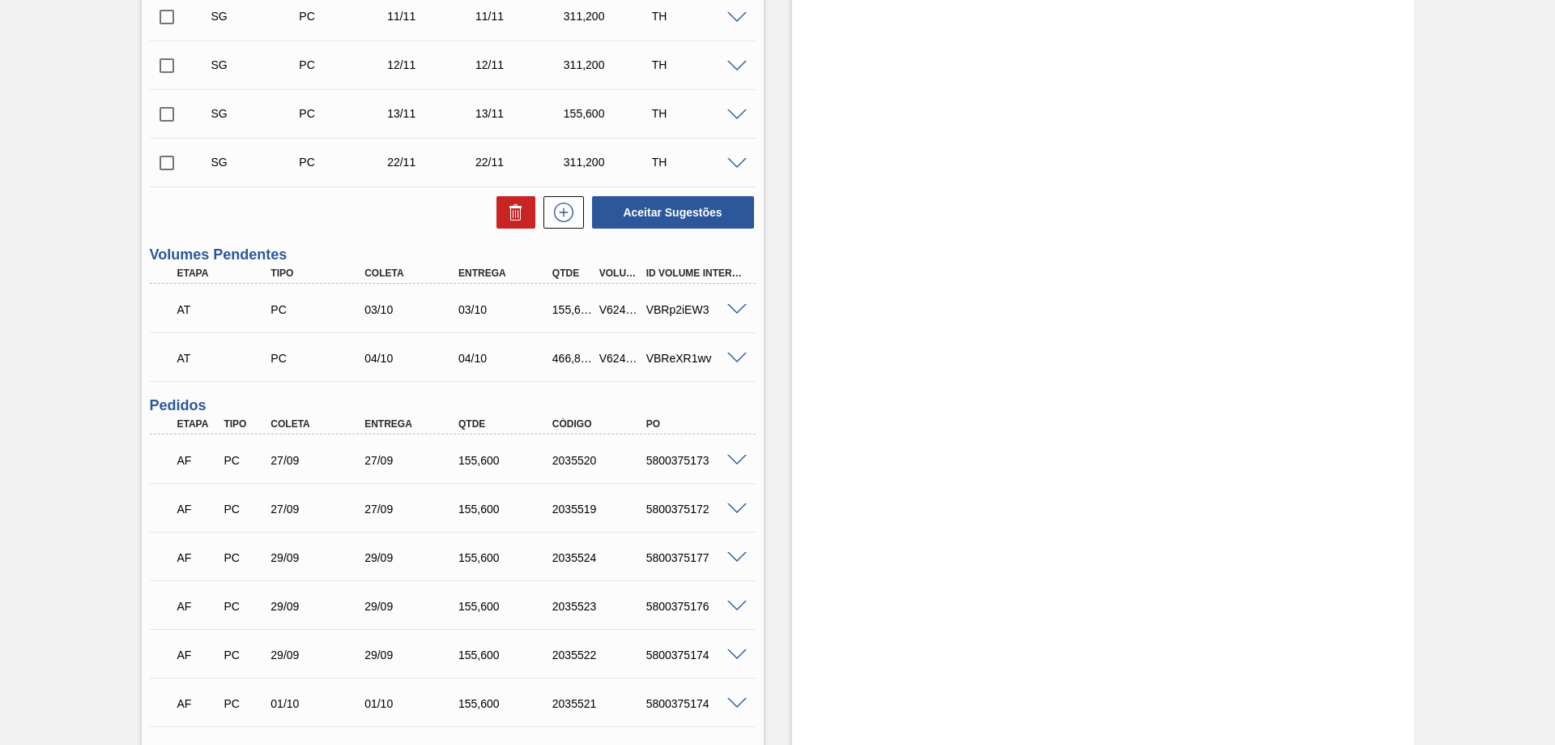
scroll to position [648, 0]
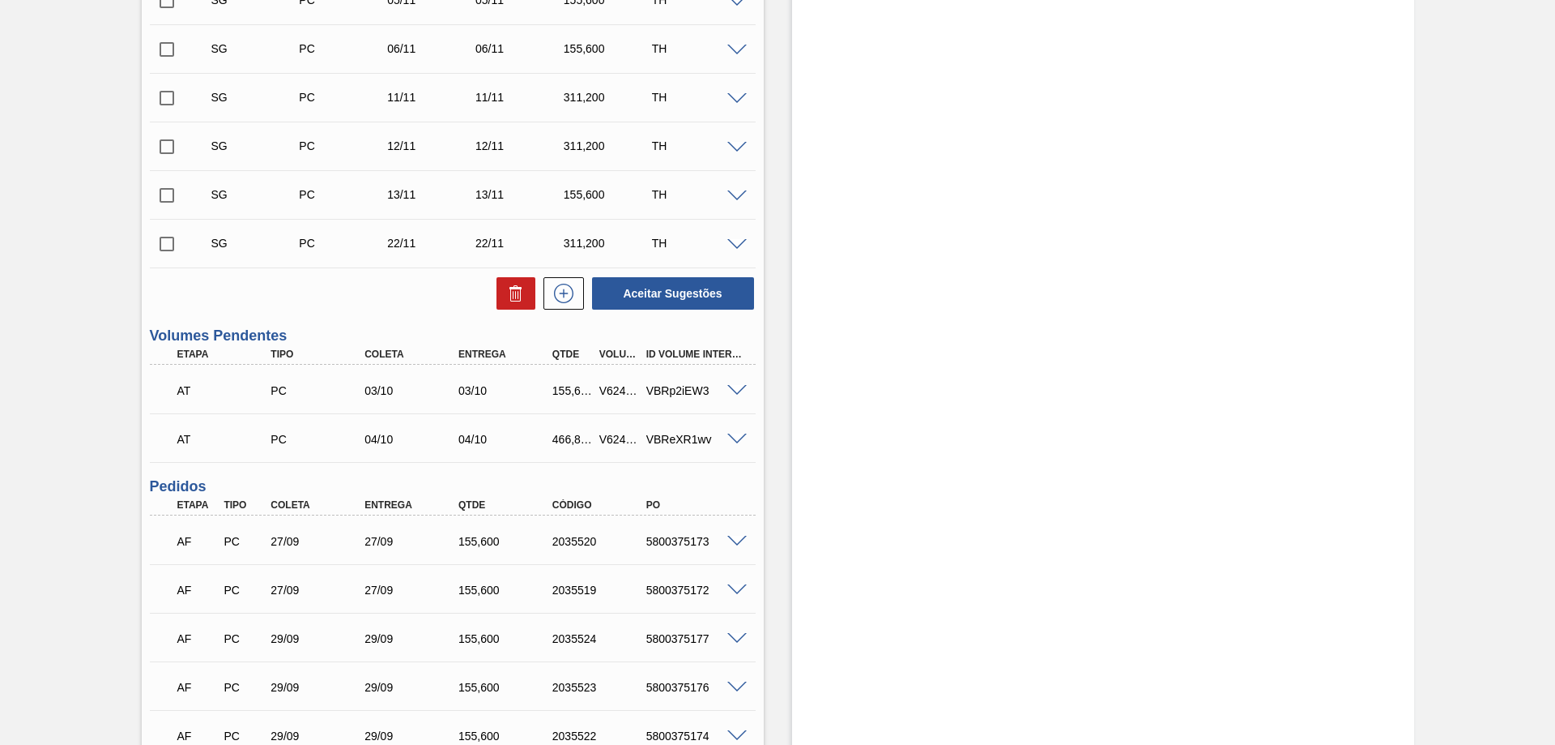
click at [735, 442] on span at bounding box center [737, 439] width 19 height 12
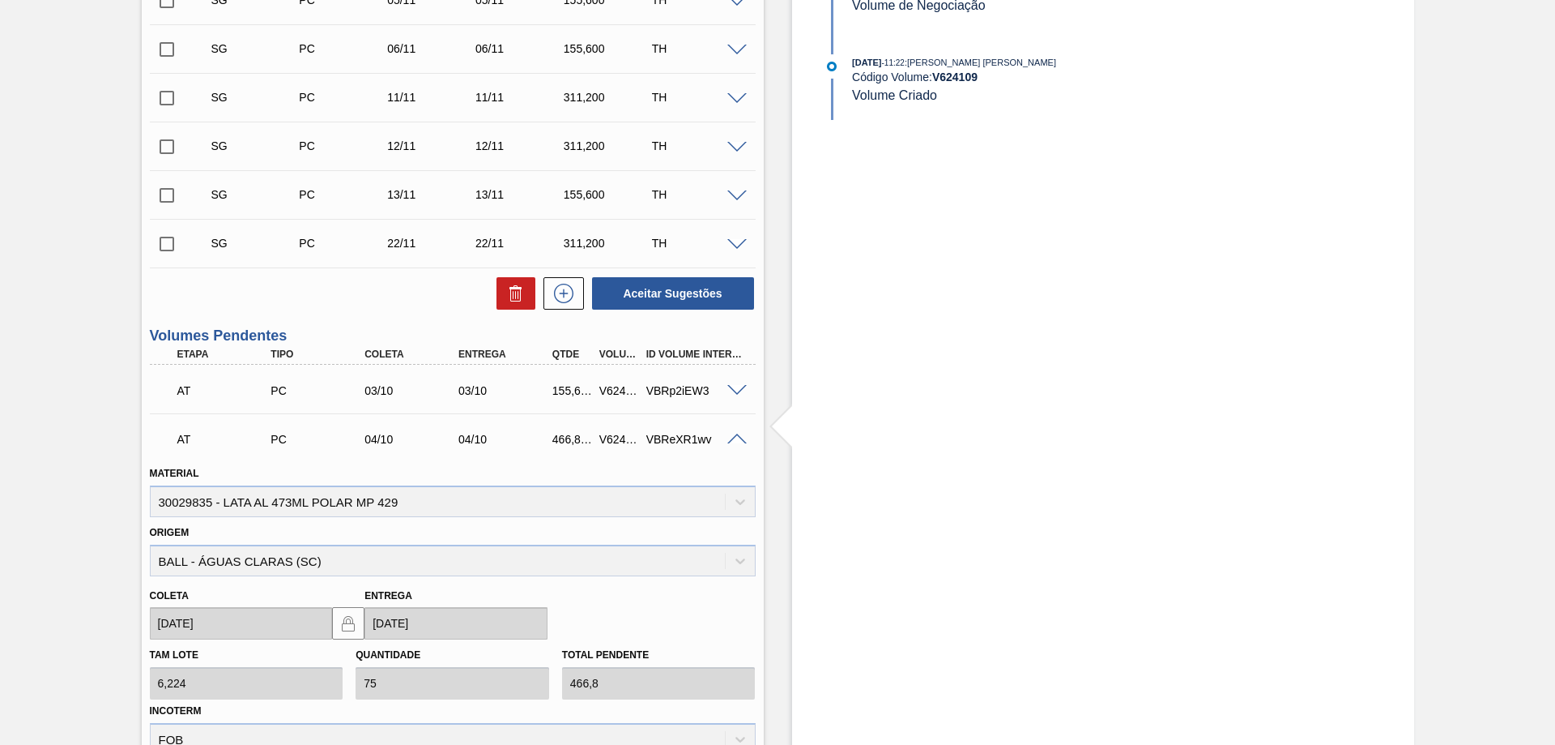
click at [736, 437] on span at bounding box center [737, 439] width 19 height 12
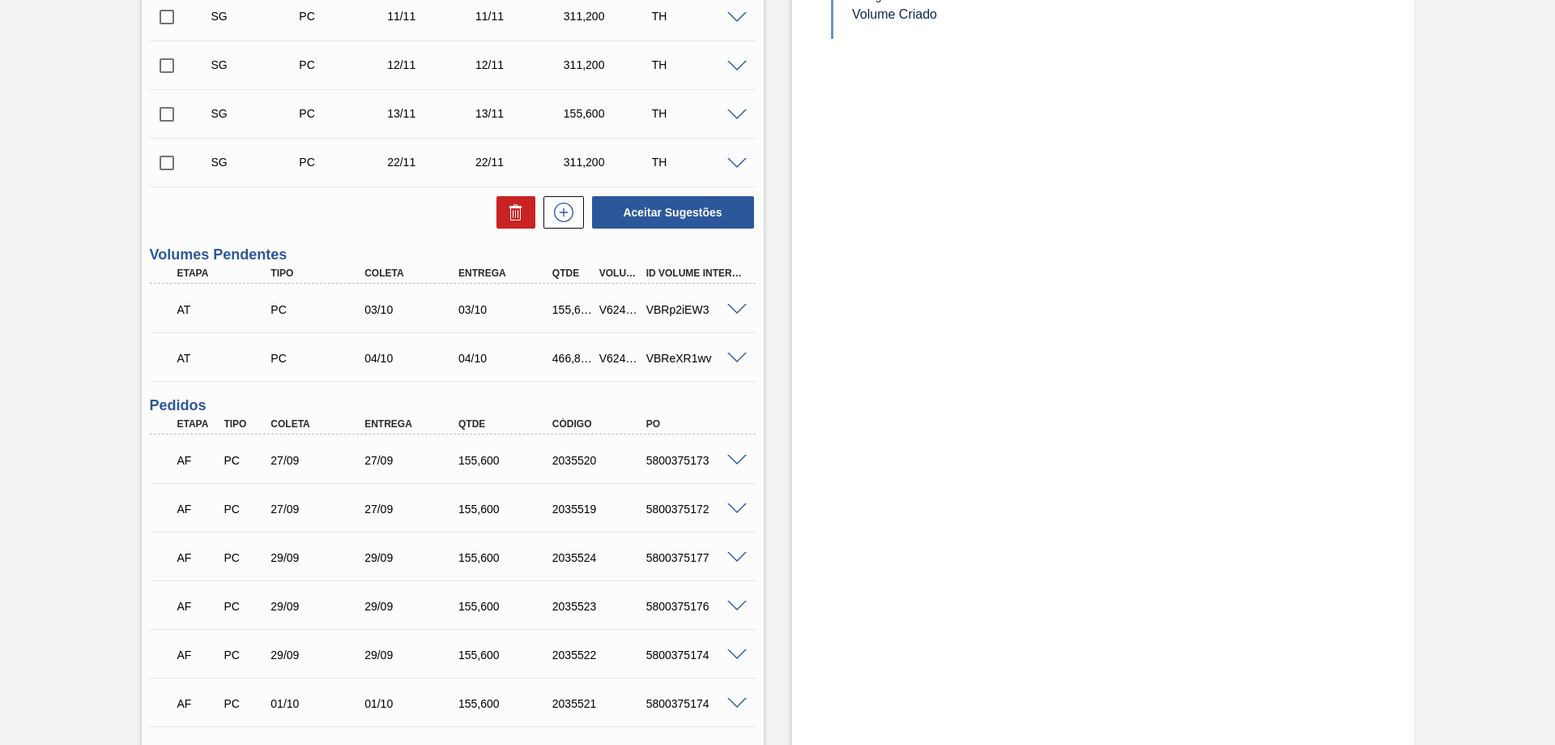
scroll to position [891, 0]
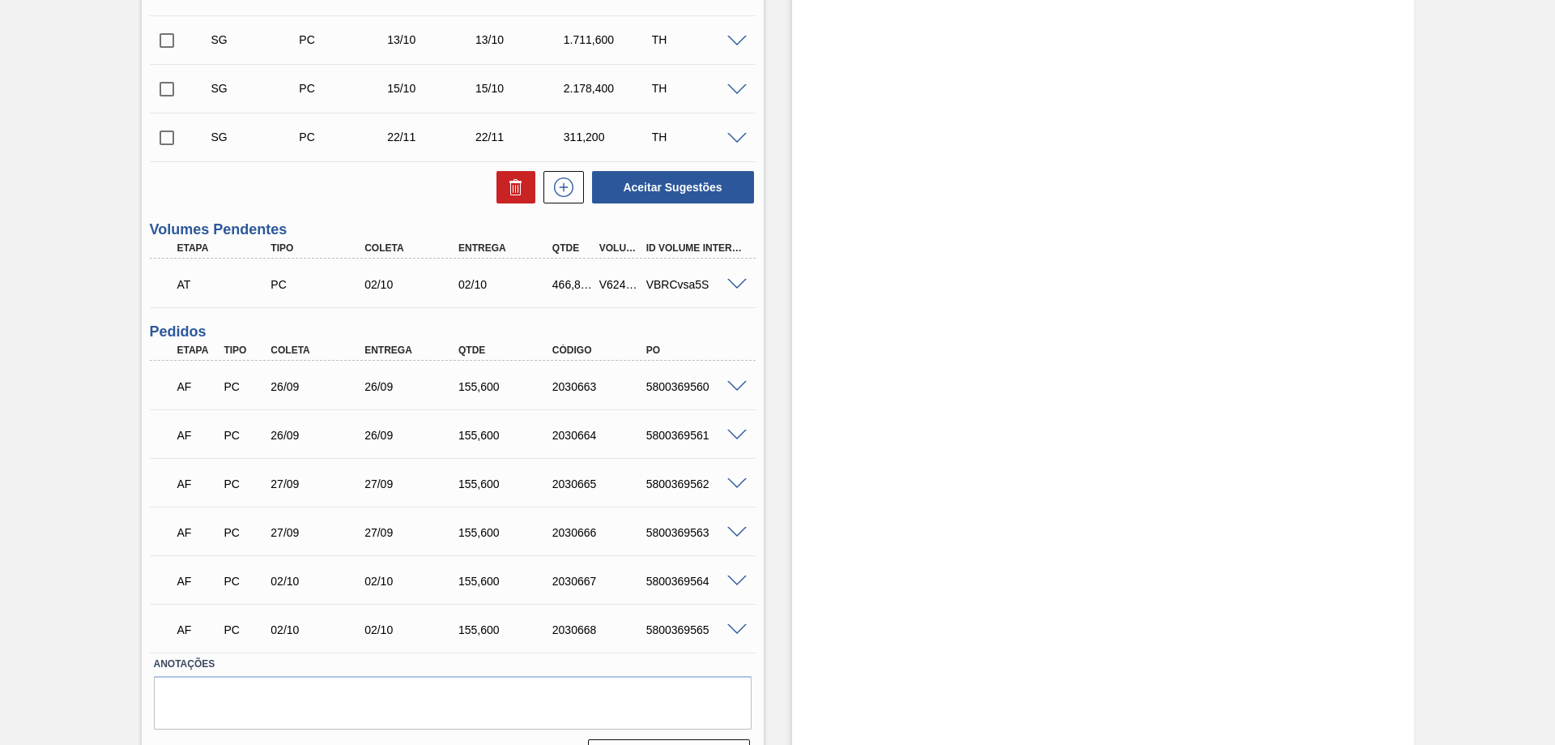
scroll to position [527, 0]
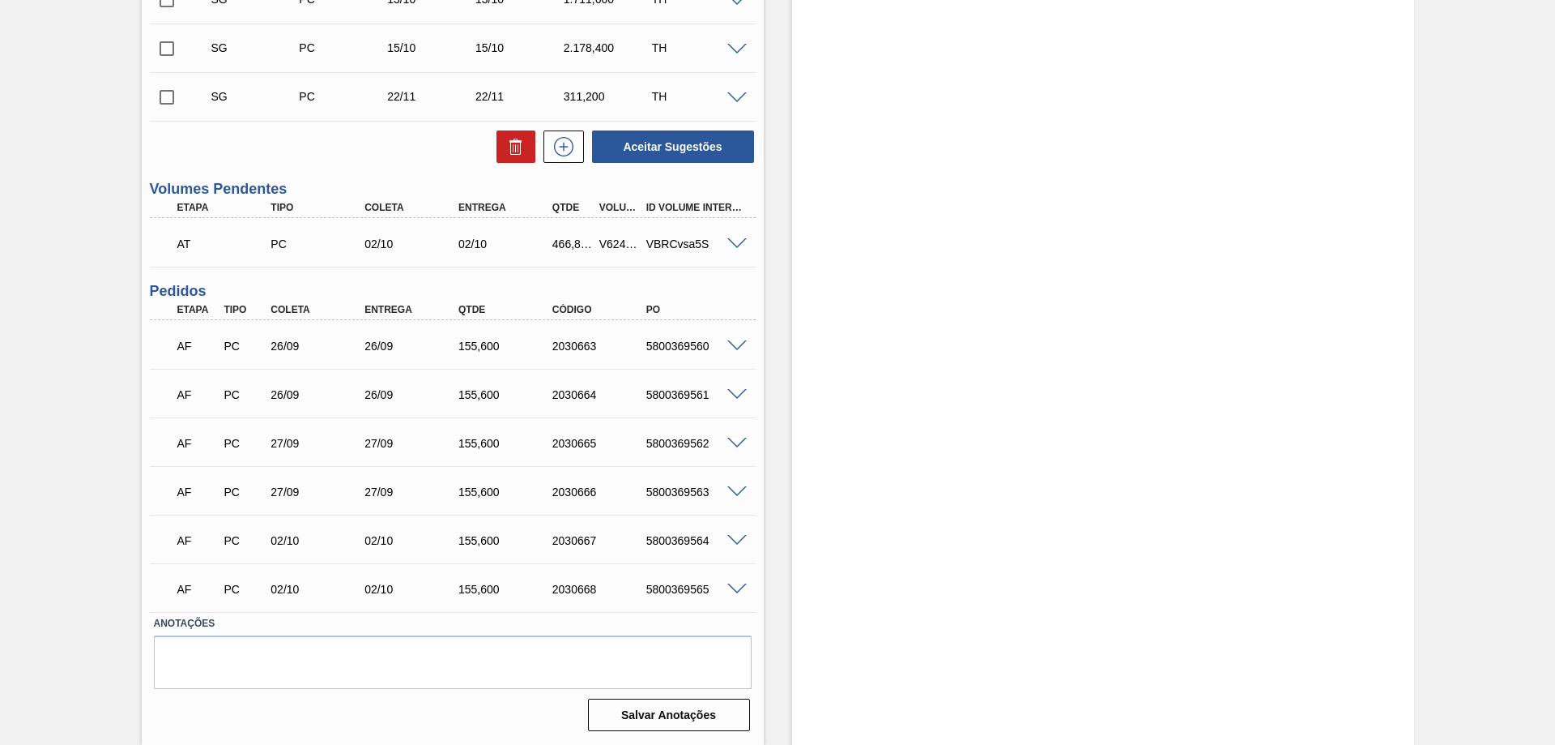
click at [729, 238] on span at bounding box center [737, 244] width 19 height 12
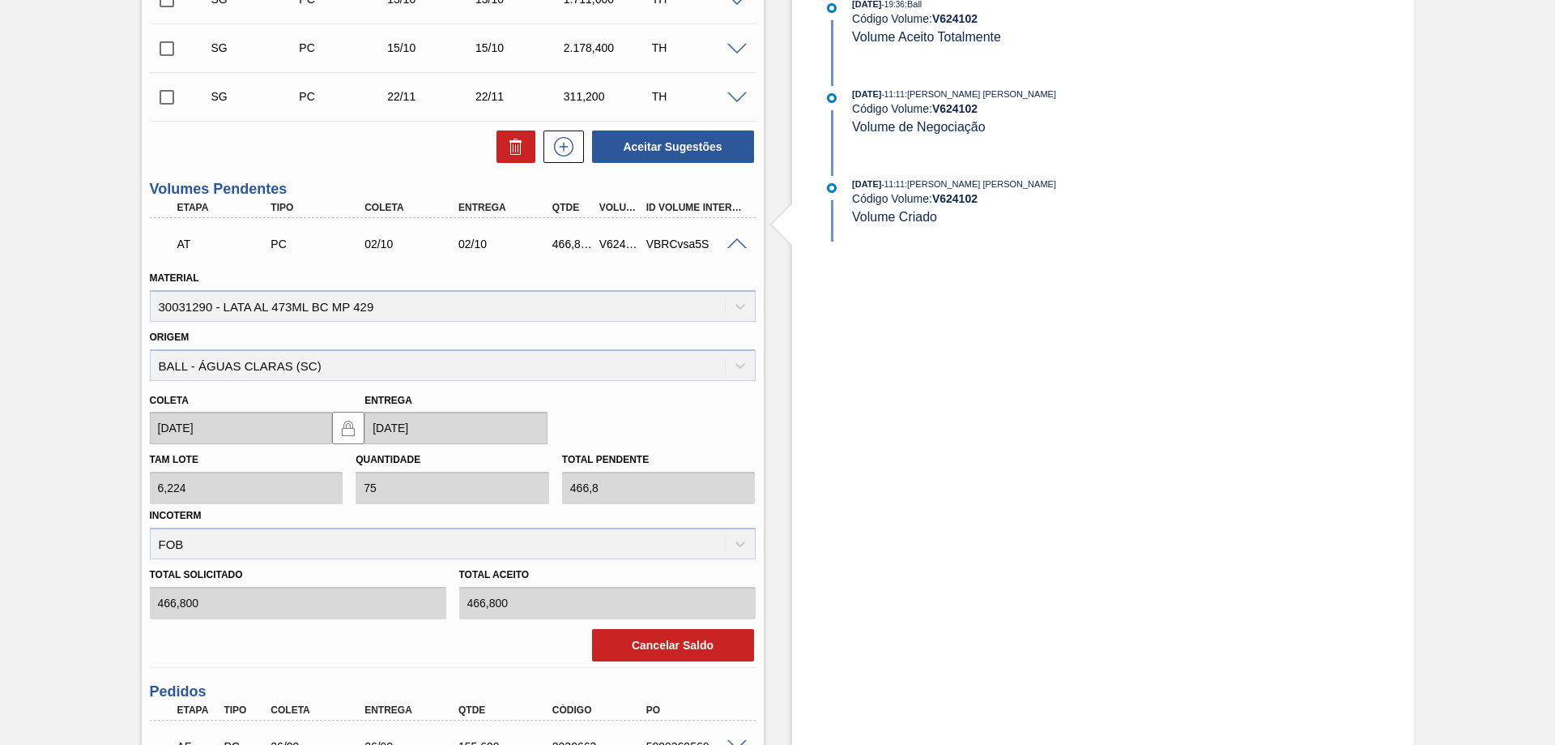
click at [734, 241] on span at bounding box center [737, 244] width 19 height 12
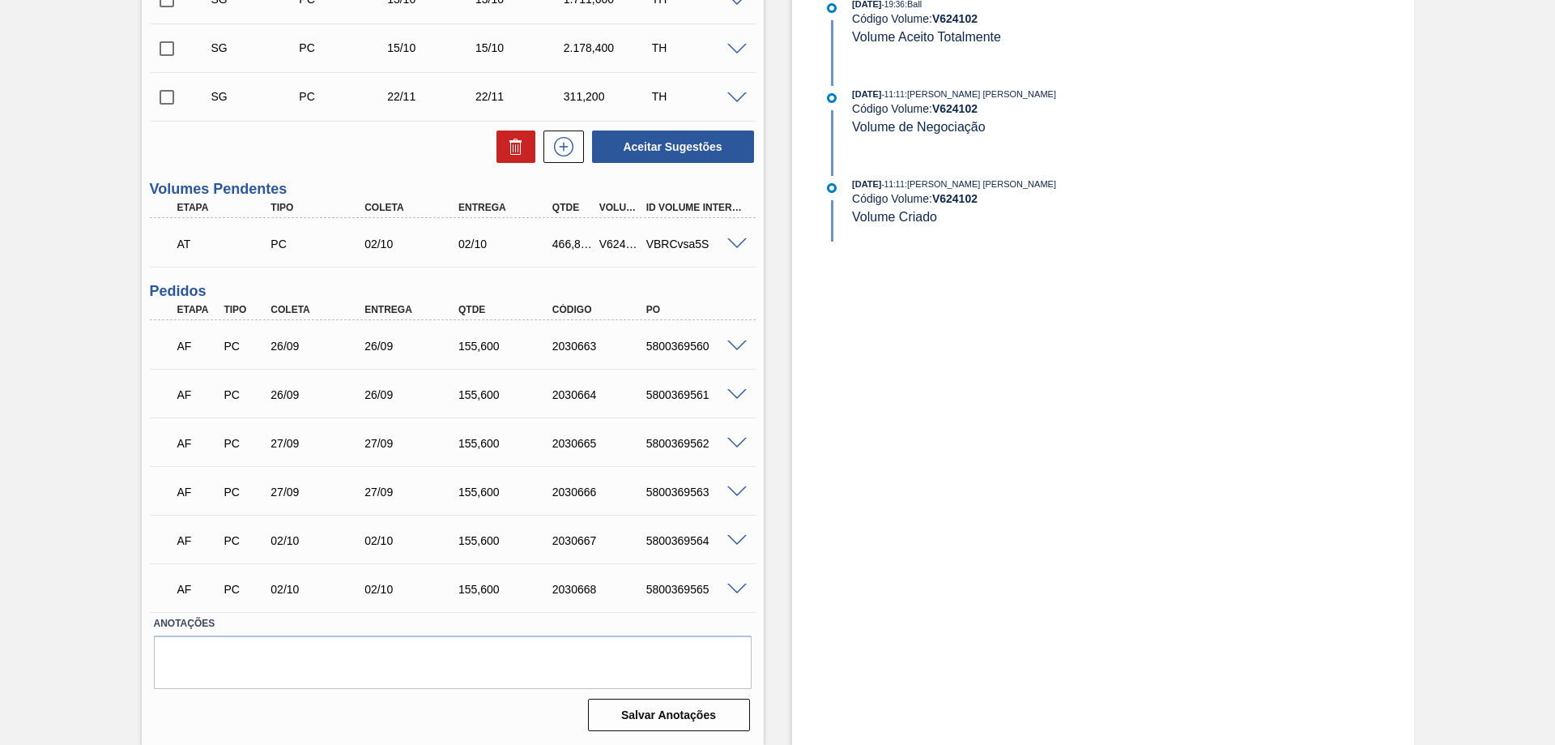
scroll to position [284, 0]
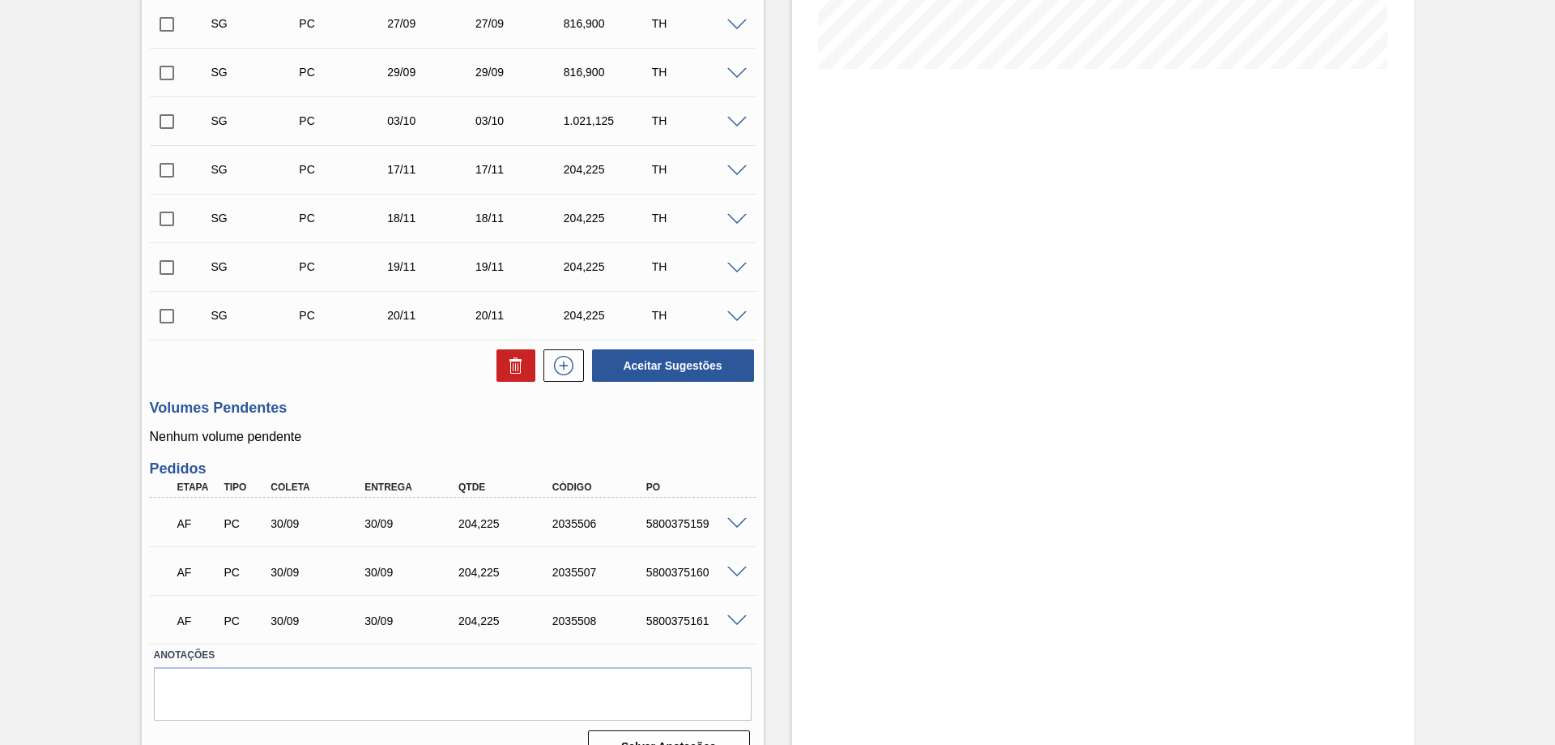
scroll to position [324, 0]
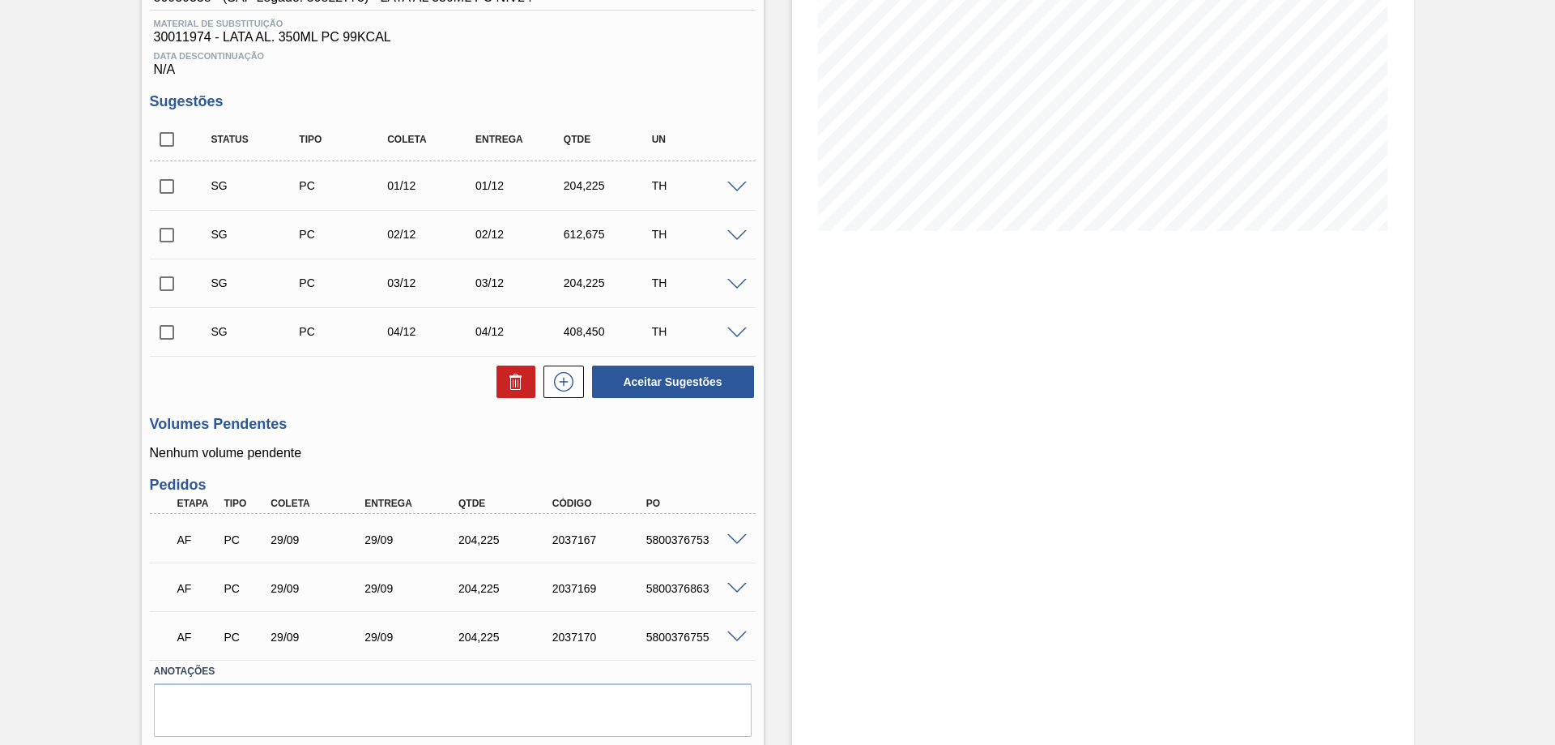
scroll to position [81, 0]
